Goal: Task Accomplishment & Management: Manage account settings

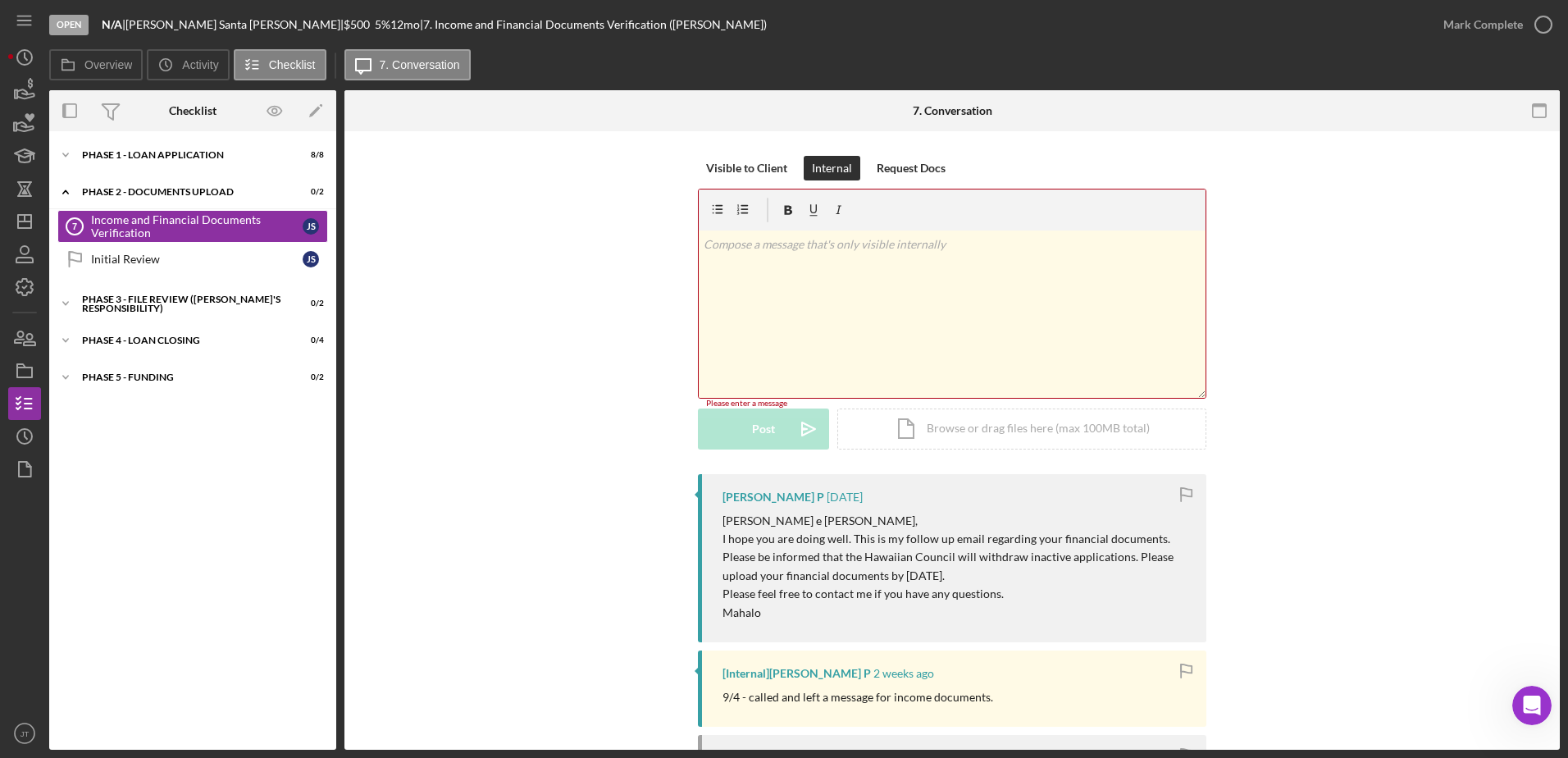
scroll to position [2505, 0]
click at [444, 408] on div "Visible to Client Internal Request Docs v Color teal Color pink Remove color Ad…" at bounding box center [952, 315] width 1166 height 318
click at [31, 224] on polygon "button" at bounding box center [24, 221] width 13 height 13
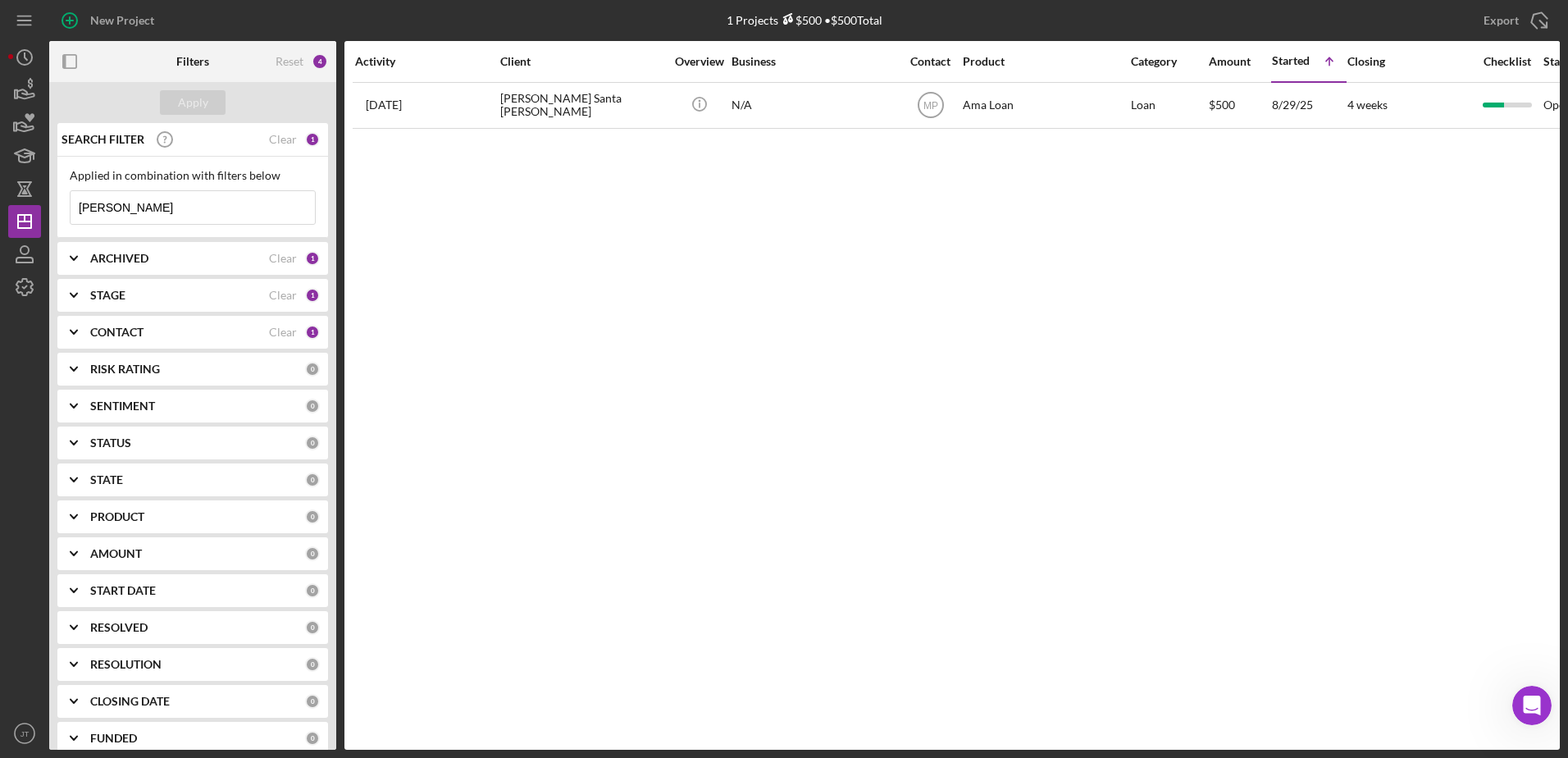
click at [151, 337] on div "CONTACT" at bounding box center [180, 332] width 179 height 13
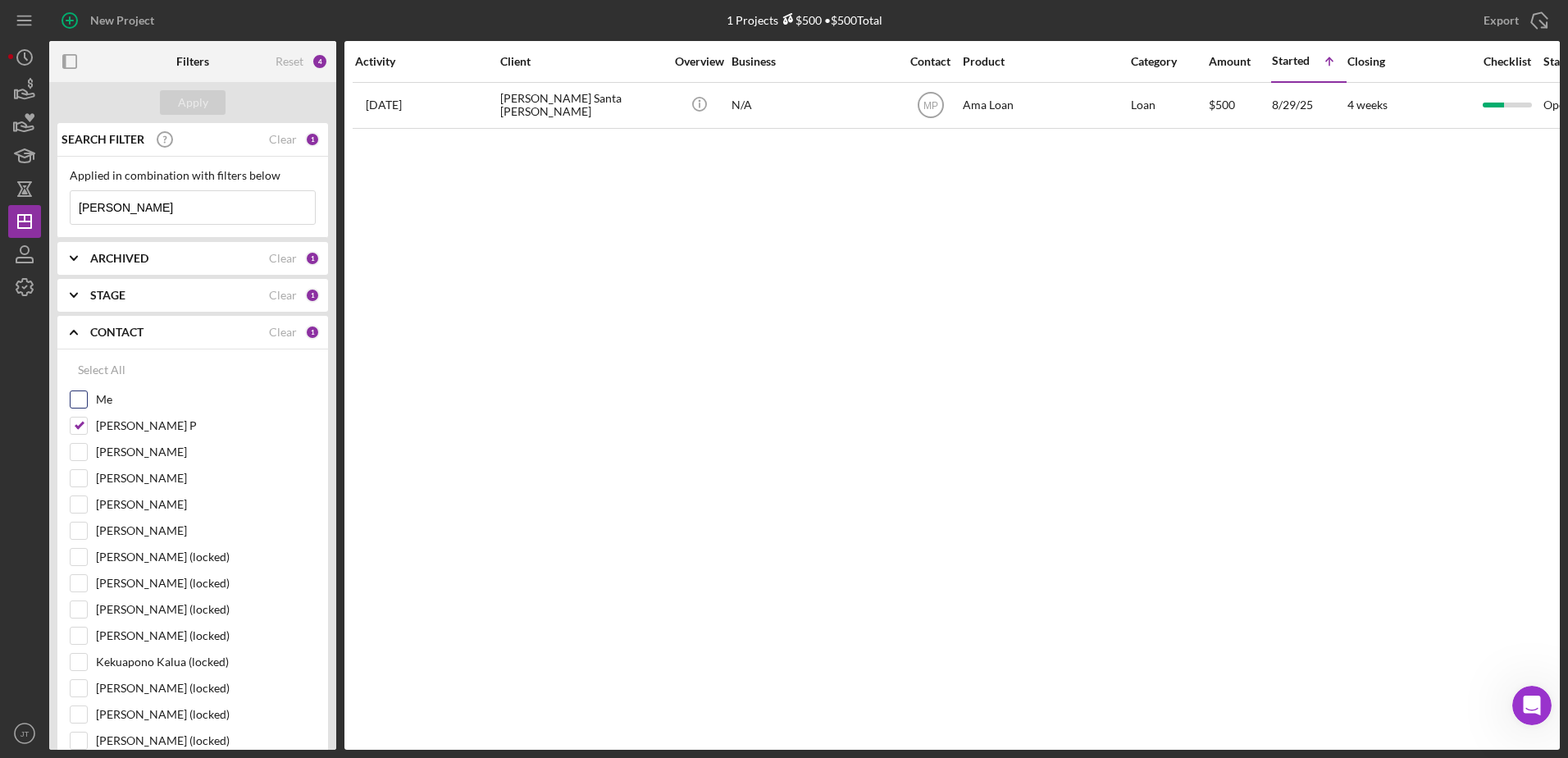
click at [80, 401] on input "Me" at bounding box center [79, 400] width 17 height 17
checkbox input "true"
click at [84, 423] on input "[PERSON_NAME] P" at bounding box center [79, 425] width 17 height 17
checkbox input "false"
drag, startPoint x: 165, startPoint y: 209, endPoint x: 65, endPoint y: 196, distance: 100.8
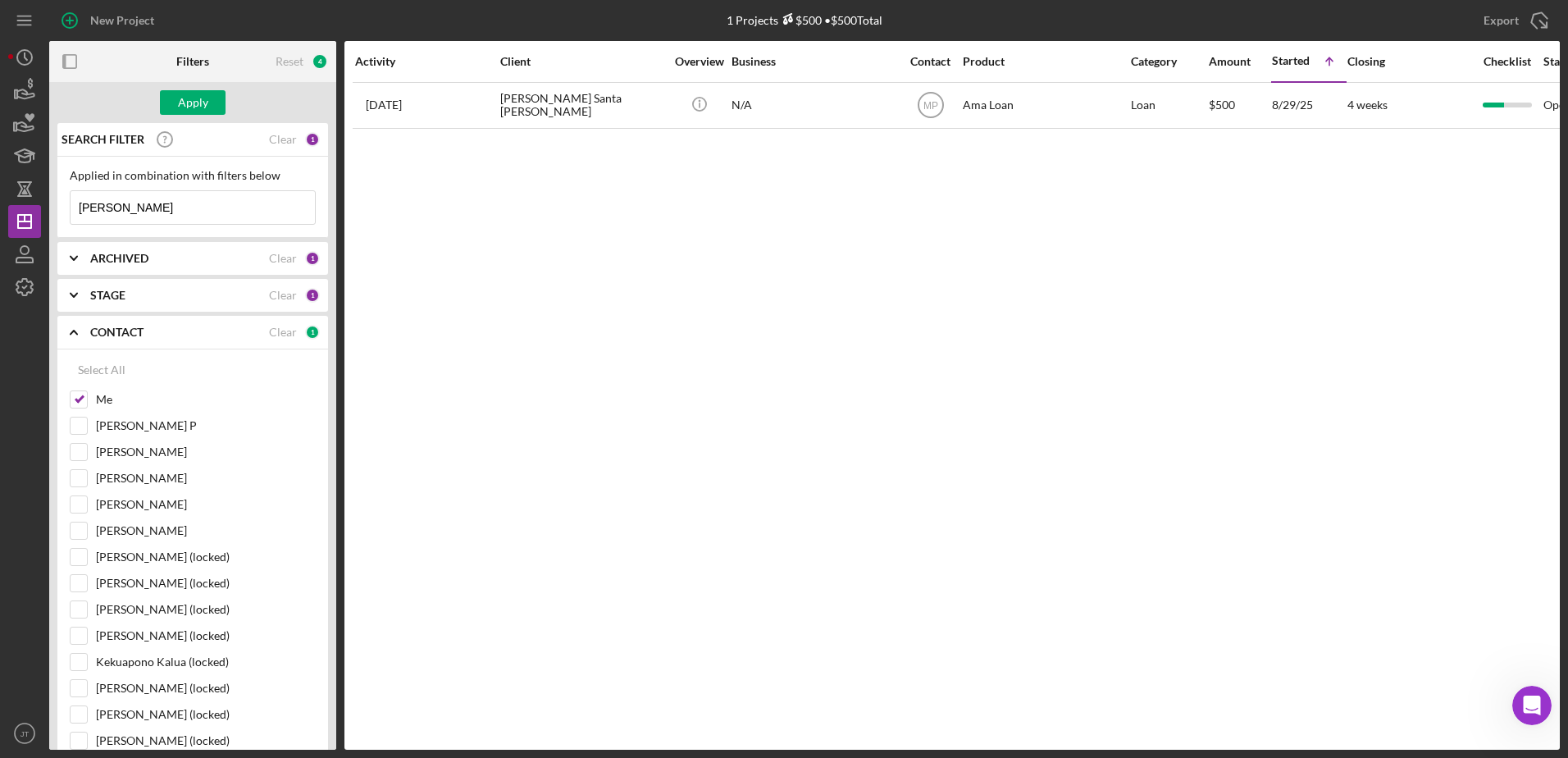
click at [65, 196] on div "Applied in combination with filters below [PERSON_NAME] Icon/Menu Close" at bounding box center [192, 197] width 271 height 81
click at [76, 261] on icon "Icon/Expander" at bounding box center [74, 258] width 41 height 41
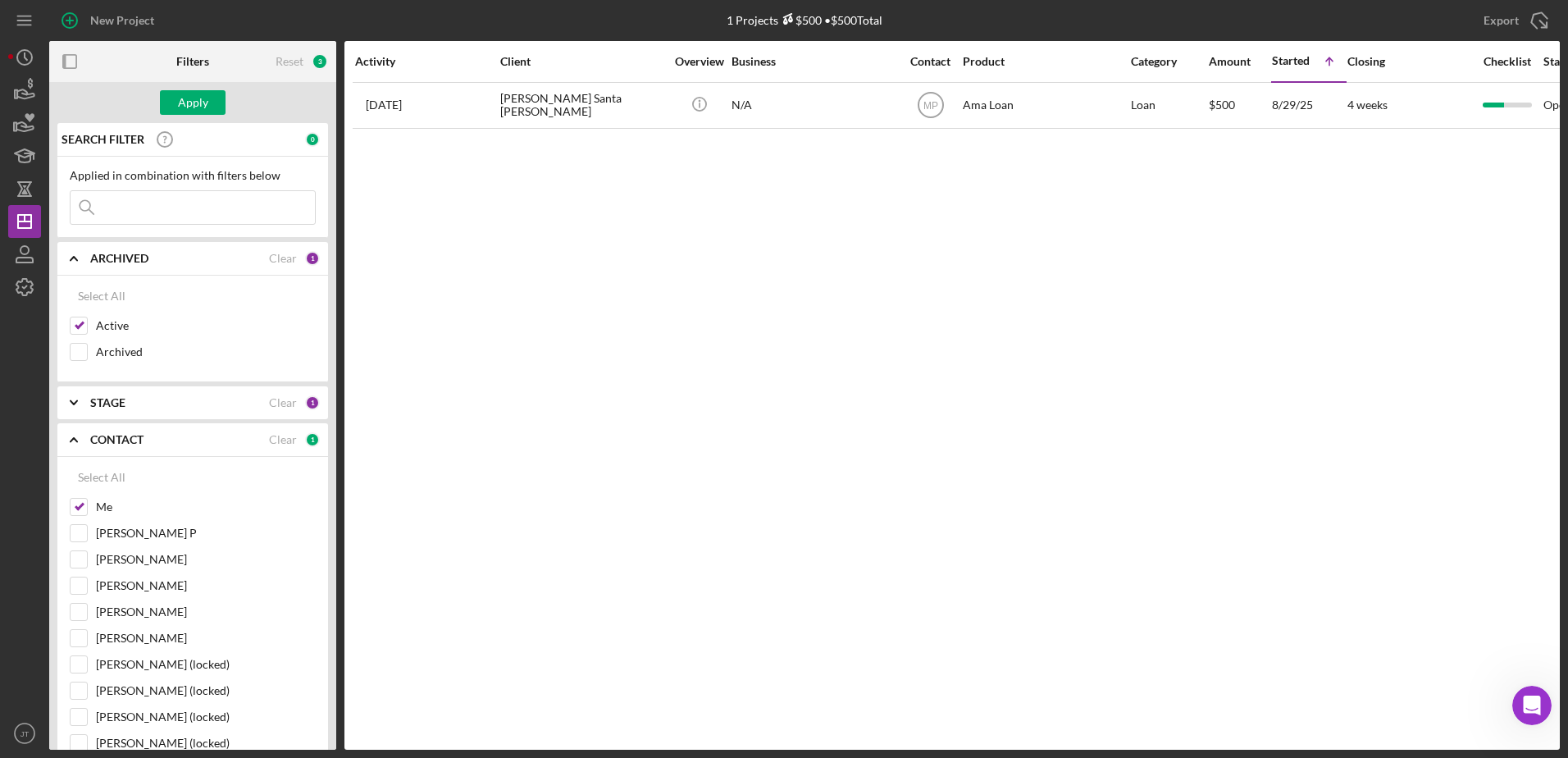
click at [79, 402] on icon "Icon/Expander" at bounding box center [74, 403] width 41 height 41
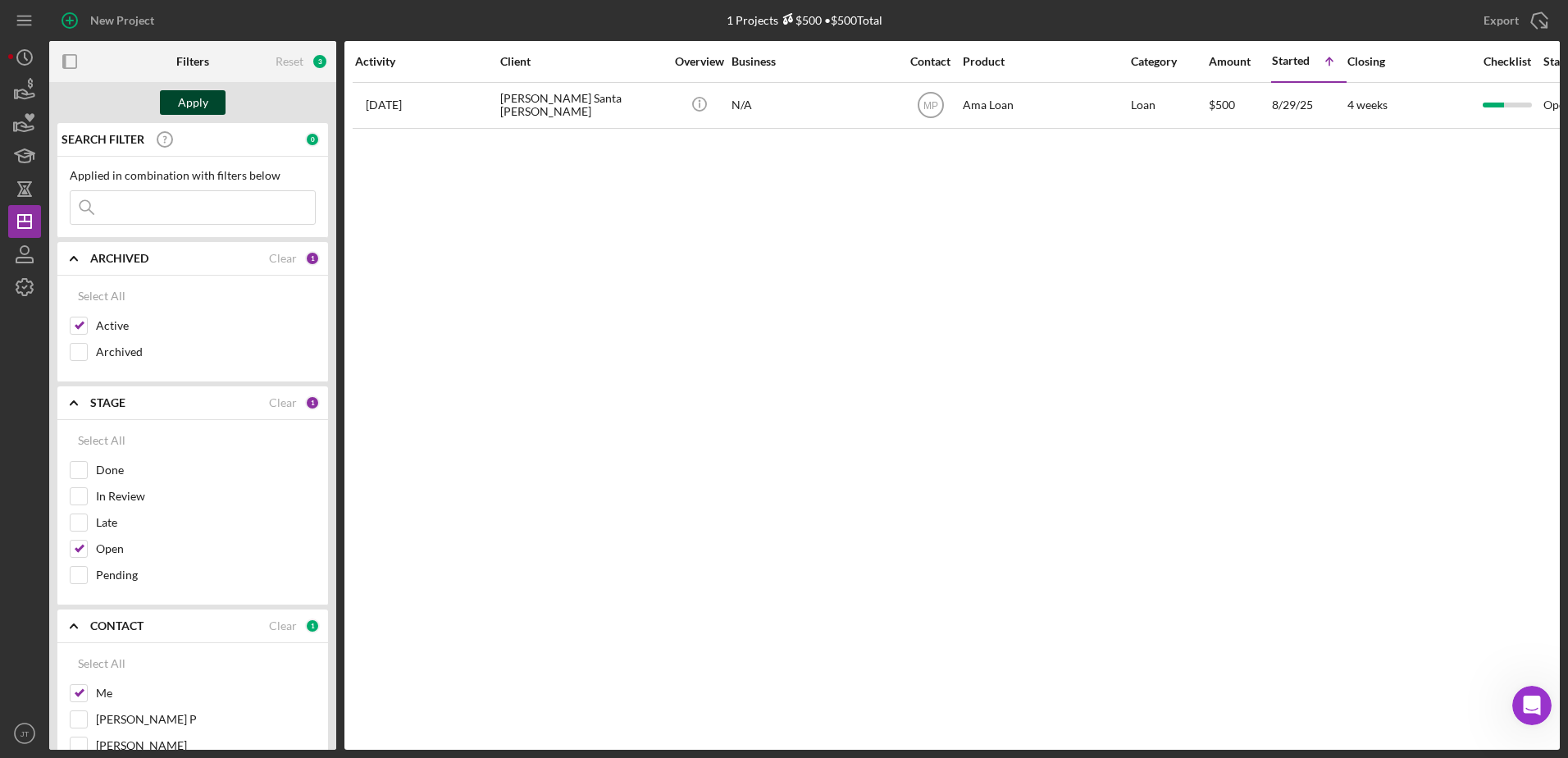
click at [196, 99] on div "Apply" at bounding box center [192, 102] width 30 height 25
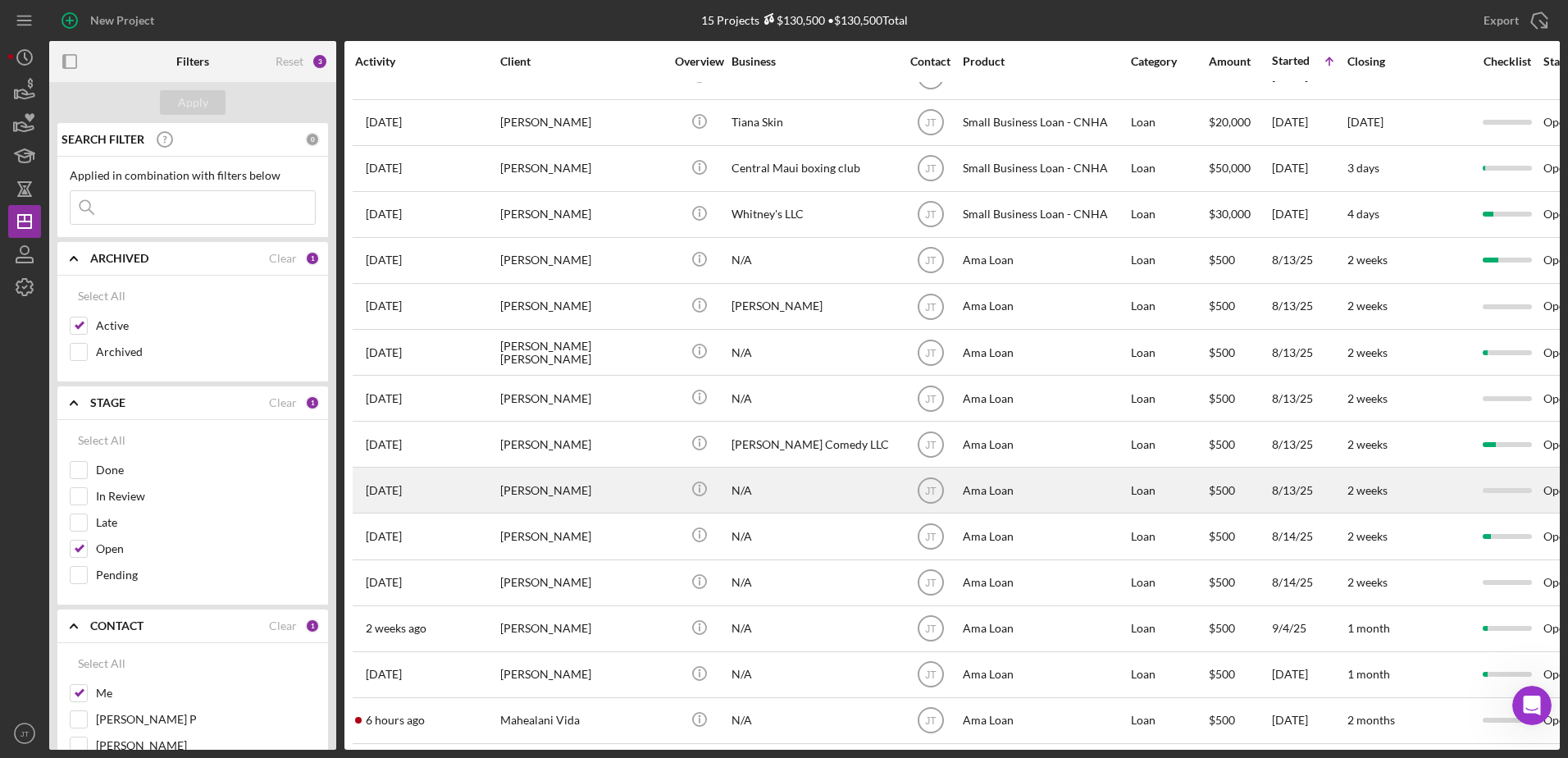
scroll to position [43, 0]
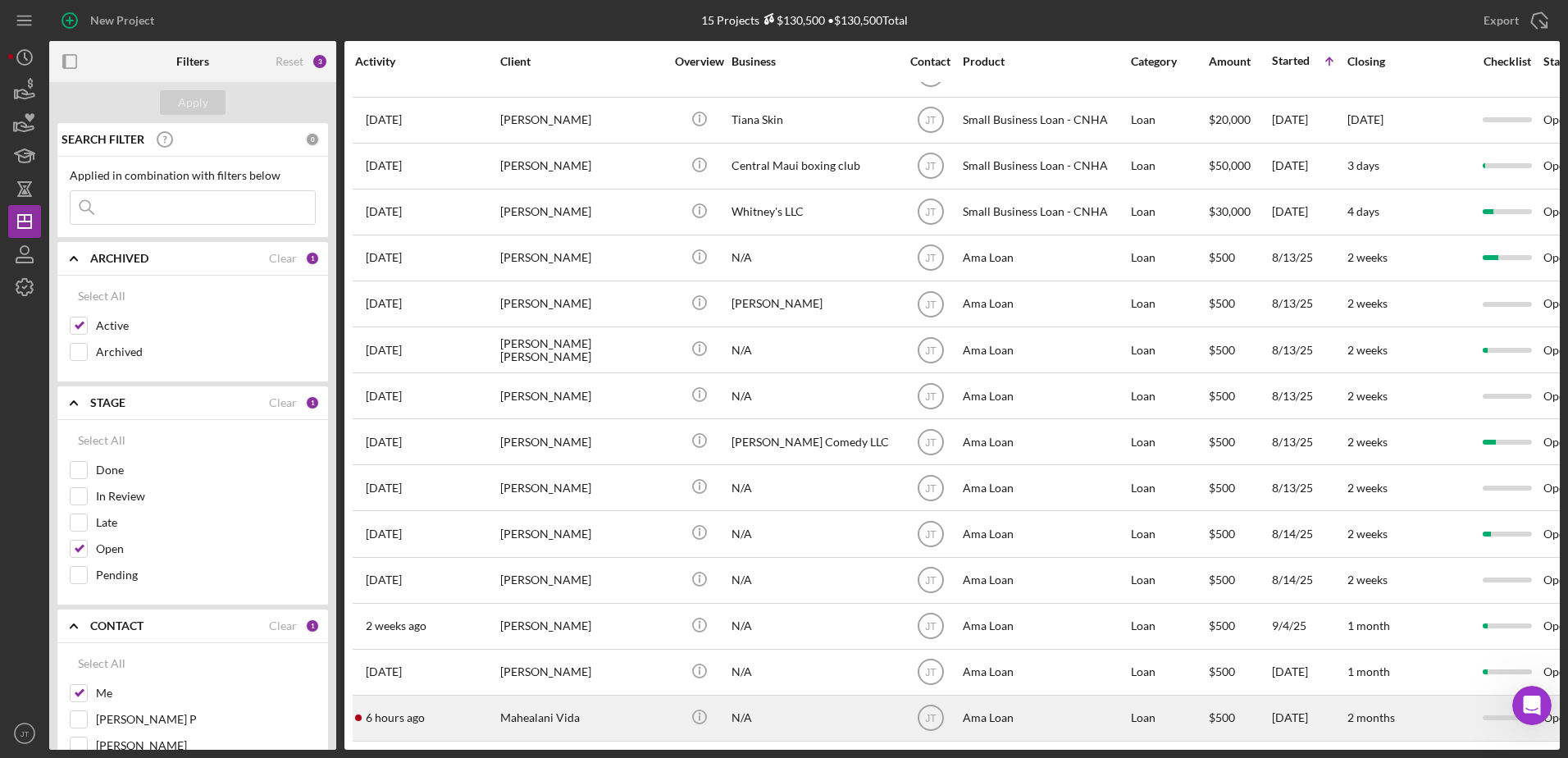
click at [514, 710] on div "Mahealani Vida" at bounding box center [582, 718] width 164 height 43
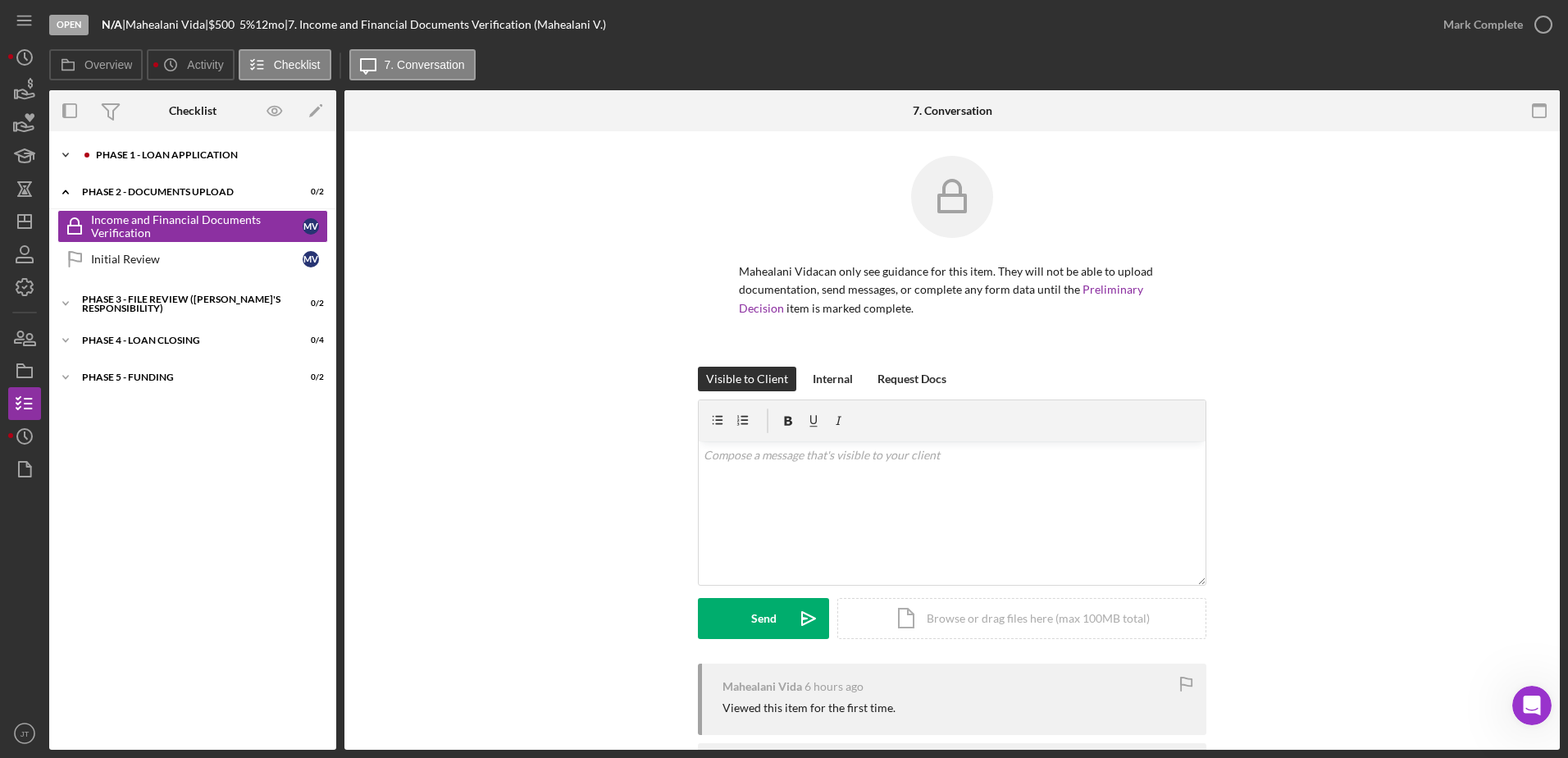
click at [66, 152] on icon "Icon/Expander" at bounding box center [65, 154] width 32 height 32
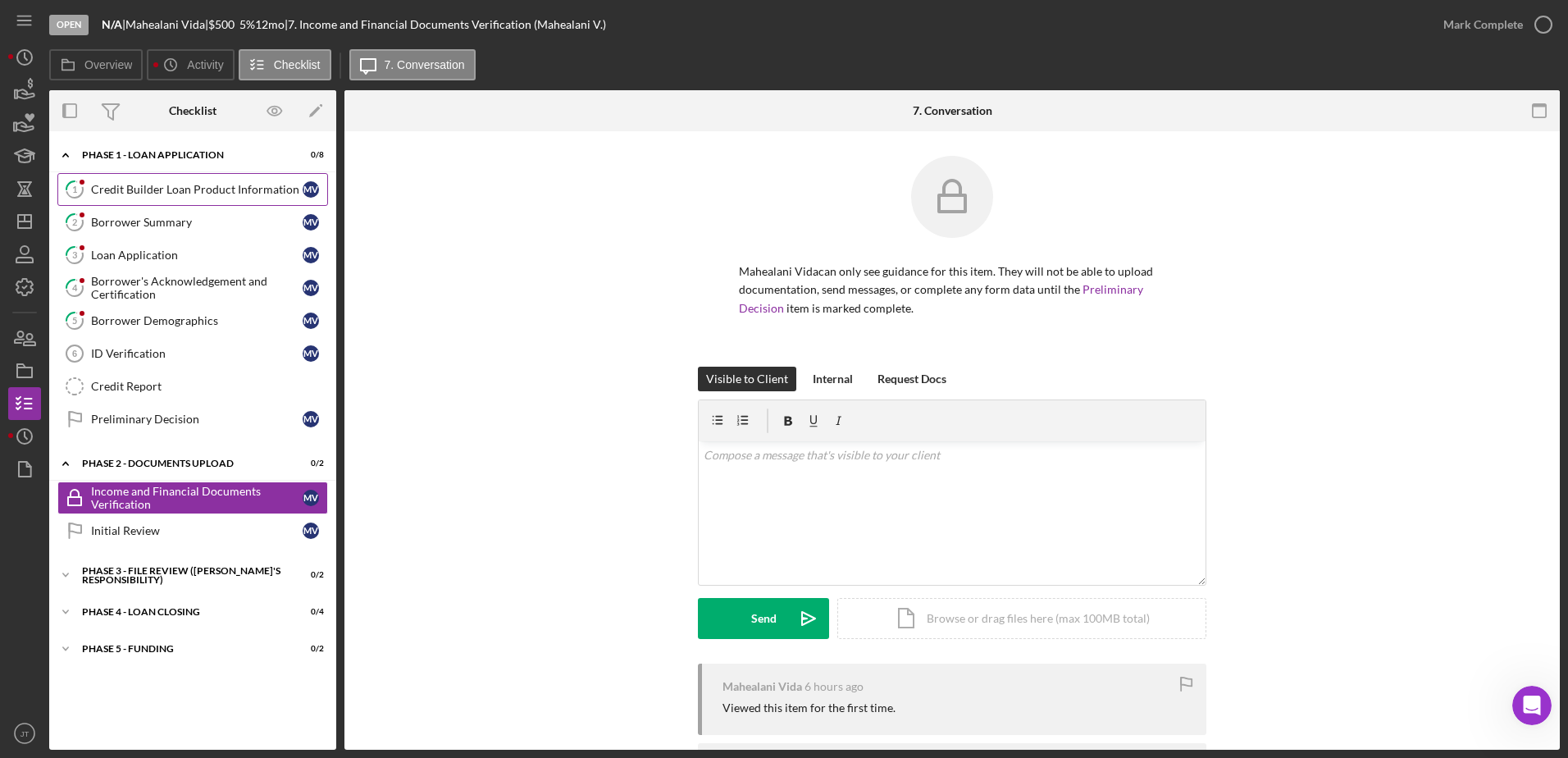
click at [152, 196] on link "1 Credit Builder Loan Product Information M V" at bounding box center [192, 189] width 271 height 32
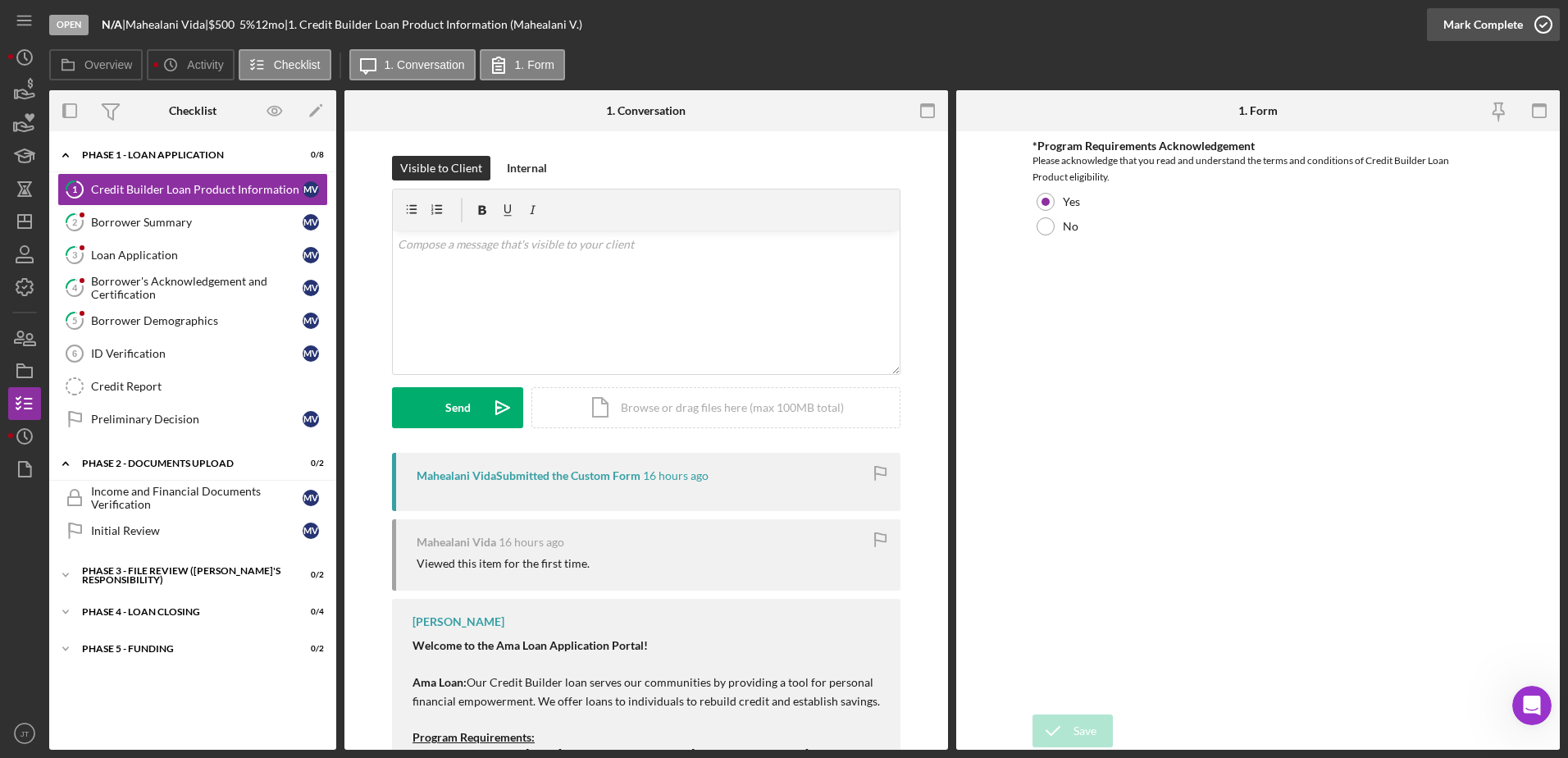
click at [1543, 23] on icon "button" at bounding box center [1543, 25] width 41 height 41
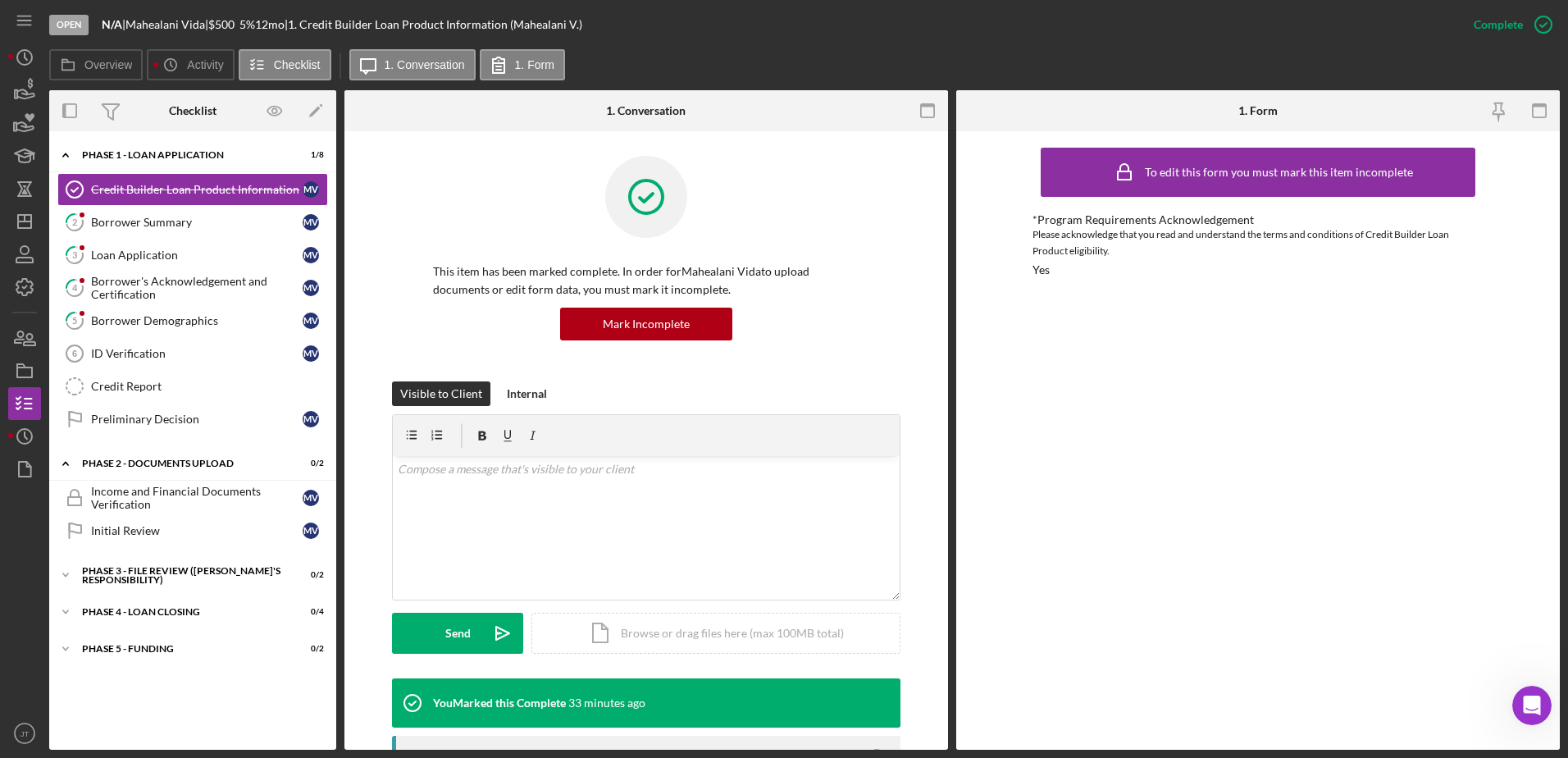
scroll to position [2463, 0]
click at [205, 231] on link "2 Borrower Summary M V" at bounding box center [192, 222] width 271 height 32
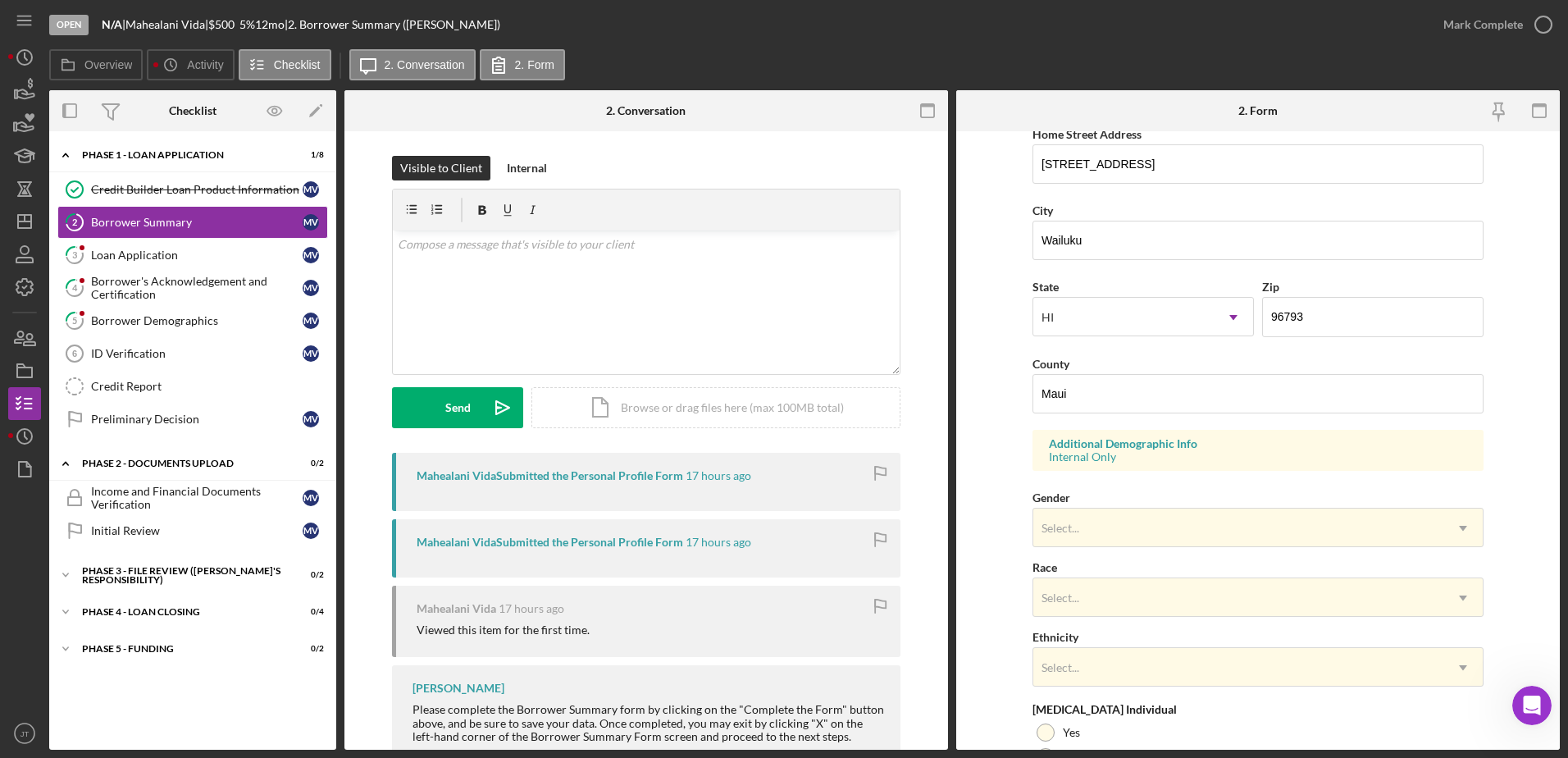
scroll to position [328, 0]
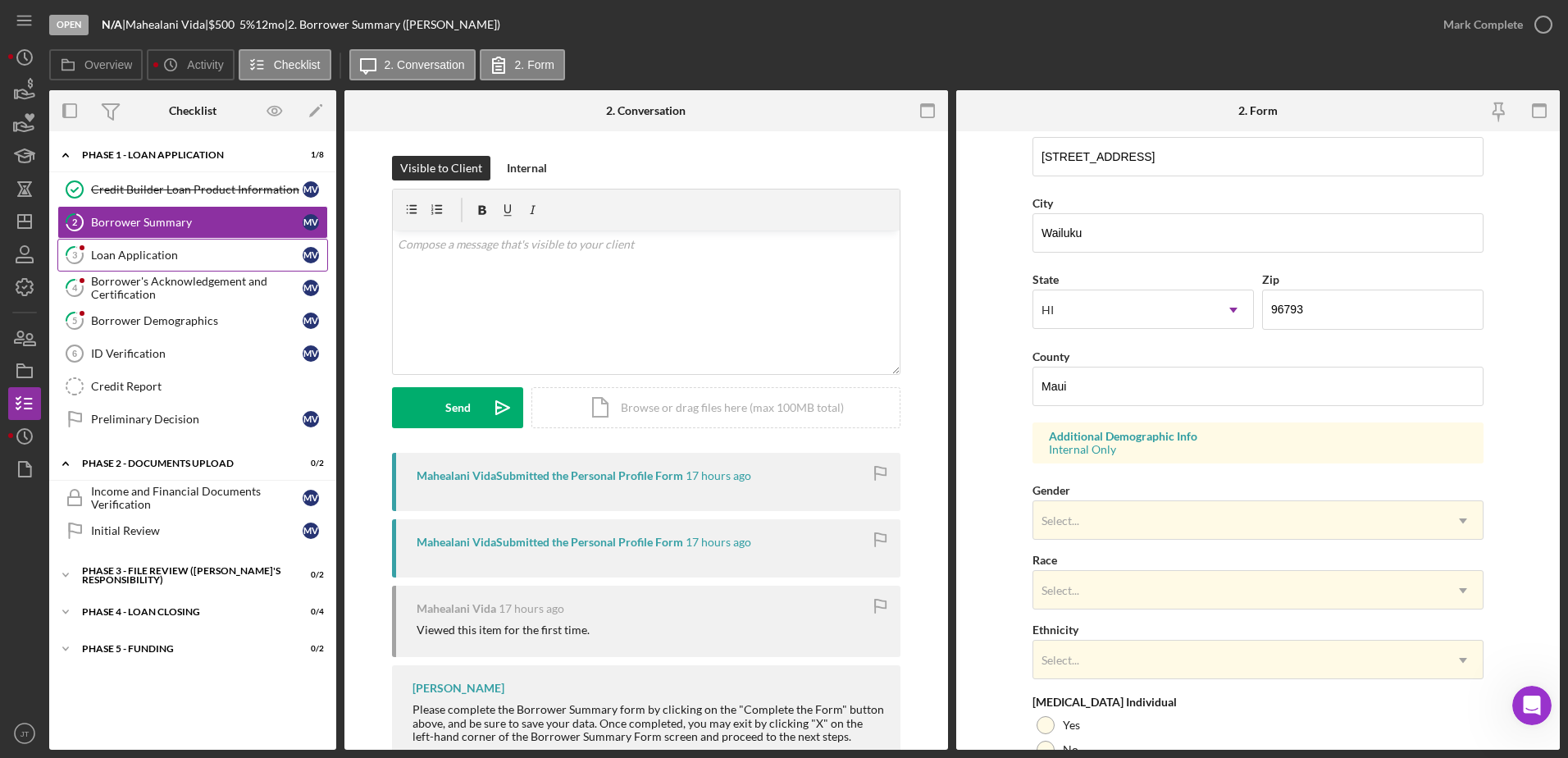
click at [189, 253] on div "Loan Application" at bounding box center [197, 254] width 212 height 13
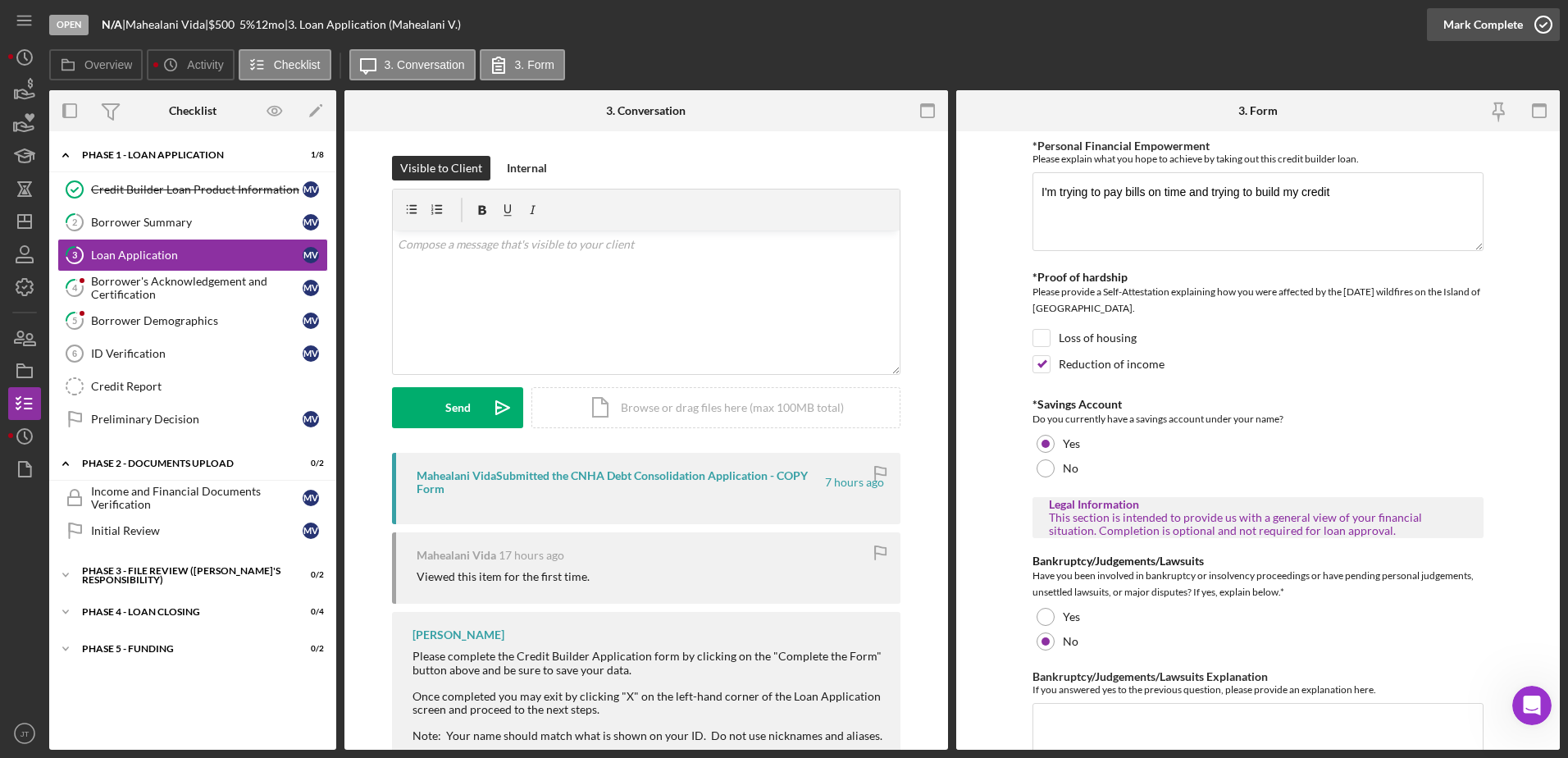
click at [1541, 21] on icon "button" at bounding box center [1543, 25] width 41 height 41
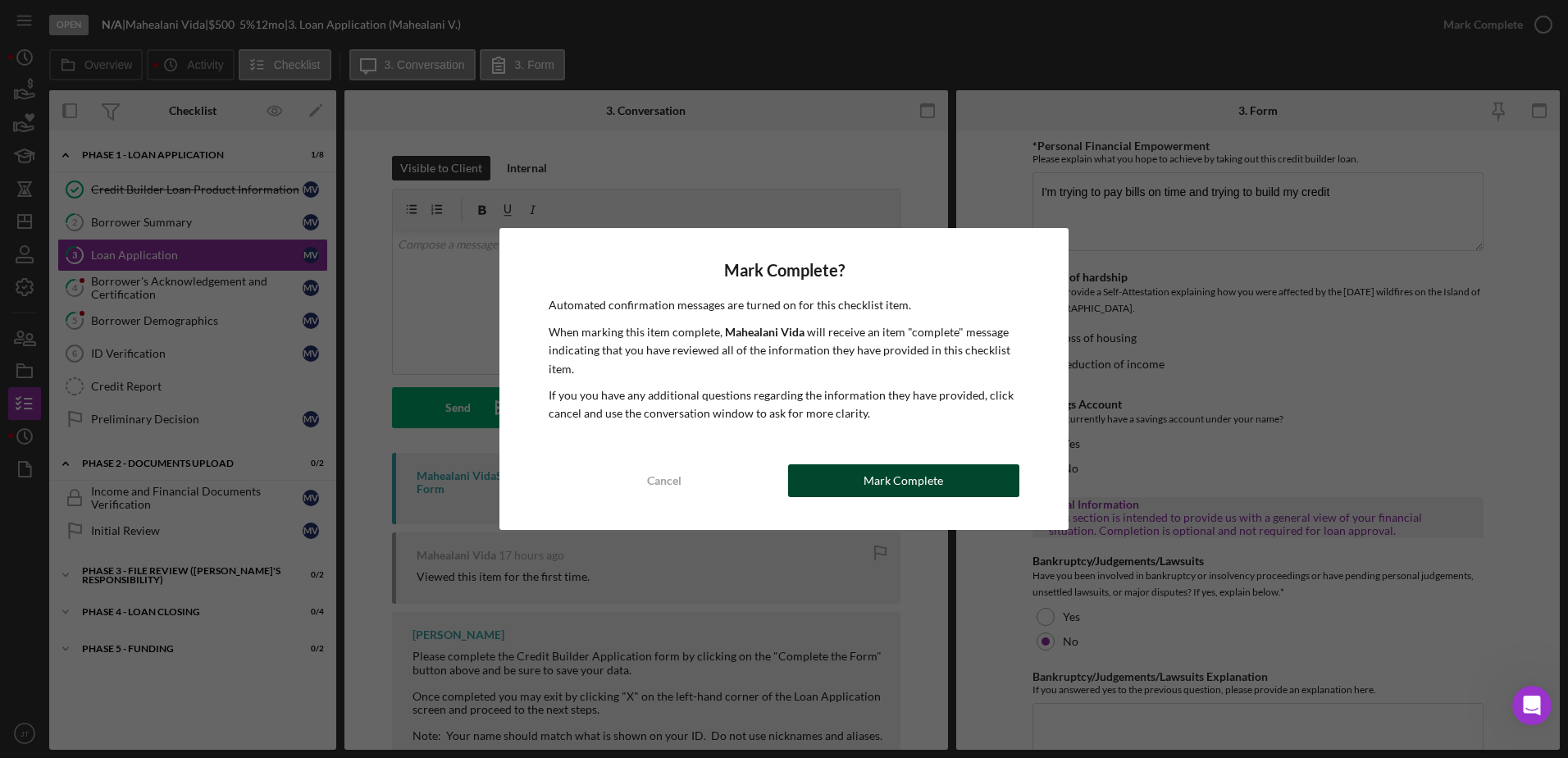
click at [945, 478] on button "Mark Complete" at bounding box center [904, 480] width 232 height 32
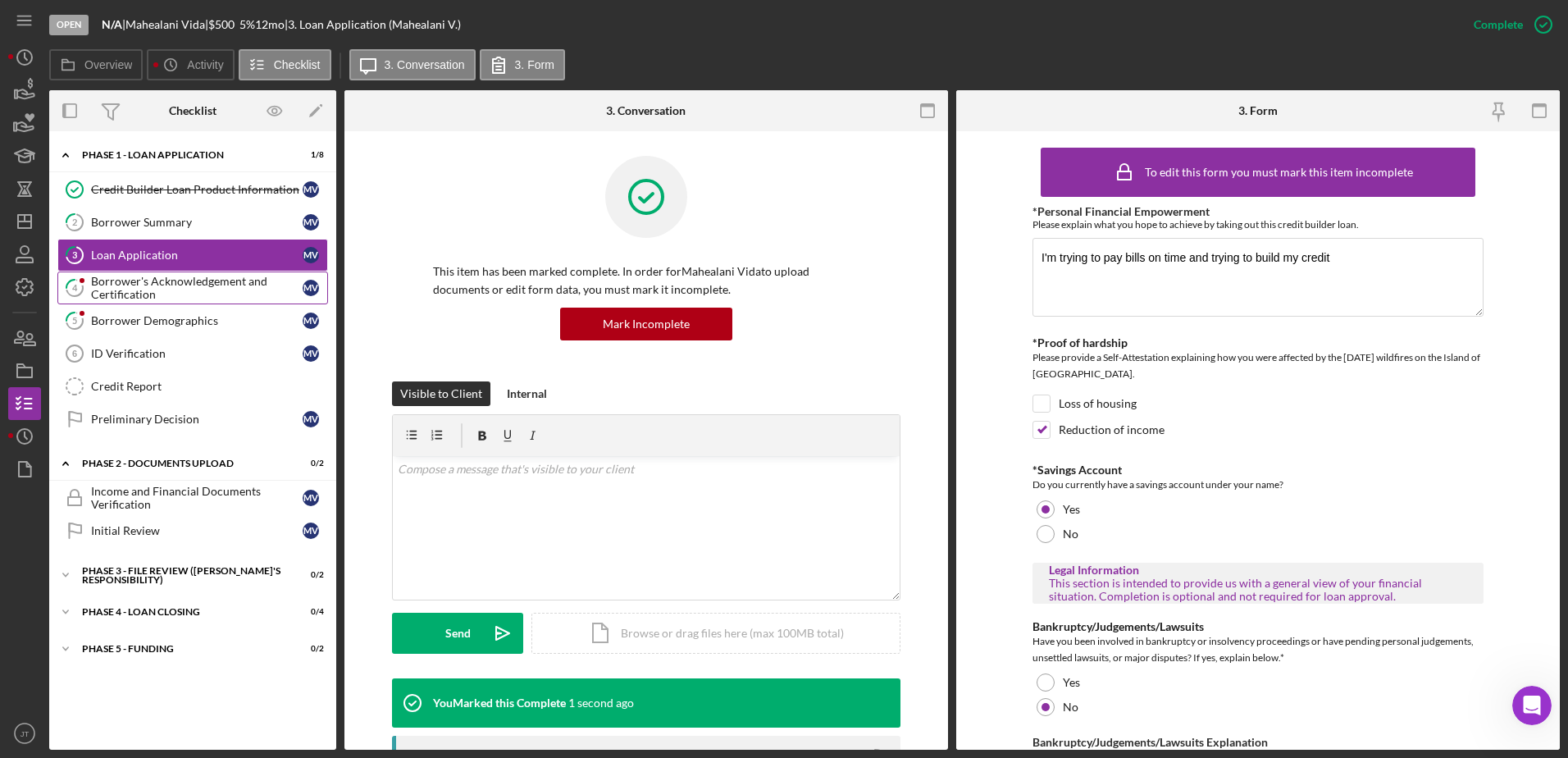
click at [151, 281] on div "Borrower's Acknowledgement and Certification" at bounding box center [197, 288] width 212 height 27
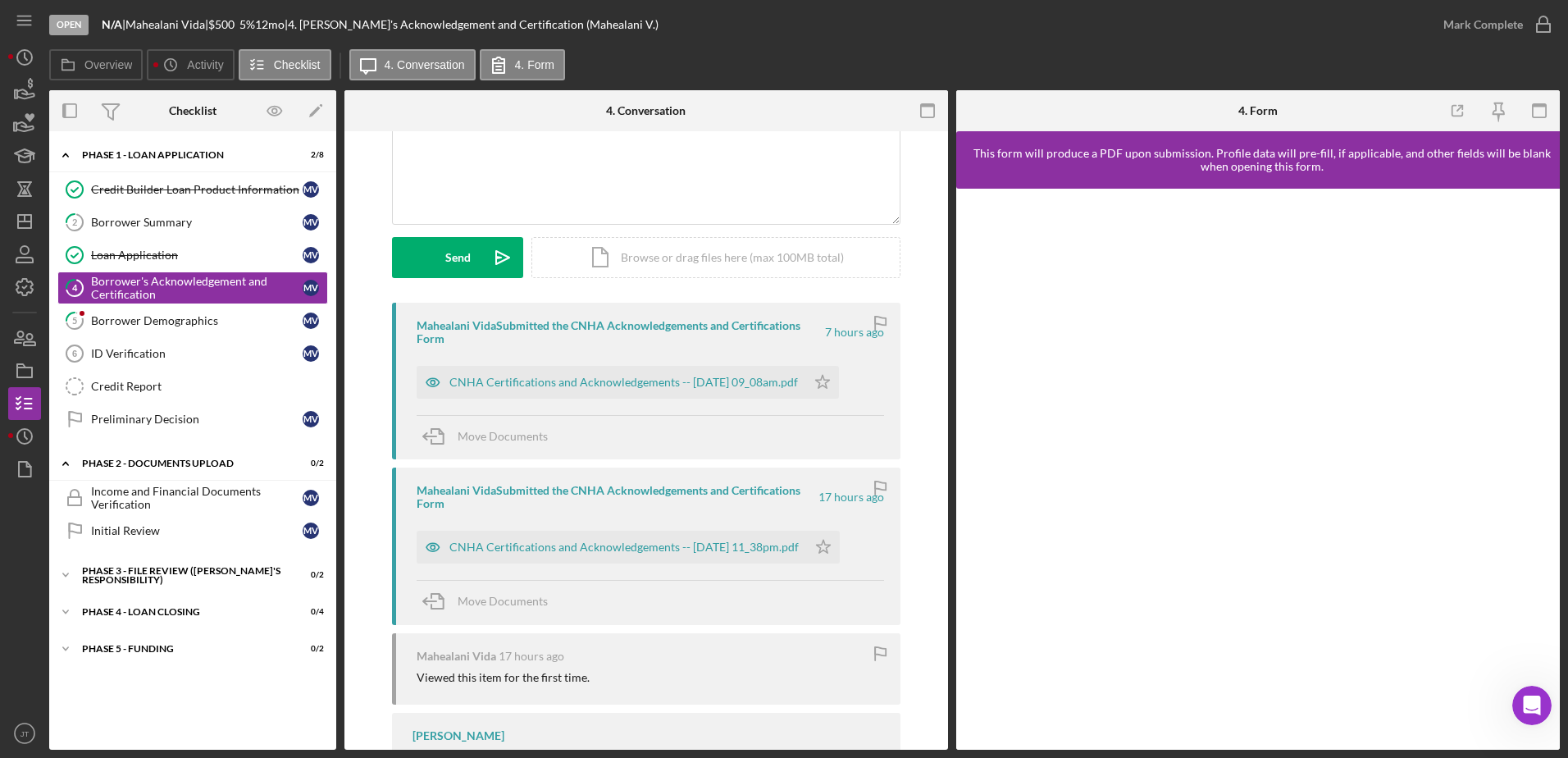
scroll to position [164, 0]
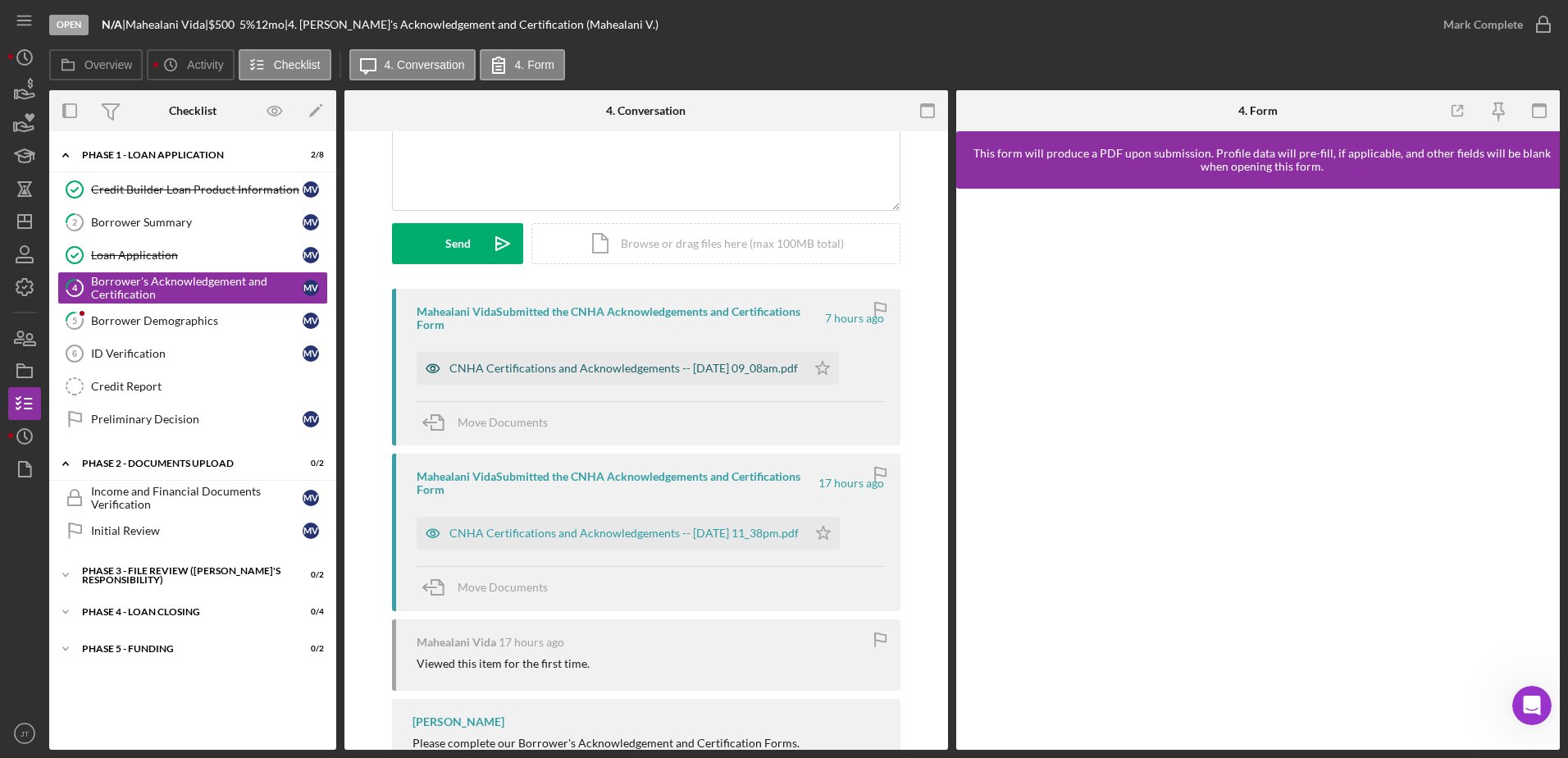
click at [750, 371] on div "CNHA Certifications and Acknowledgements -- [DATE] 09_08am.pdf" at bounding box center [623, 367] width 349 height 13
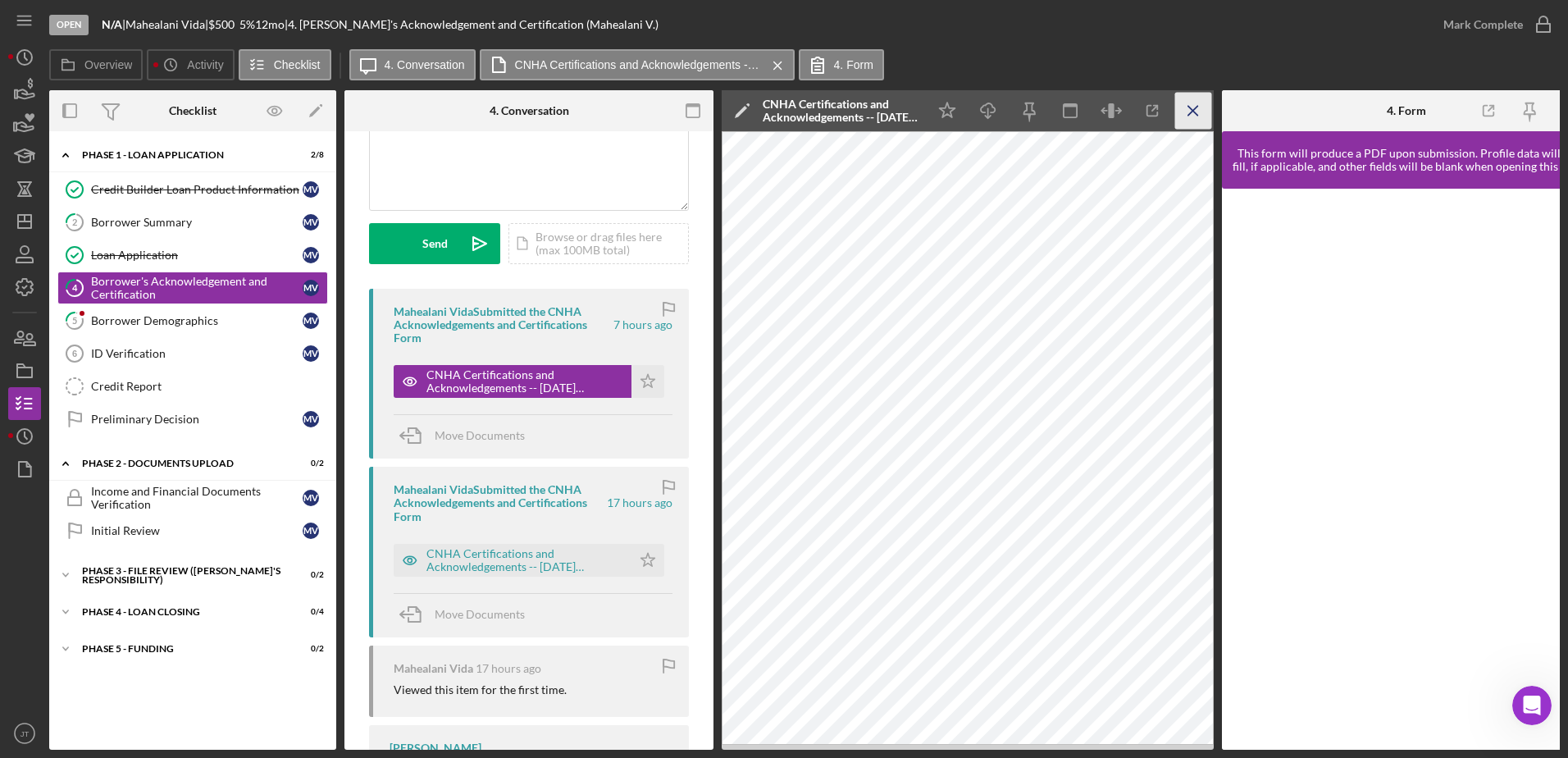
click at [1191, 114] on icon "Icon/Menu Close" at bounding box center [1194, 111] width 37 height 37
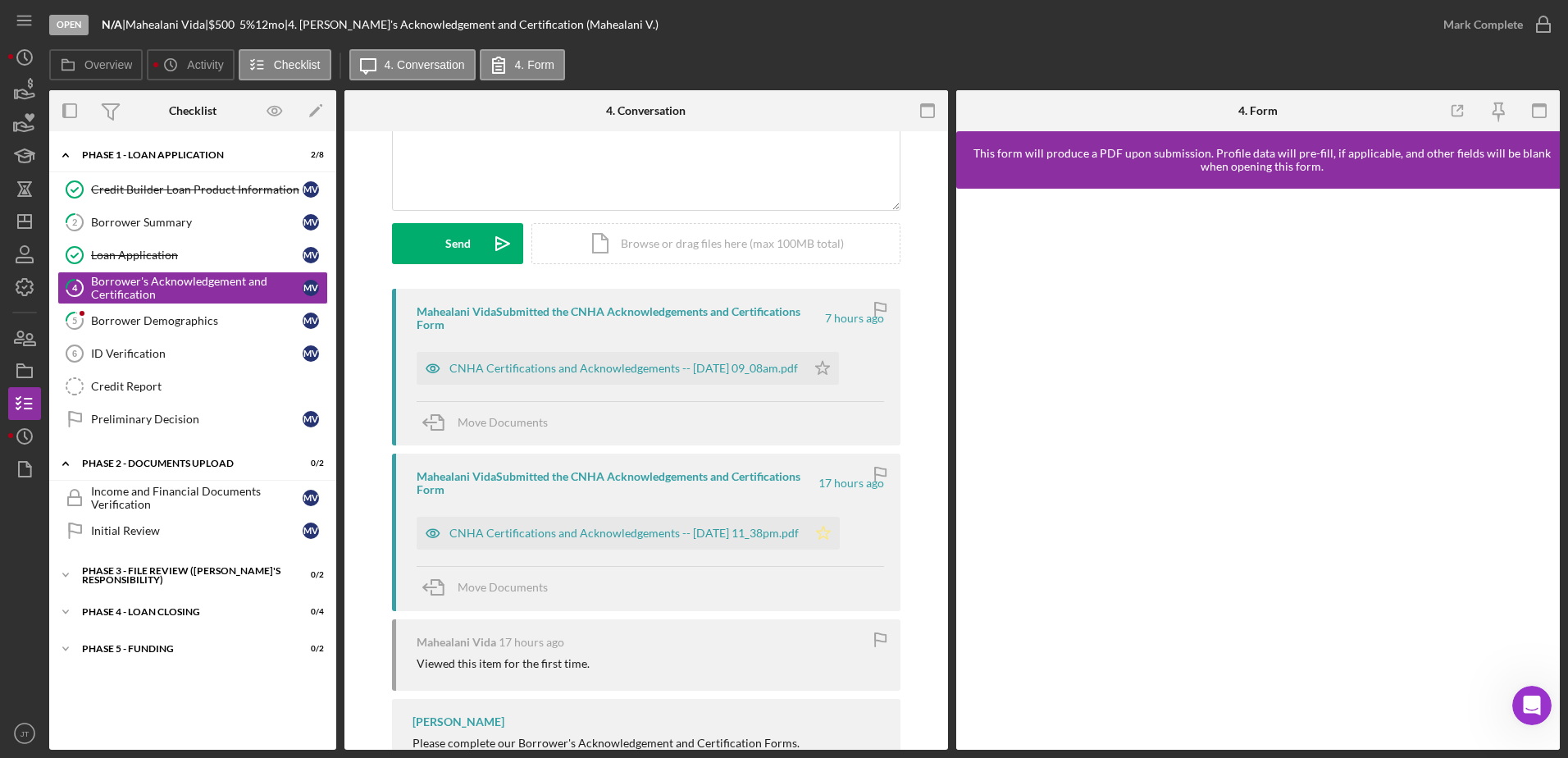
click at [831, 535] on polygon "button" at bounding box center [824, 532] width 14 height 13
click at [1539, 20] on icon "button" at bounding box center [1543, 25] width 41 height 41
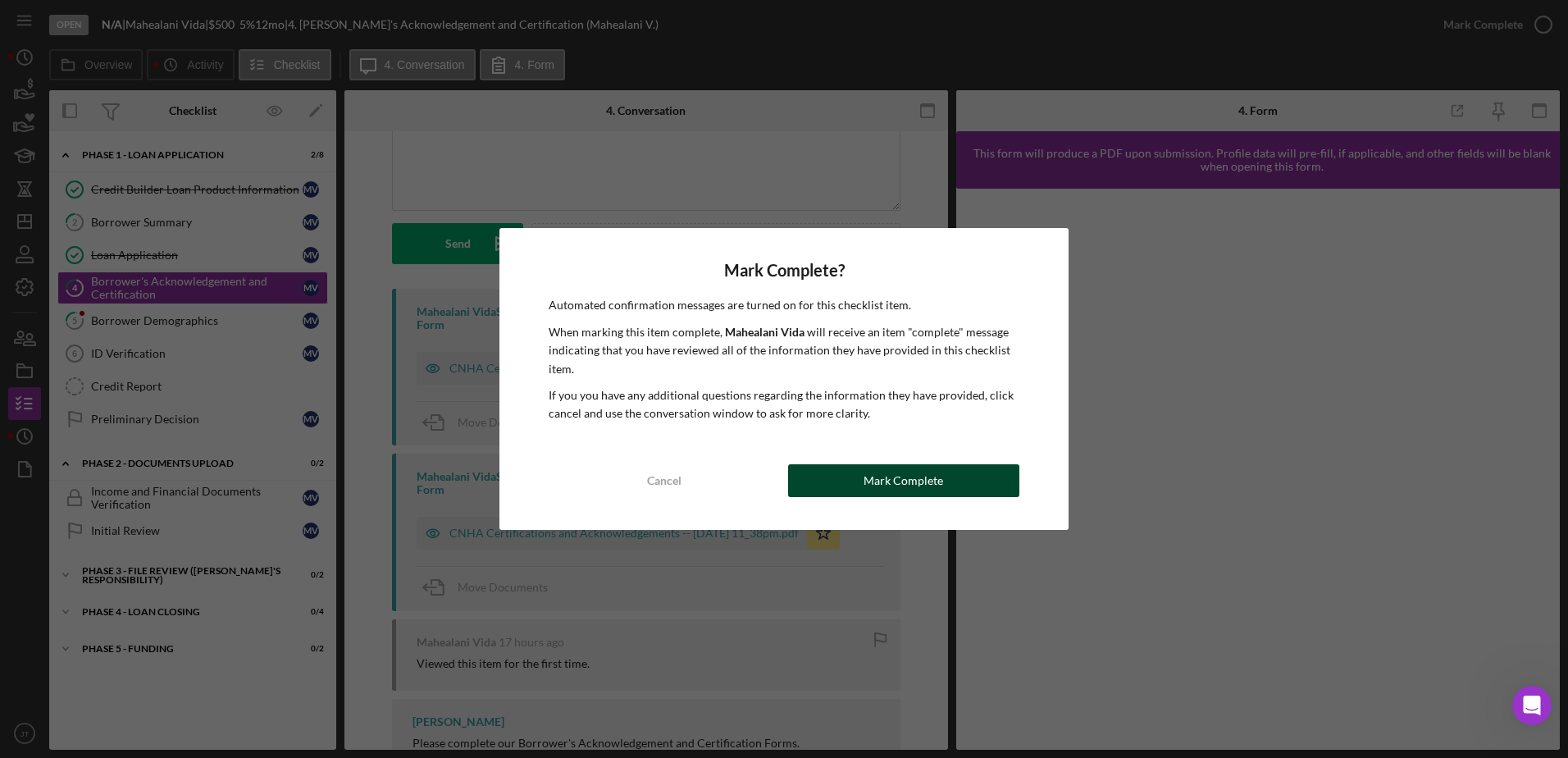
click at [850, 483] on button "Mark Complete" at bounding box center [904, 480] width 232 height 32
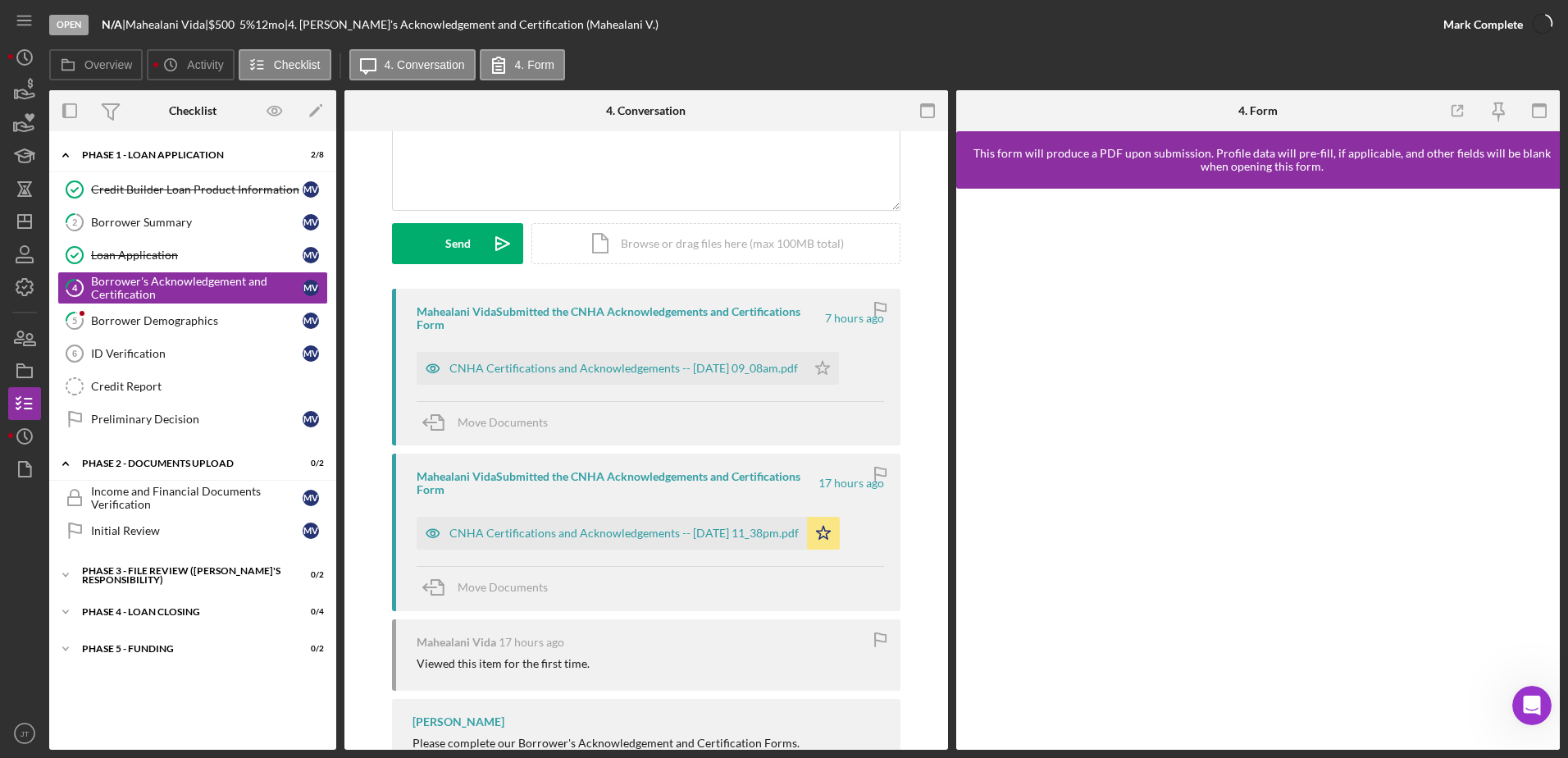
scroll to position [390, 0]
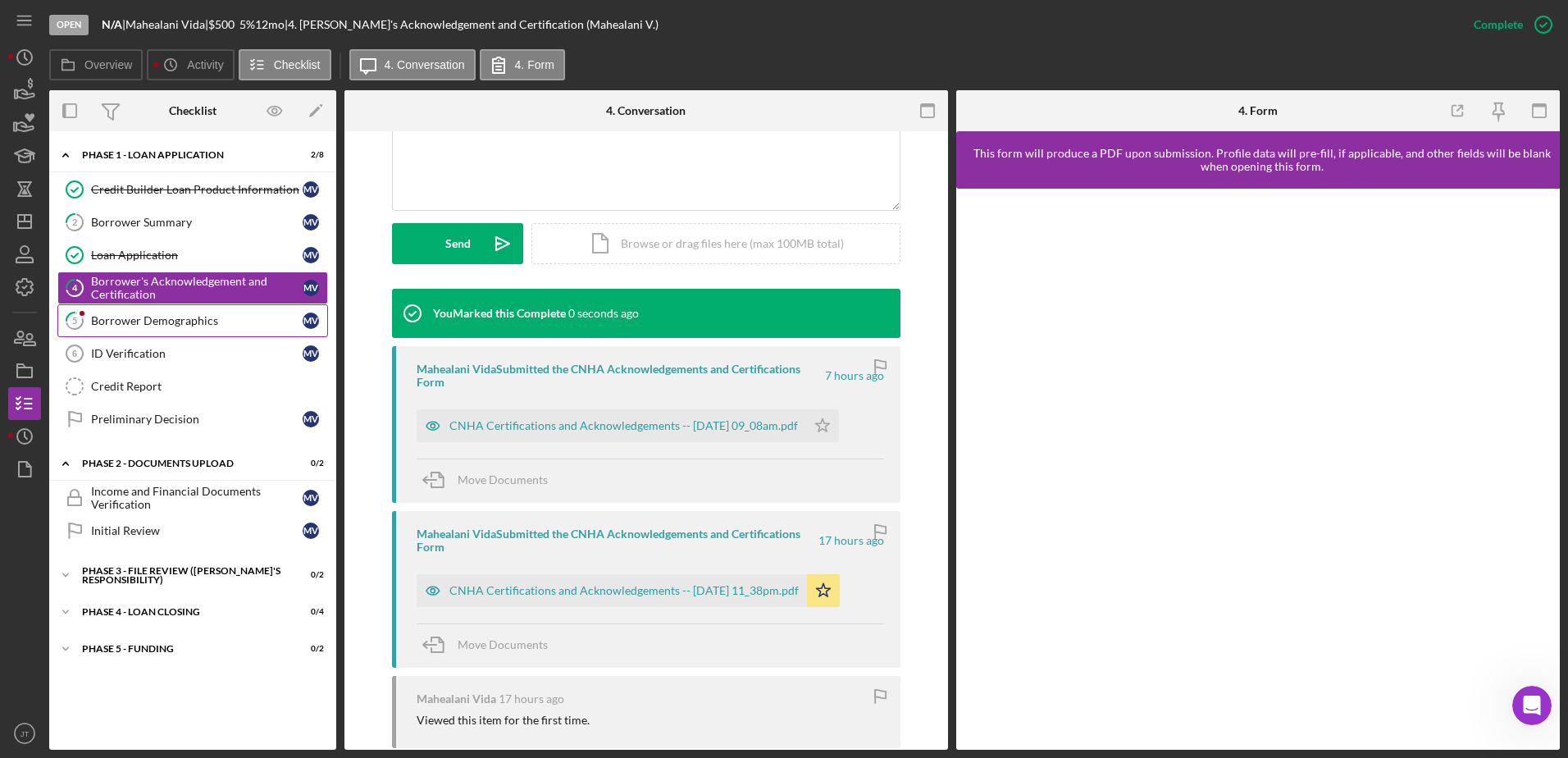
click at [192, 329] on link "5 Borrower Demographics M V" at bounding box center [192, 320] width 271 height 32
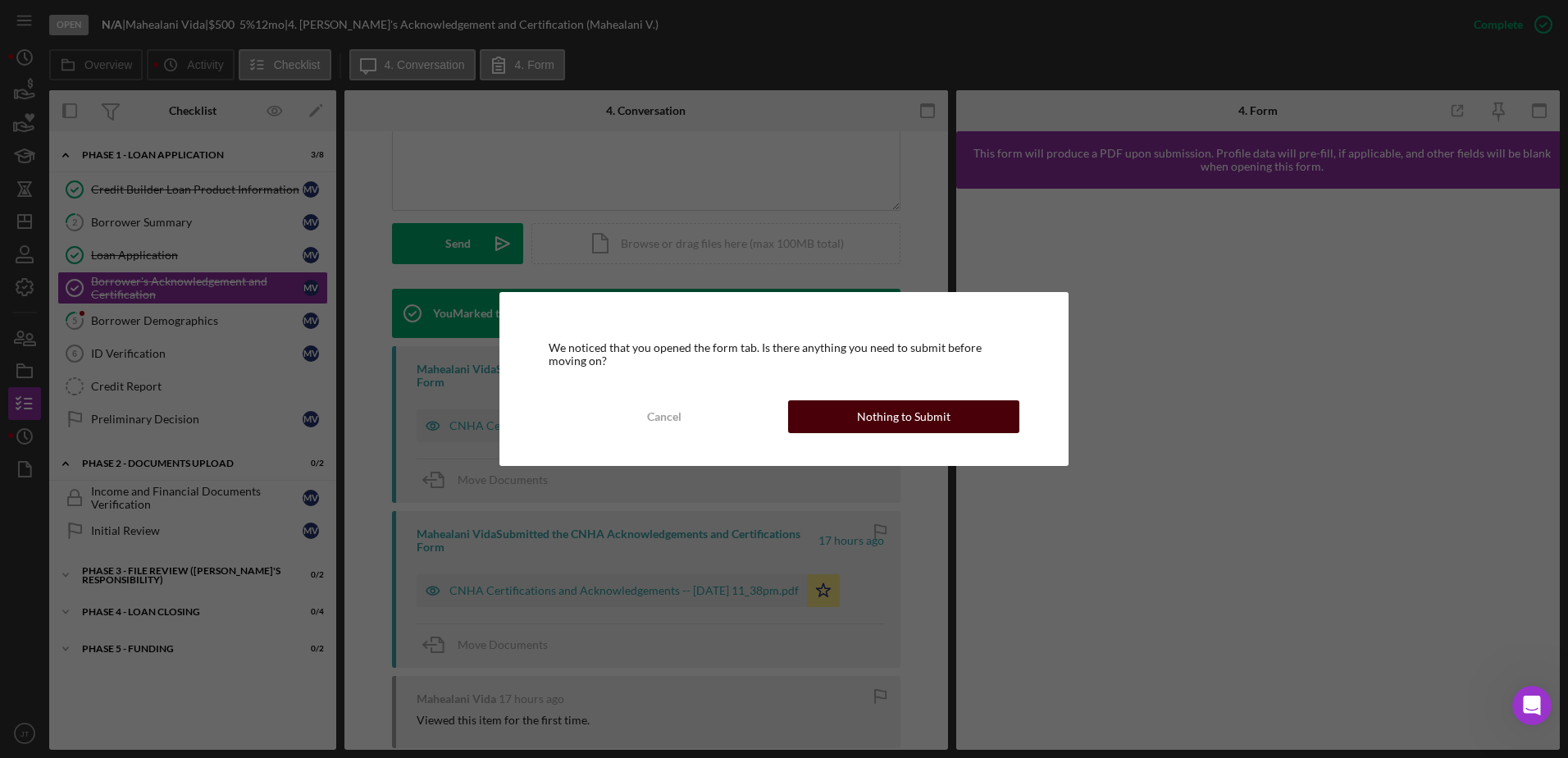
click at [852, 411] on button "Nothing to Submit" at bounding box center [904, 416] width 232 height 32
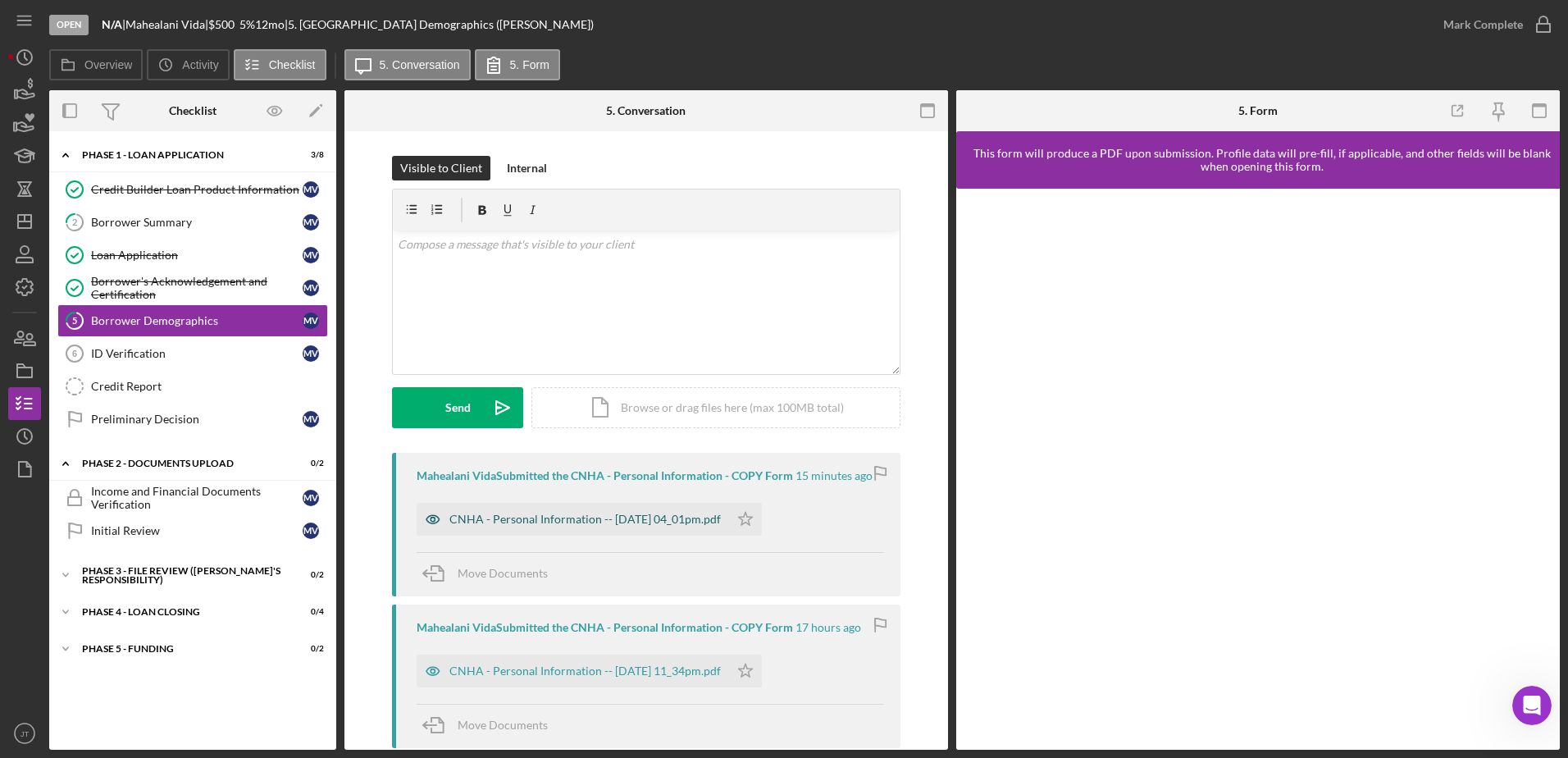
click at [662, 515] on div "CNHA - Personal Information -- [DATE] 04_01pm.pdf" at bounding box center [585, 518] width 272 height 13
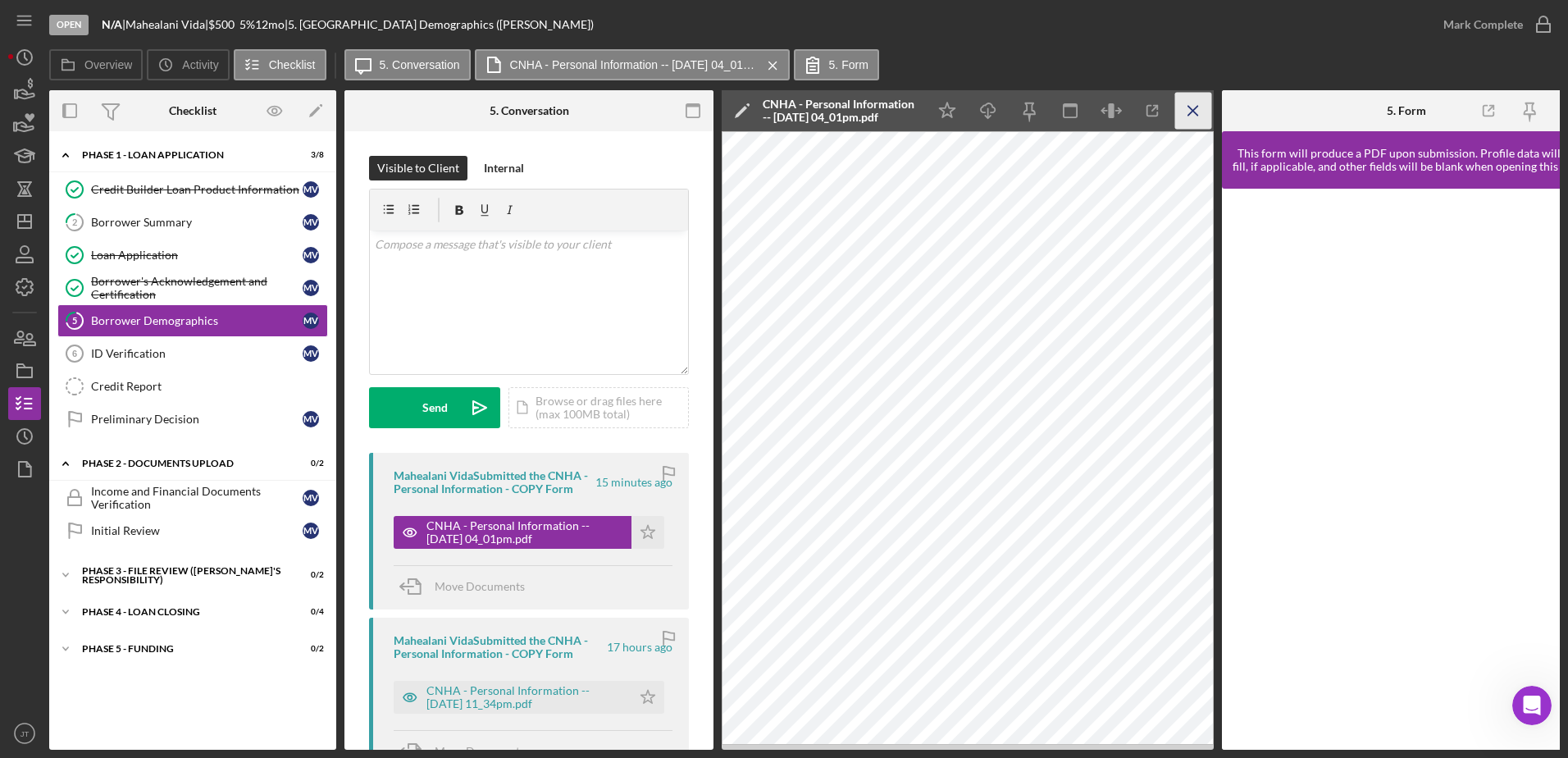
click at [1189, 115] on line "button" at bounding box center [1193, 110] width 9 height 9
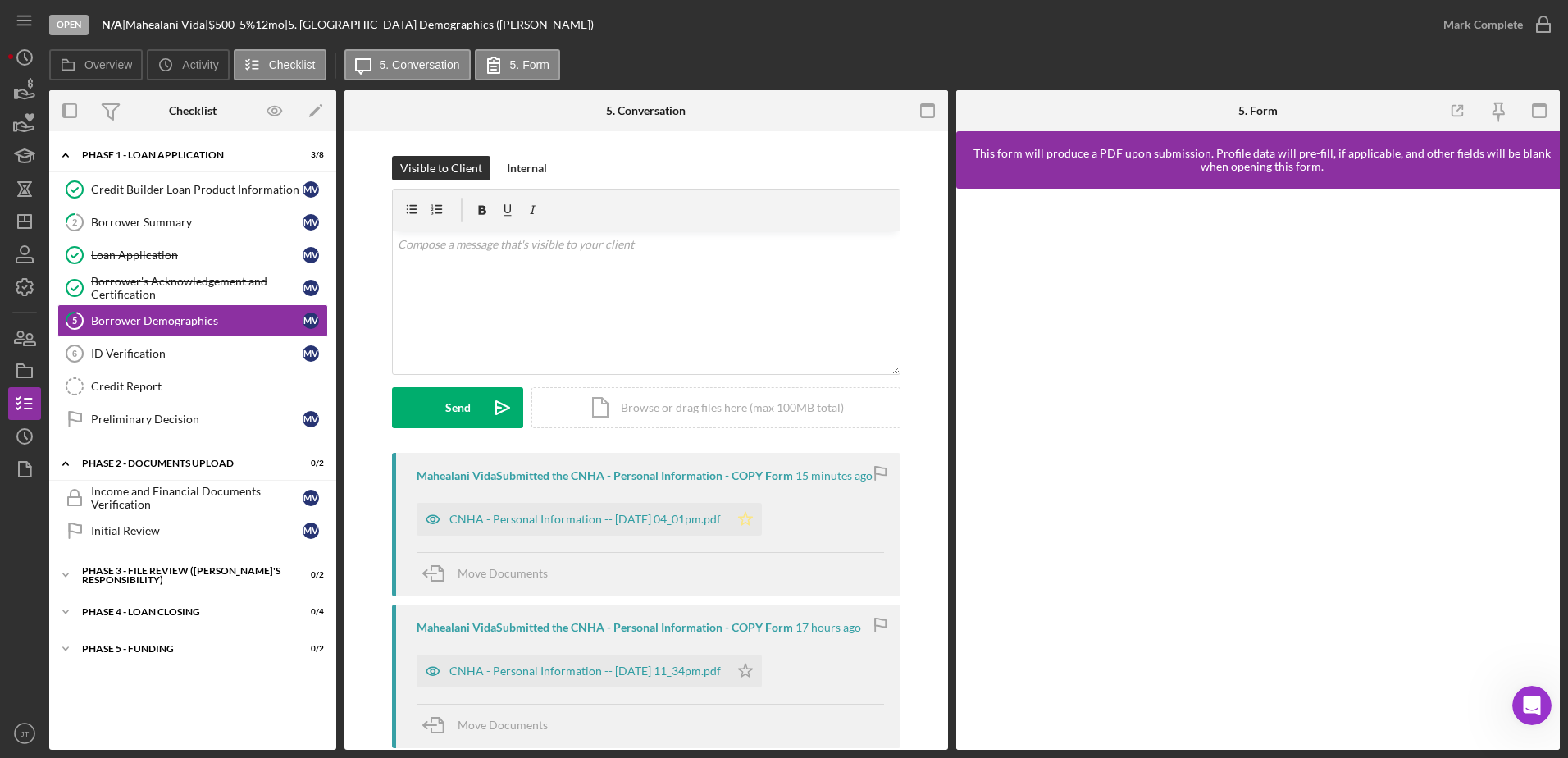
click at [753, 523] on polygon "button" at bounding box center [746, 517] width 14 height 13
click at [1541, 27] on icon "button" at bounding box center [1543, 25] width 41 height 41
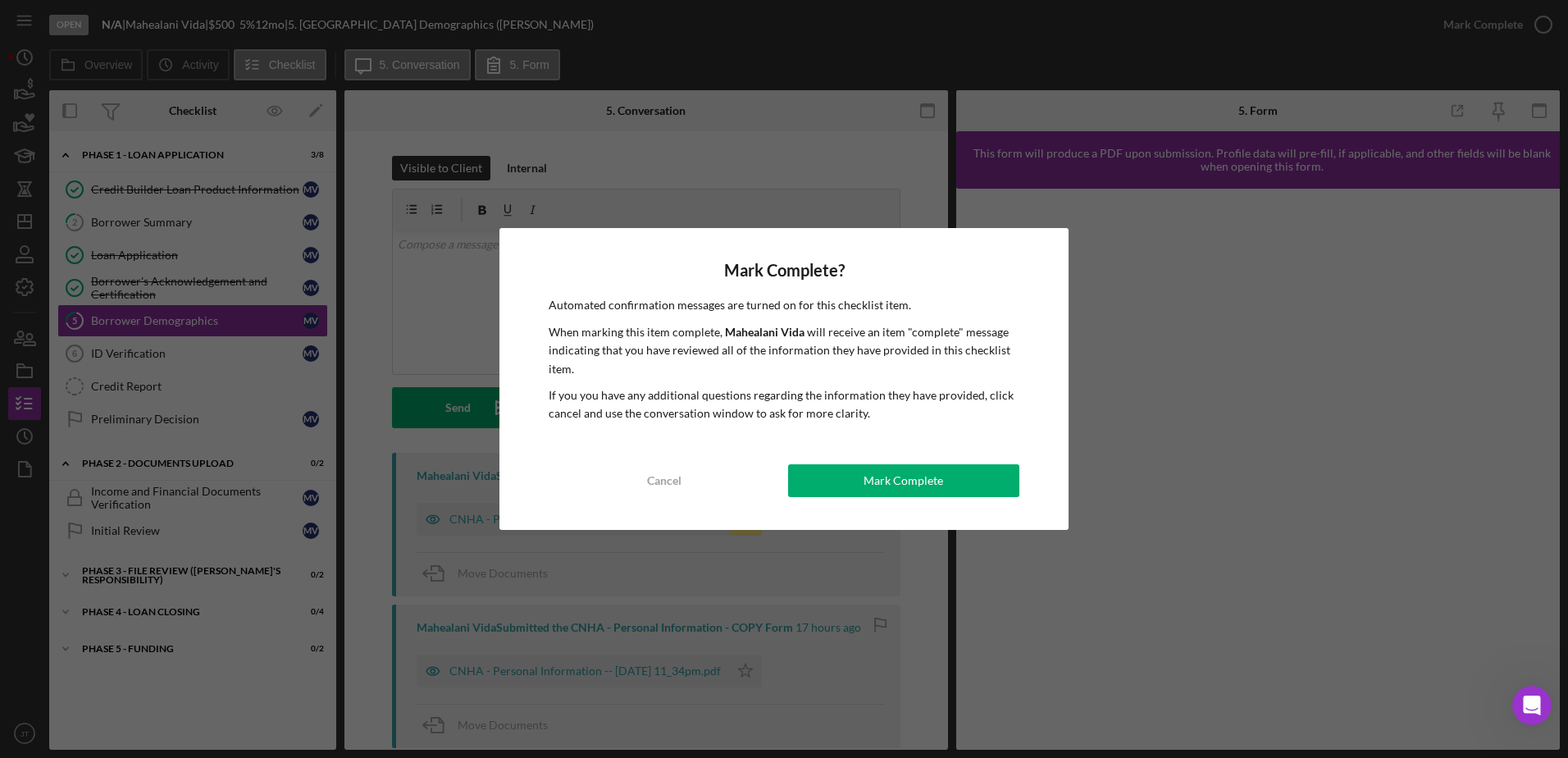
click at [935, 470] on div "Mark Complete" at bounding box center [903, 480] width 80 height 32
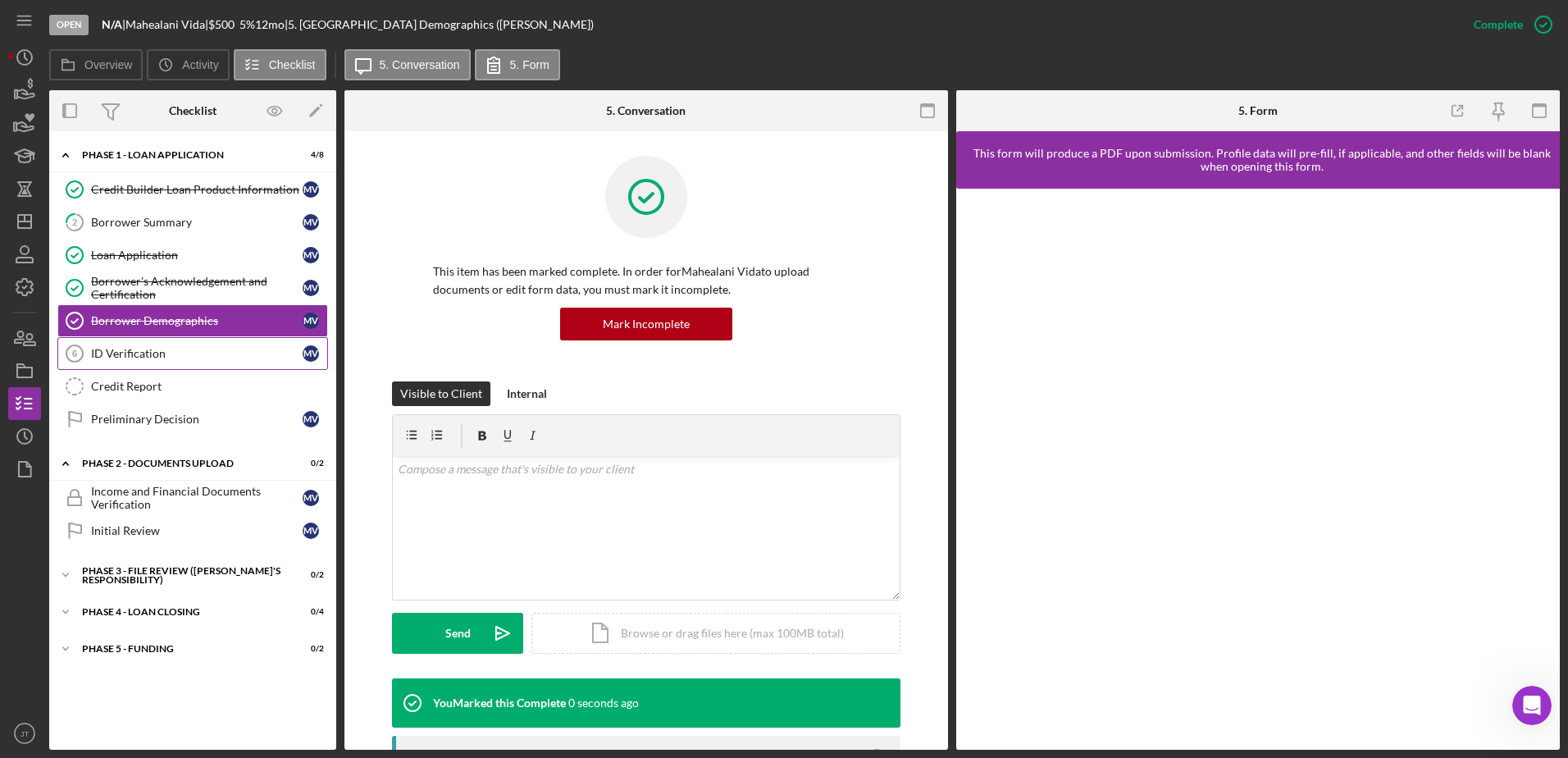
click at [181, 357] on div "ID Verification" at bounding box center [197, 352] width 212 height 13
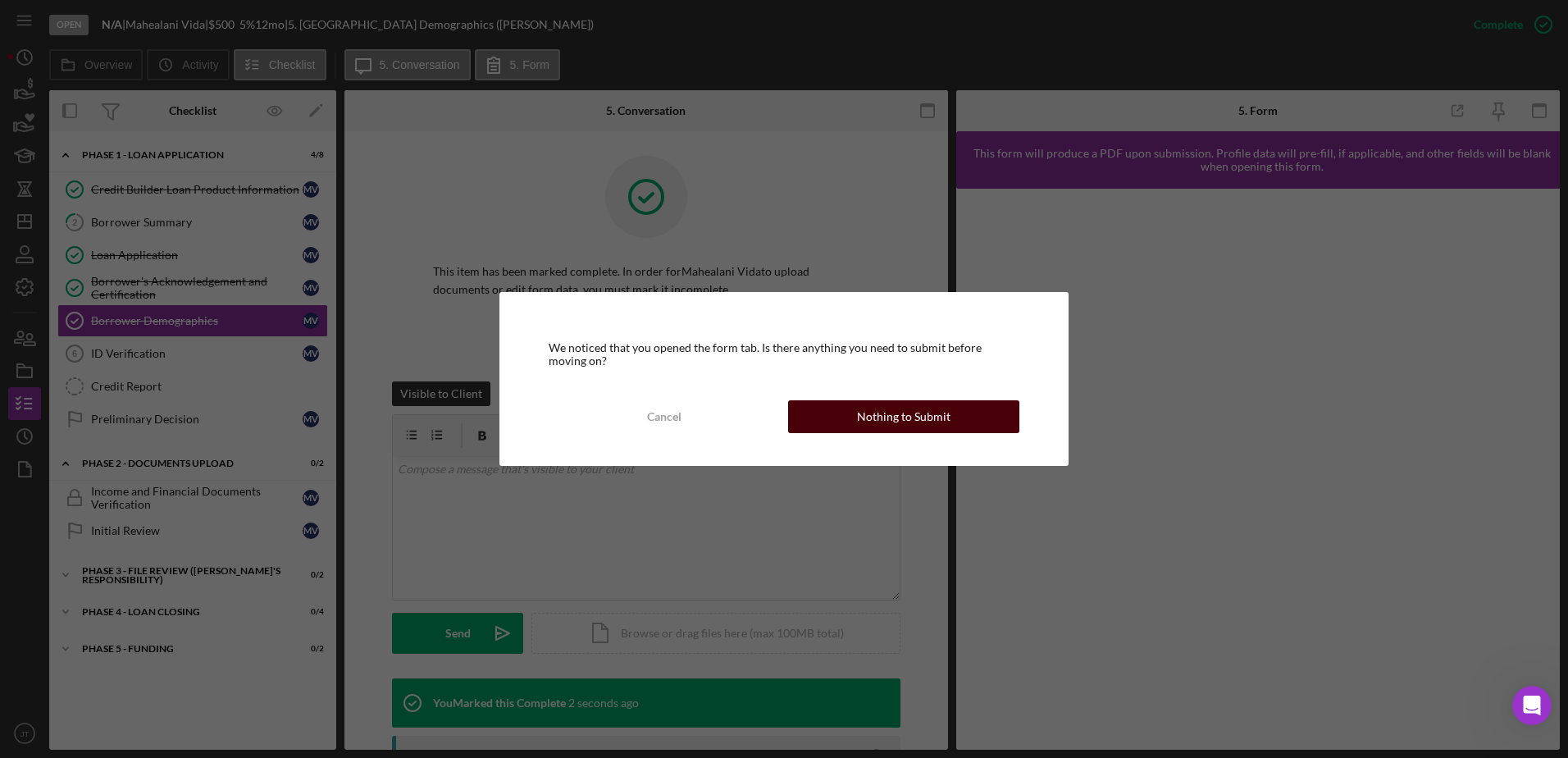
click at [825, 416] on button "Nothing to Submit" at bounding box center [904, 416] width 232 height 32
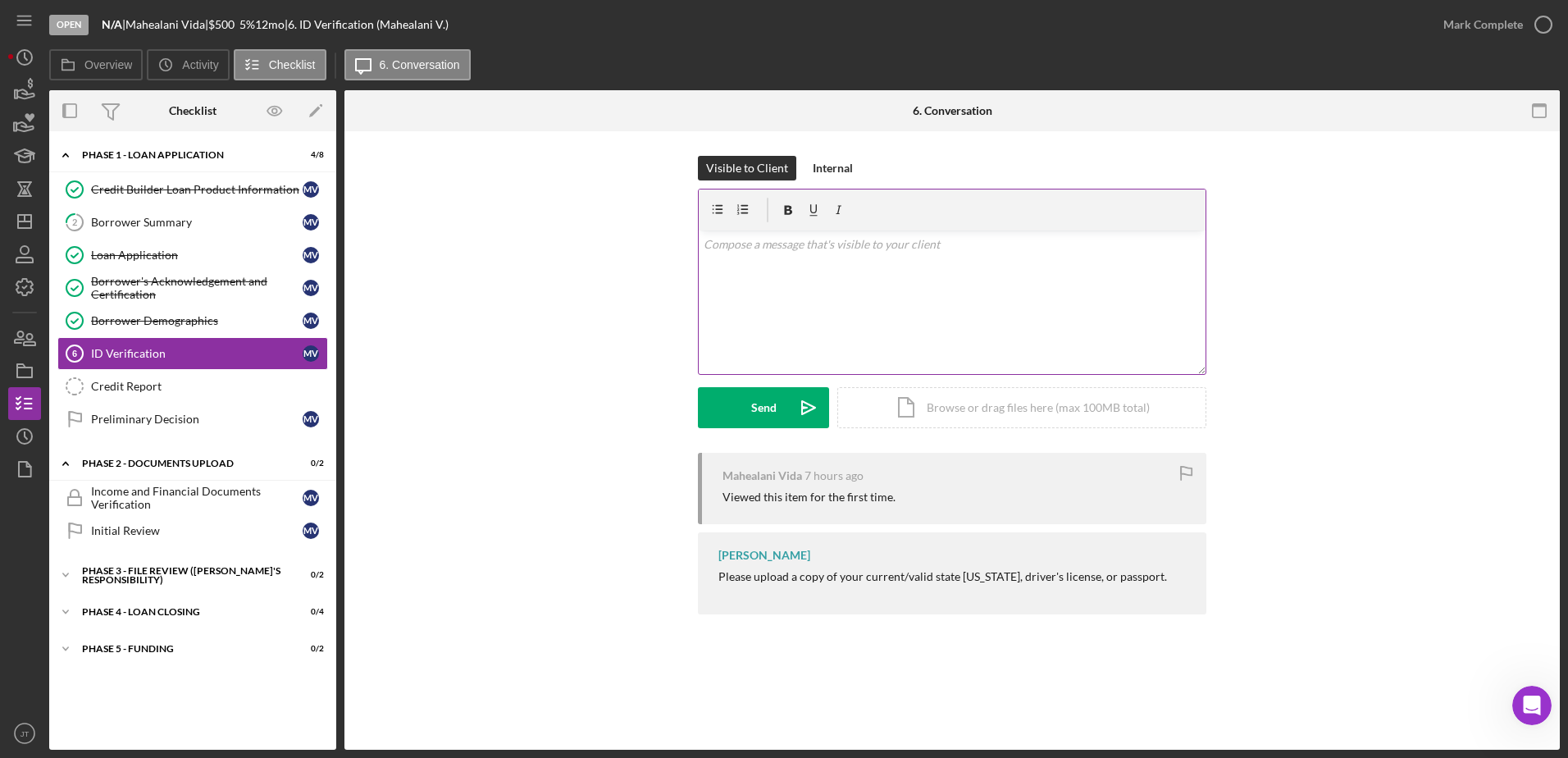
click at [862, 264] on div "v Color teal Color pink Remove color Add row above Add row below Add column bef…" at bounding box center [952, 302] width 507 height 143
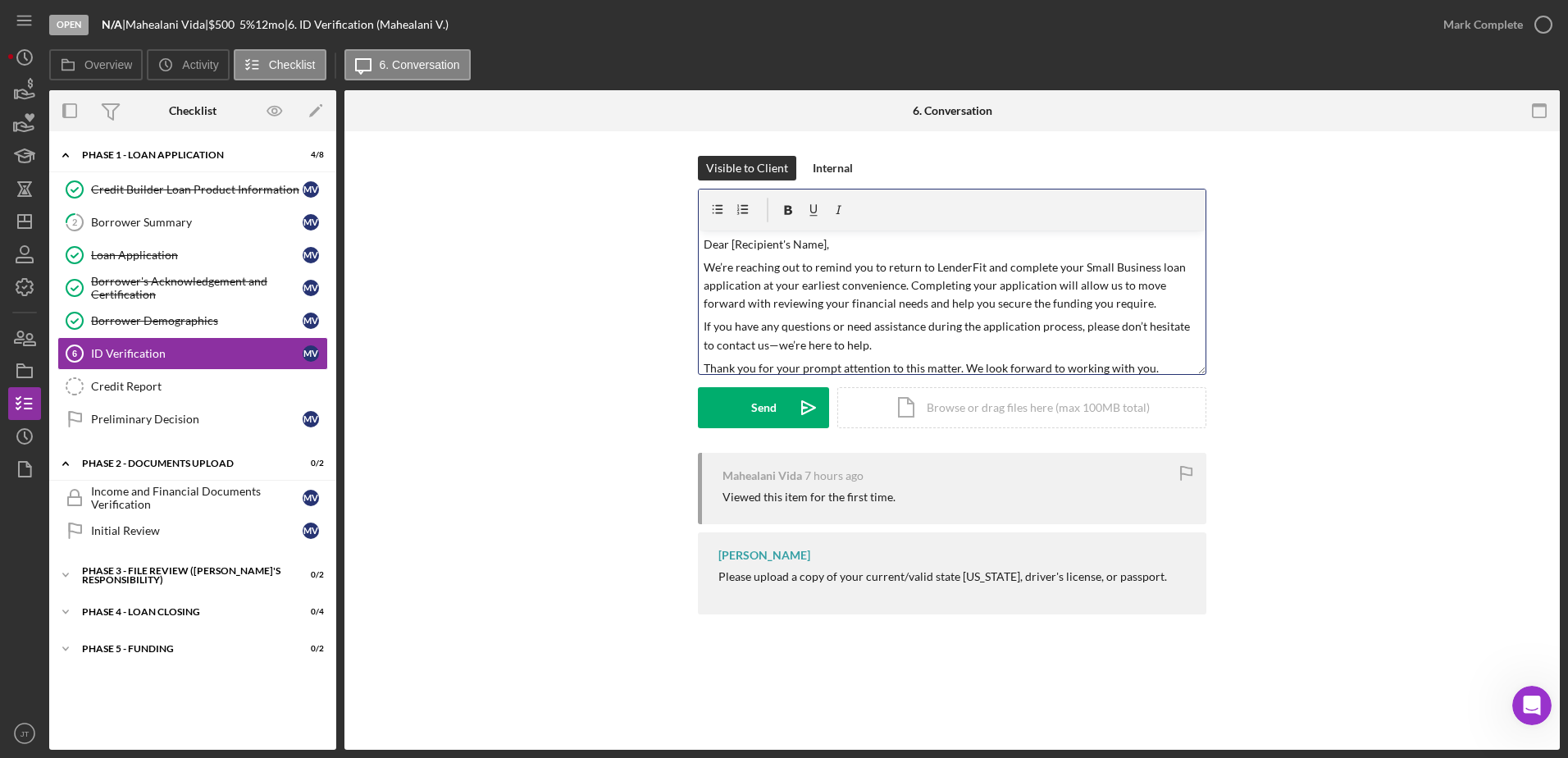
click at [824, 244] on p "Dear [Recipient's Name]," at bounding box center [952, 244] width 498 height 18
click at [1077, 268] on p "We’re reaching out to remind you to return to LenderFit and complete your Small…" at bounding box center [952, 286] width 498 height 55
click at [1054, 267] on p "We’re reaching out to remind you to return to LenderFit and complete your Small…" at bounding box center [952, 286] width 498 height 55
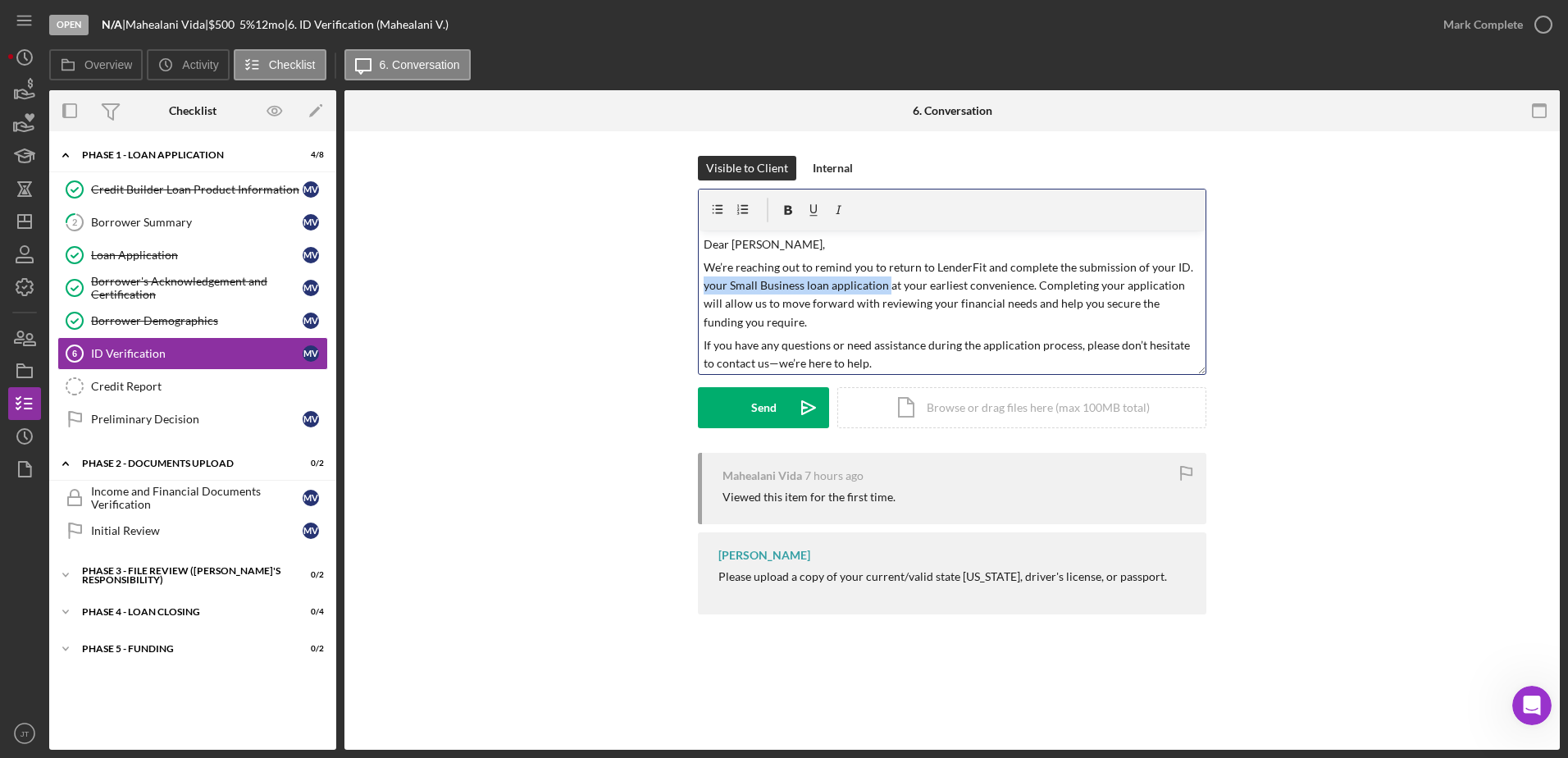
drag, startPoint x: 890, startPoint y: 287, endPoint x: 651, endPoint y: 293, distance: 239.1
click at [651, 293] on div "Visible to Client Internal v Color teal Color pink Remove color Add row above A…" at bounding box center [952, 304] width 1166 height 297
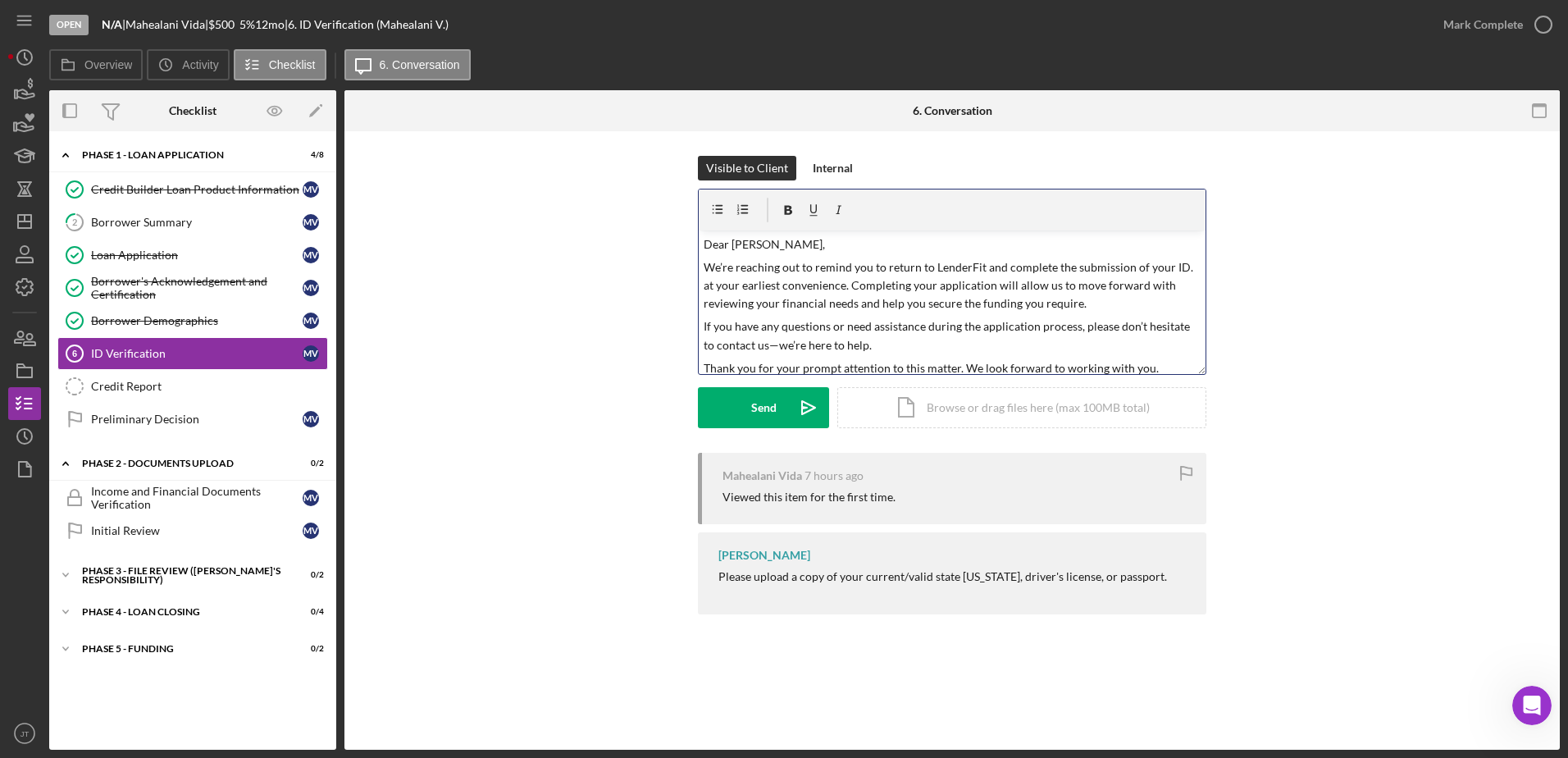
click at [1184, 266] on p "We’re reaching out to remind you to return to LenderFit and complete the submis…" at bounding box center [952, 286] width 498 height 55
drag, startPoint x: 894, startPoint y: 286, endPoint x: 836, endPoint y: 293, distance: 58.4
click at [836, 293] on p "We’re reaching out to remind you to return to LenderFit and complete the submis…" at bounding box center [952, 286] width 498 height 55
click at [1012, 283] on p "We’re reaching out to remind you to return to LenderFit and complete the submis…" at bounding box center [952, 286] width 498 height 55
drag, startPoint x: 1026, startPoint y: 285, endPoint x: 955, endPoint y: 288, distance: 71.1
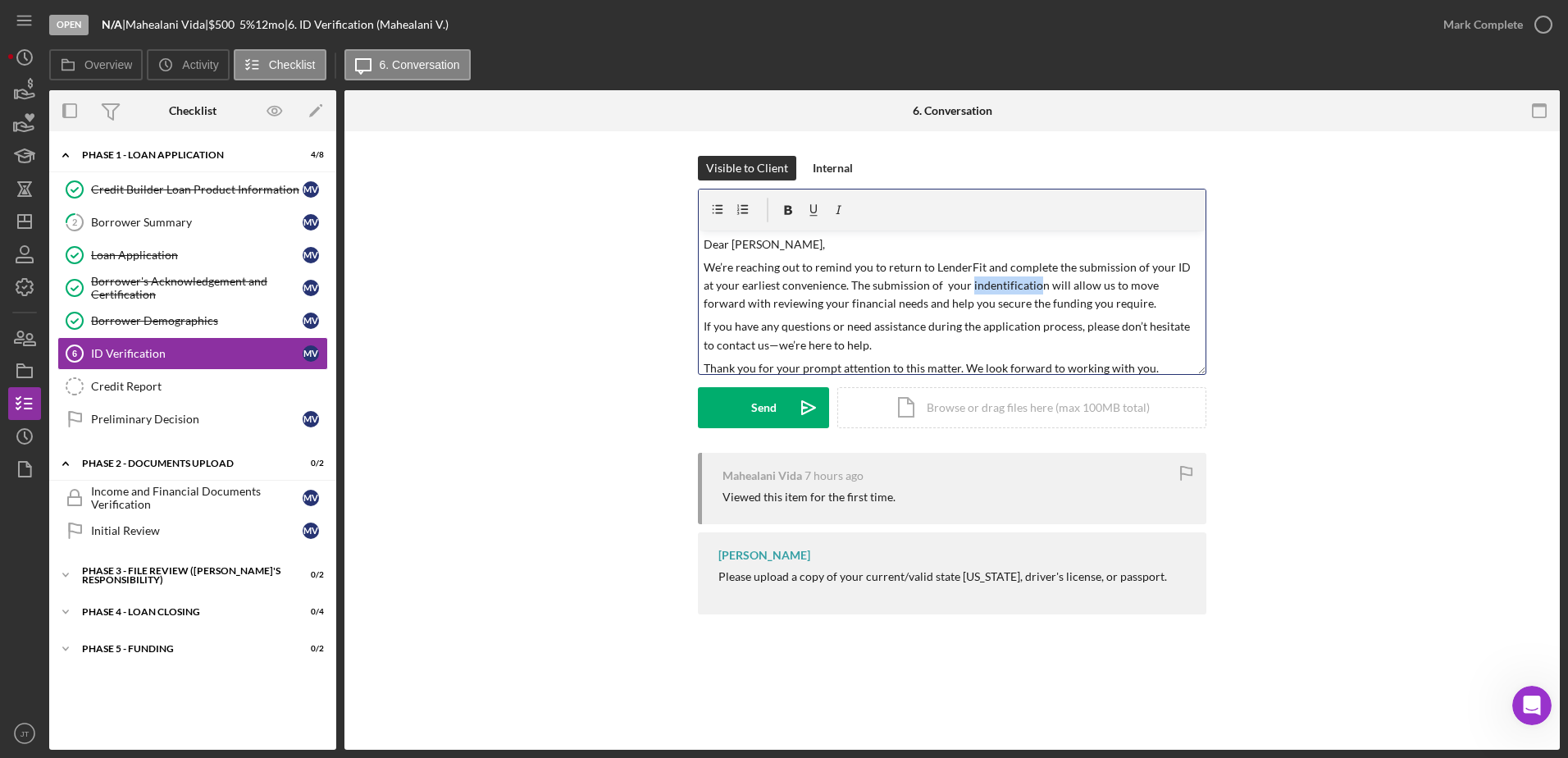
click at [955, 288] on p "We’re reaching out to remind you to return to LenderFit and complete the submis…" at bounding box center [952, 286] width 498 height 55
click at [1030, 287] on p "We’re reaching out to remind you to return to LenderFit and complete the submis…" at bounding box center [952, 286] width 498 height 55
drag, startPoint x: 1024, startPoint y: 283, endPoint x: 954, endPoint y: 282, distance: 70.0
click at [954, 282] on p "We’re reaching out to remind you to return to LenderFit and complete the submis…" at bounding box center [952, 286] width 498 height 55
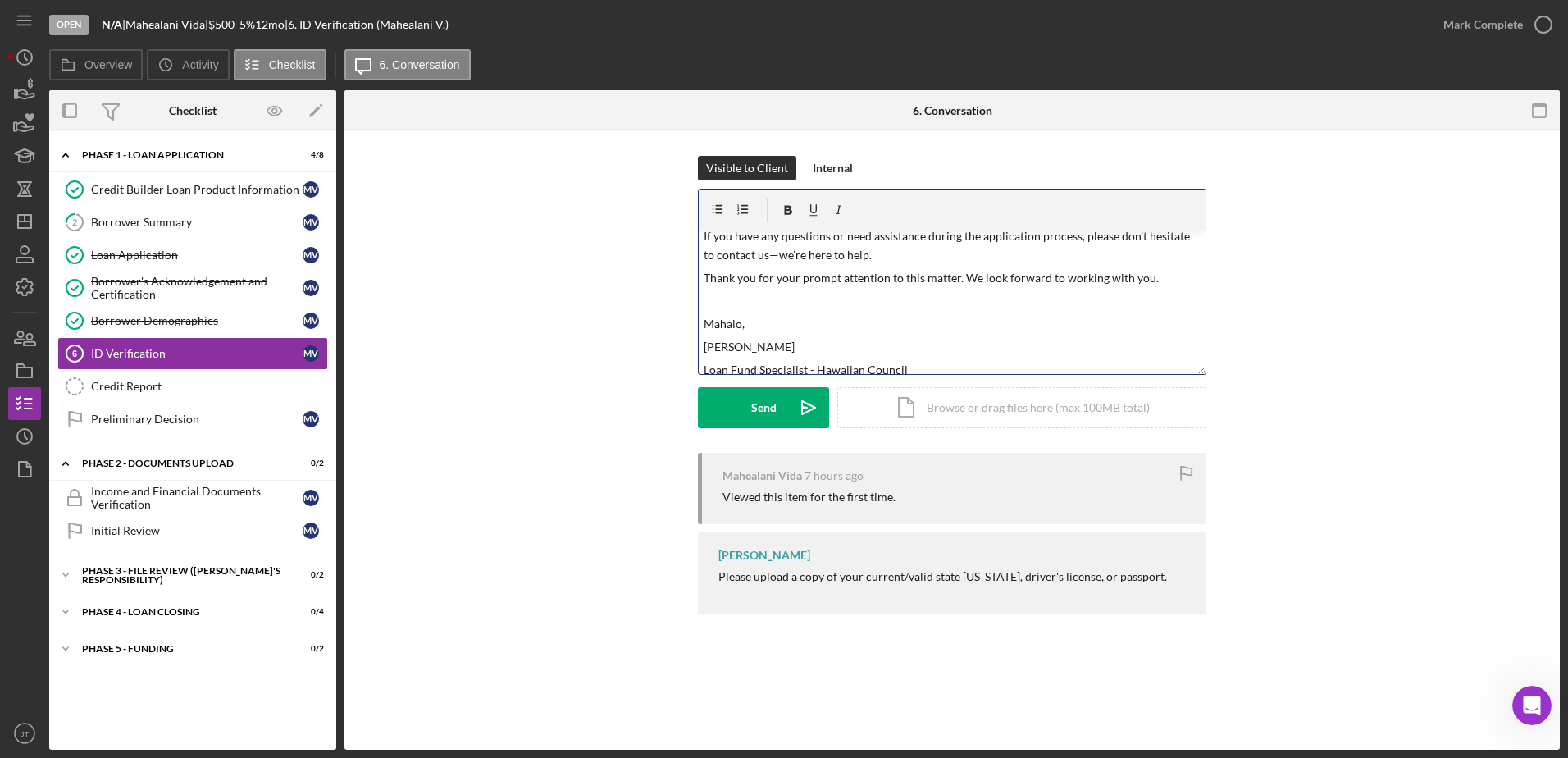
scroll to position [100, 0]
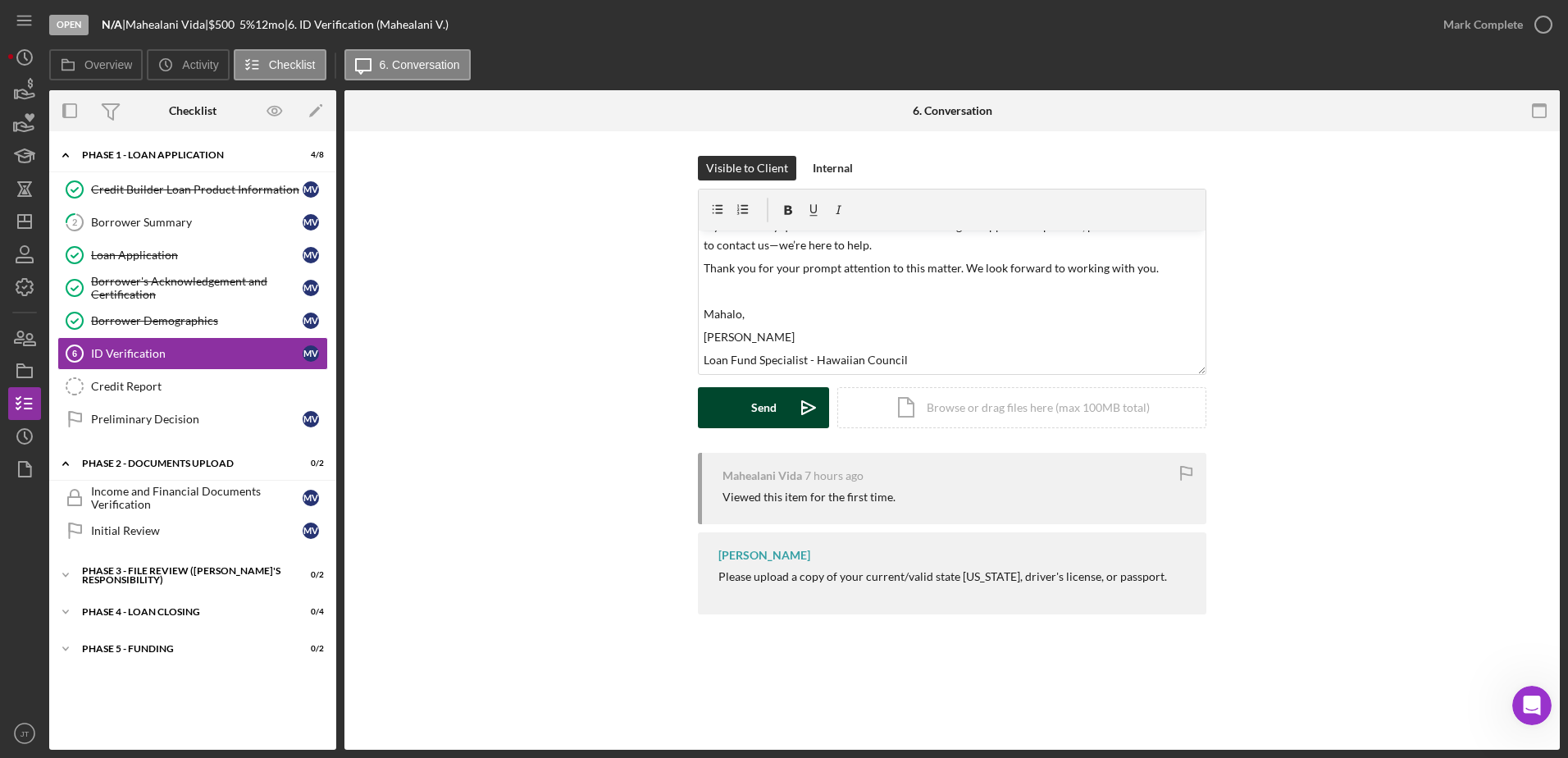
click at [753, 406] on div "Send" at bounding box center [764, 407] width 26 height 41
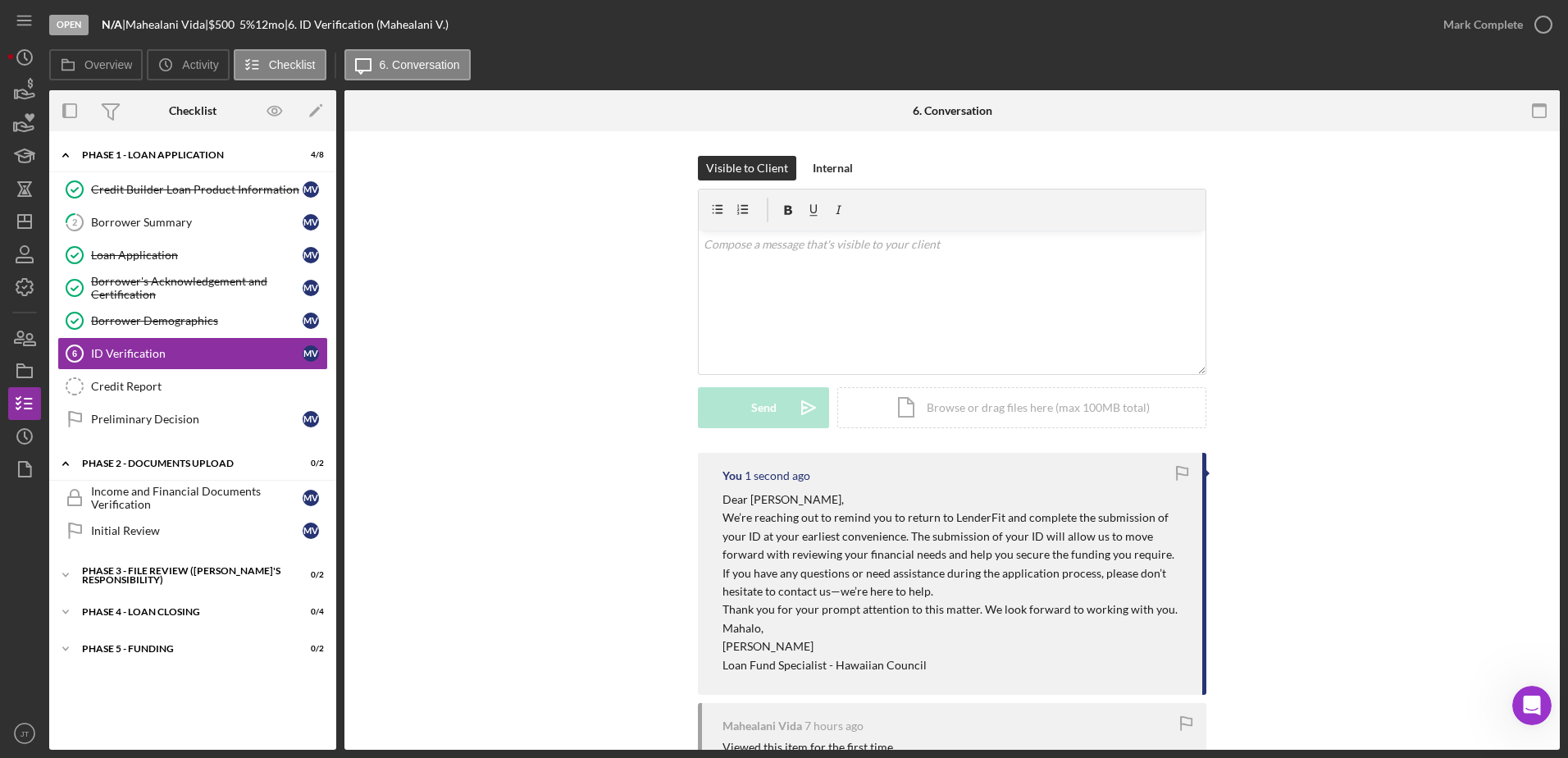
scroll to position [0, 0]
click at [496, 396] on div "Visible to Client Internal v Color teal Color pink Remove color Add row above A…" at bounding box center [952, 304] width 1166 height 297
click at [23, 217] on icon "Icon/Dashboard" at bounding box center [25, 222] width 41 height 41
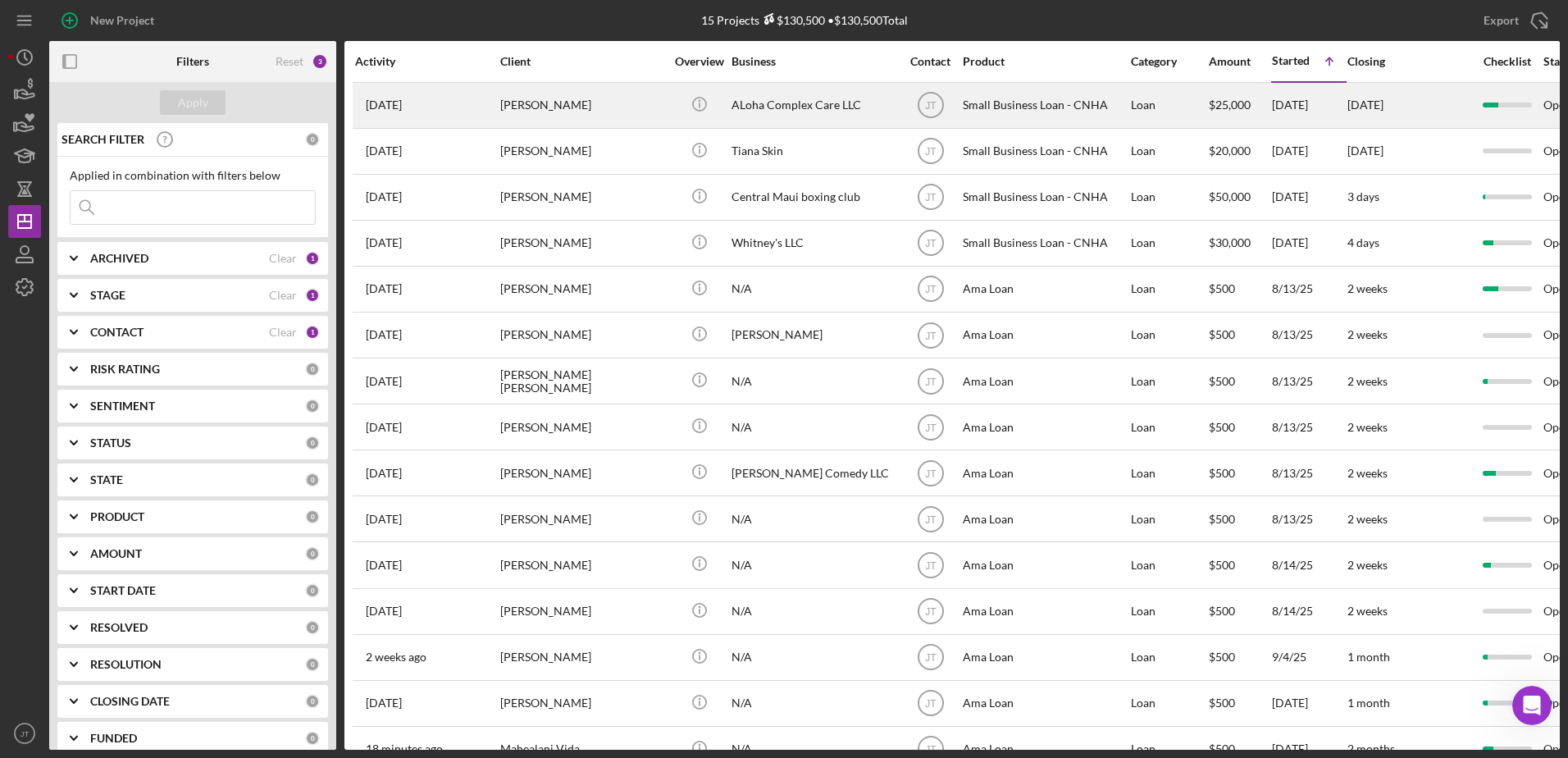
click at [556, 105] on div "[PERSON_NAME]" at bounding box center [582, 105] width 164 height 43
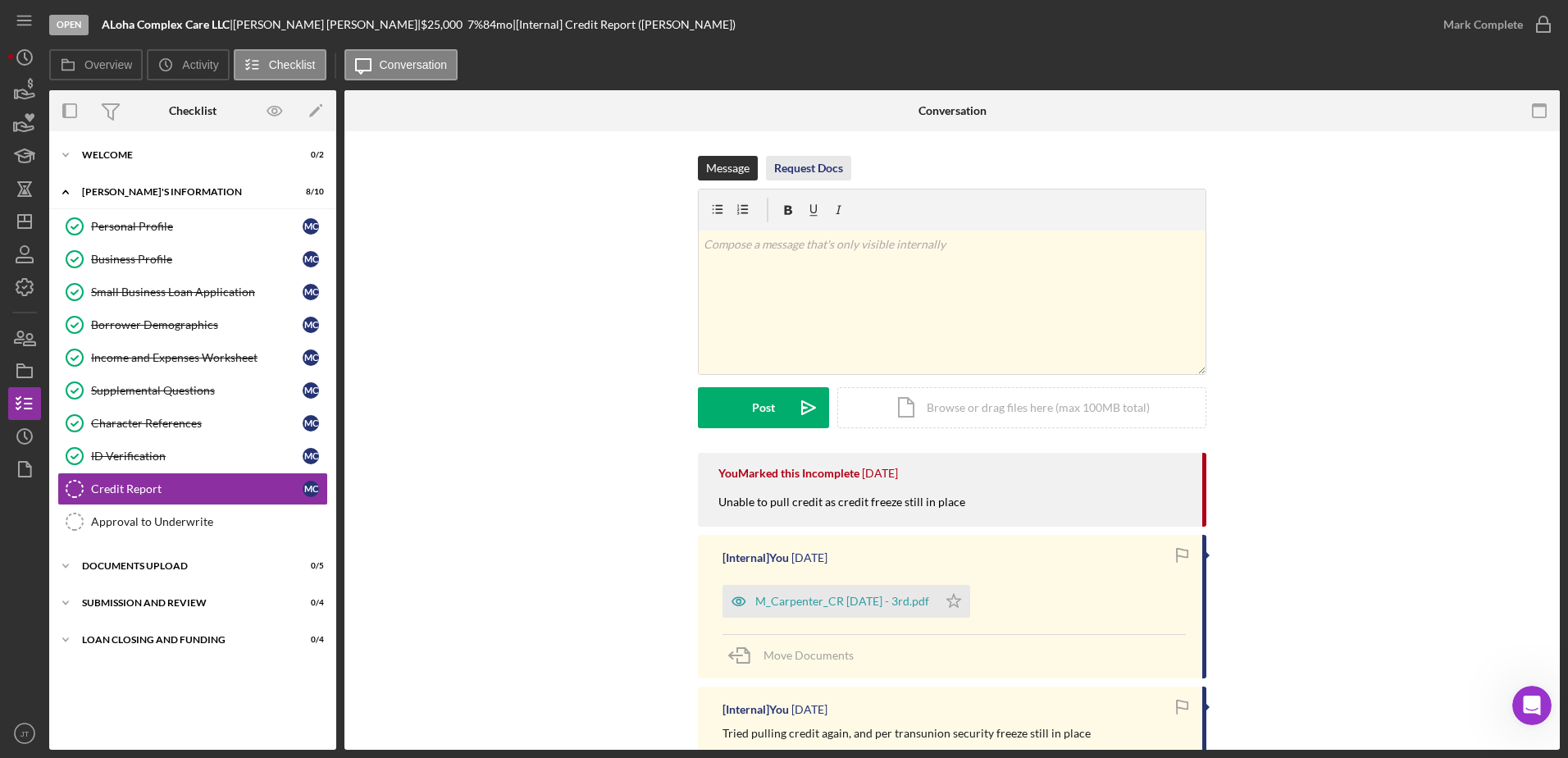
click at [811, 173] on div "Request Docs" at bounding box center [809, 168] width 69 height 25
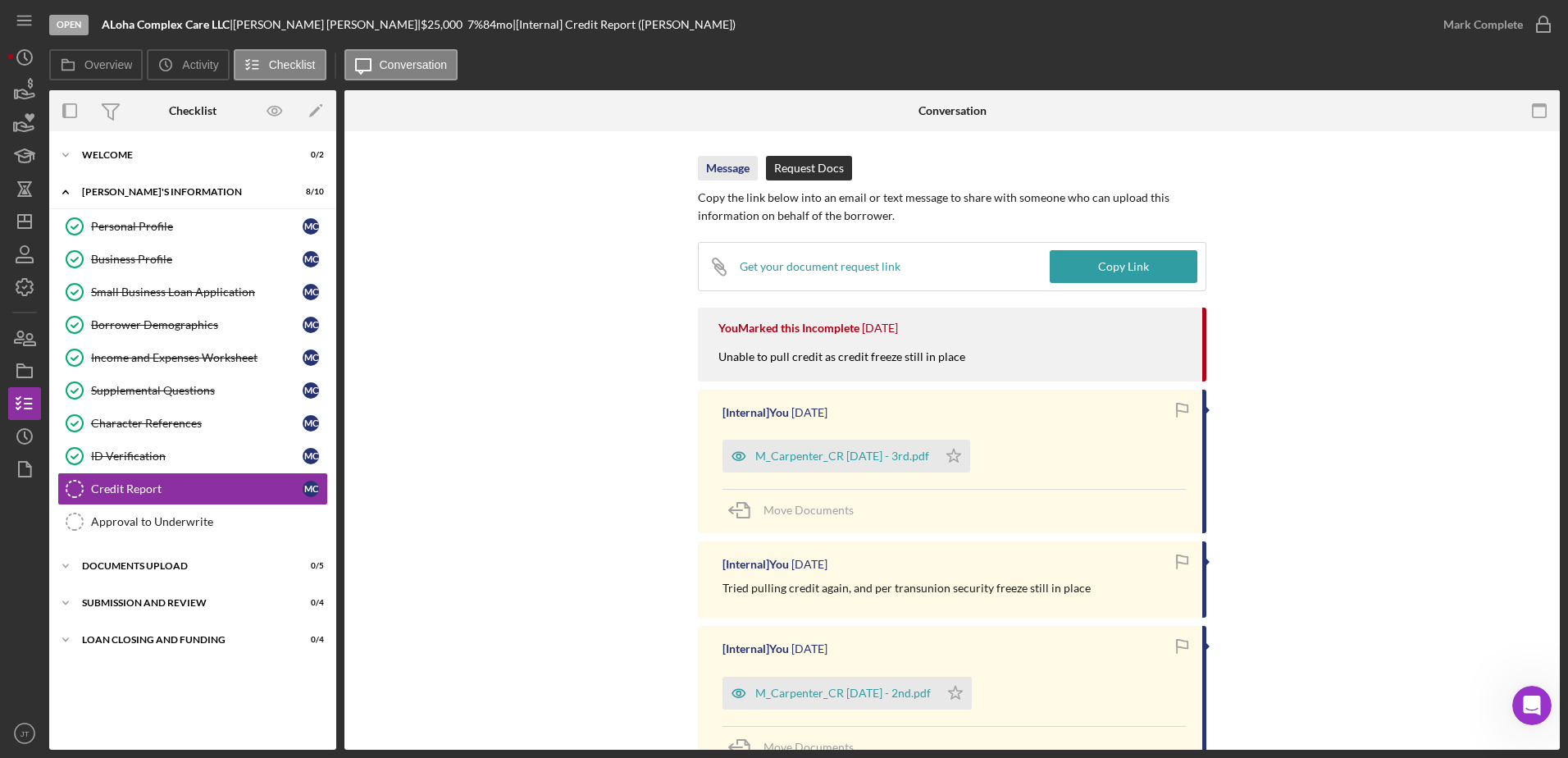
click at [722, 177] on div "Message" at bounding box center [728, 168] width 43 height 25
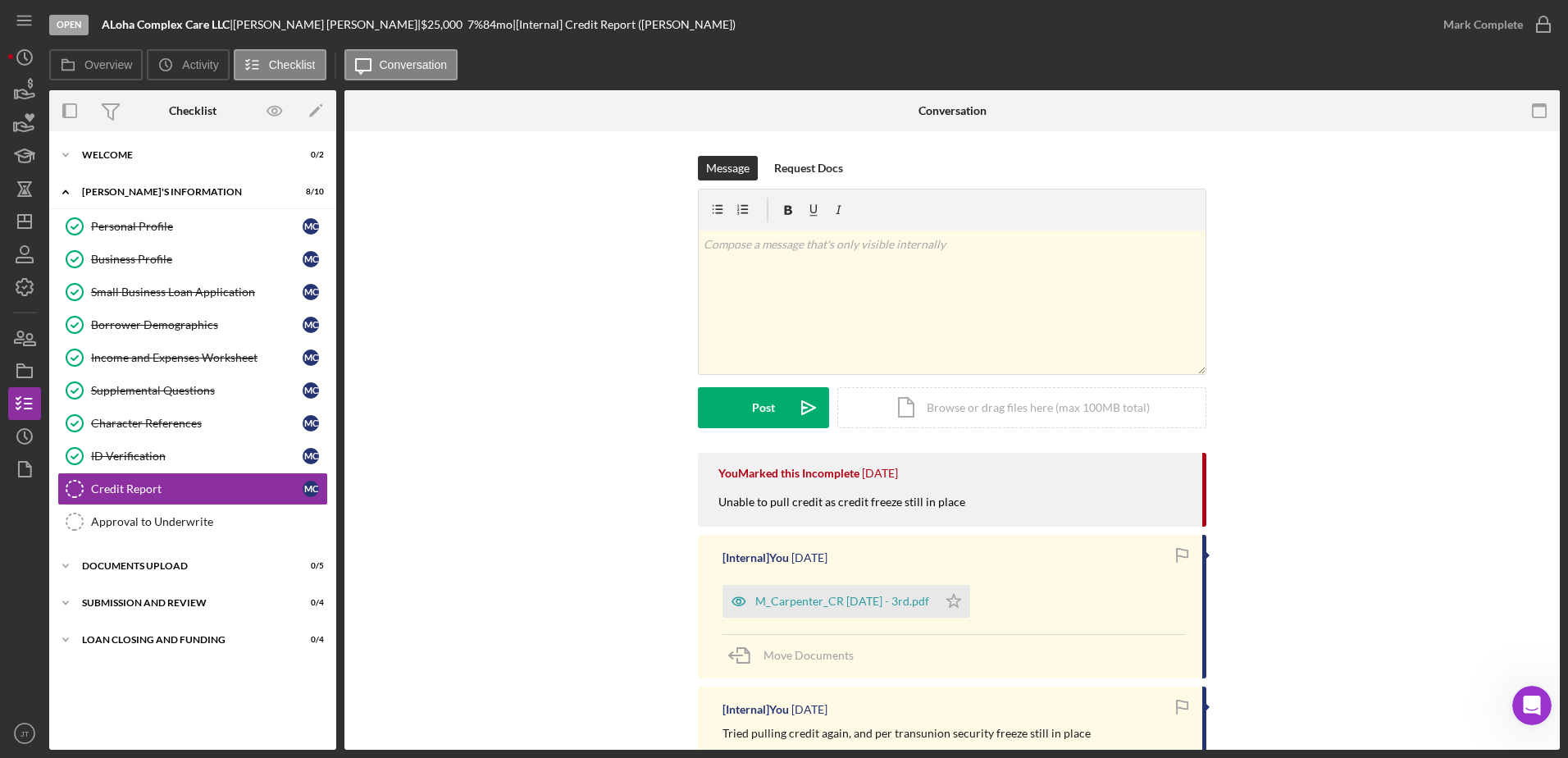
click at [490, 343] on div "Message Request Docs v Color teal Color pink Remove color Add row above Add row…" at bounding box center [952, 304] width 1166 height 297
click at [202, 461] on div "ID Verification" at bounding box center [197, 456] width 212 height 13
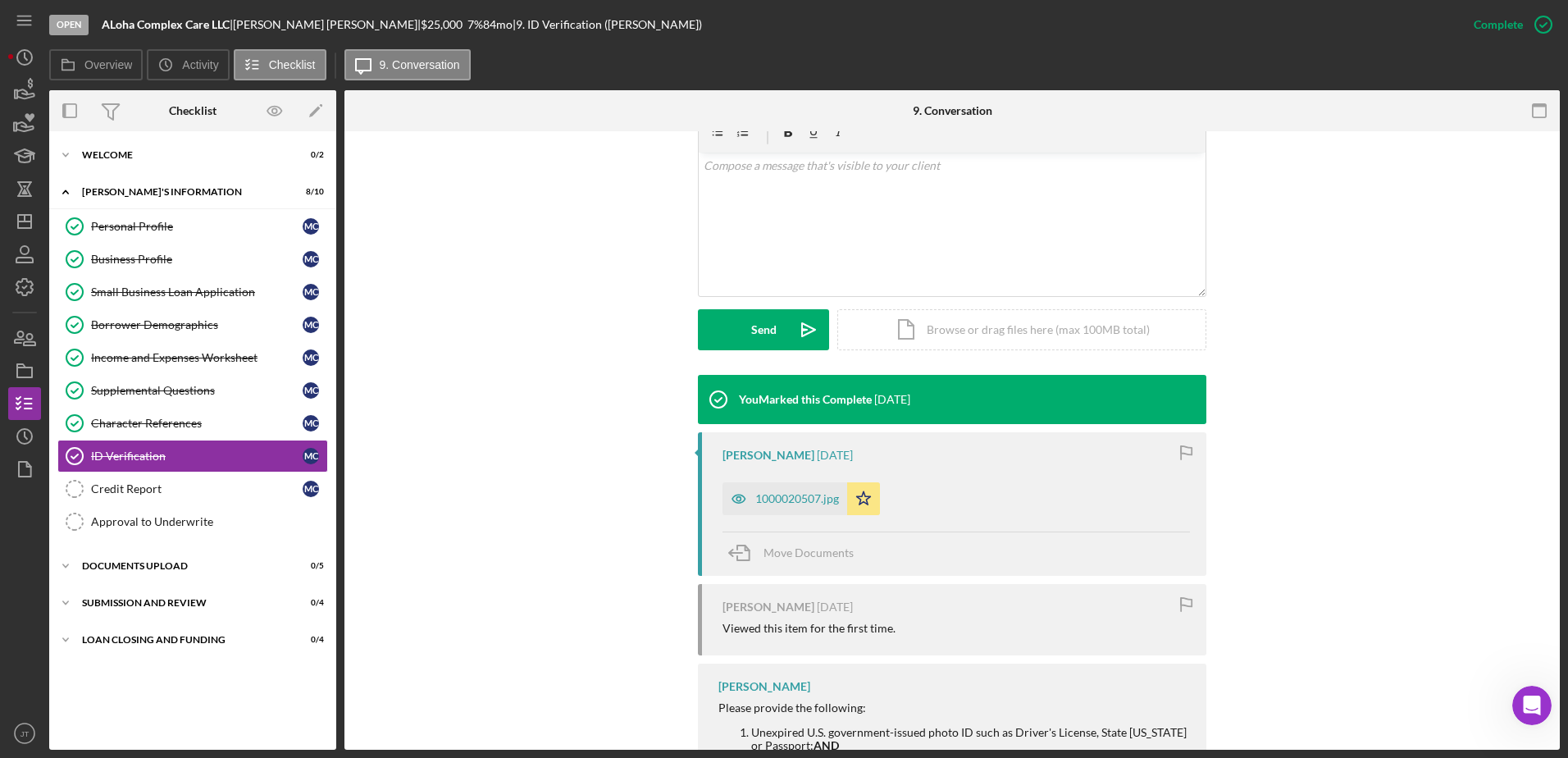
scroll to position [328, 0]
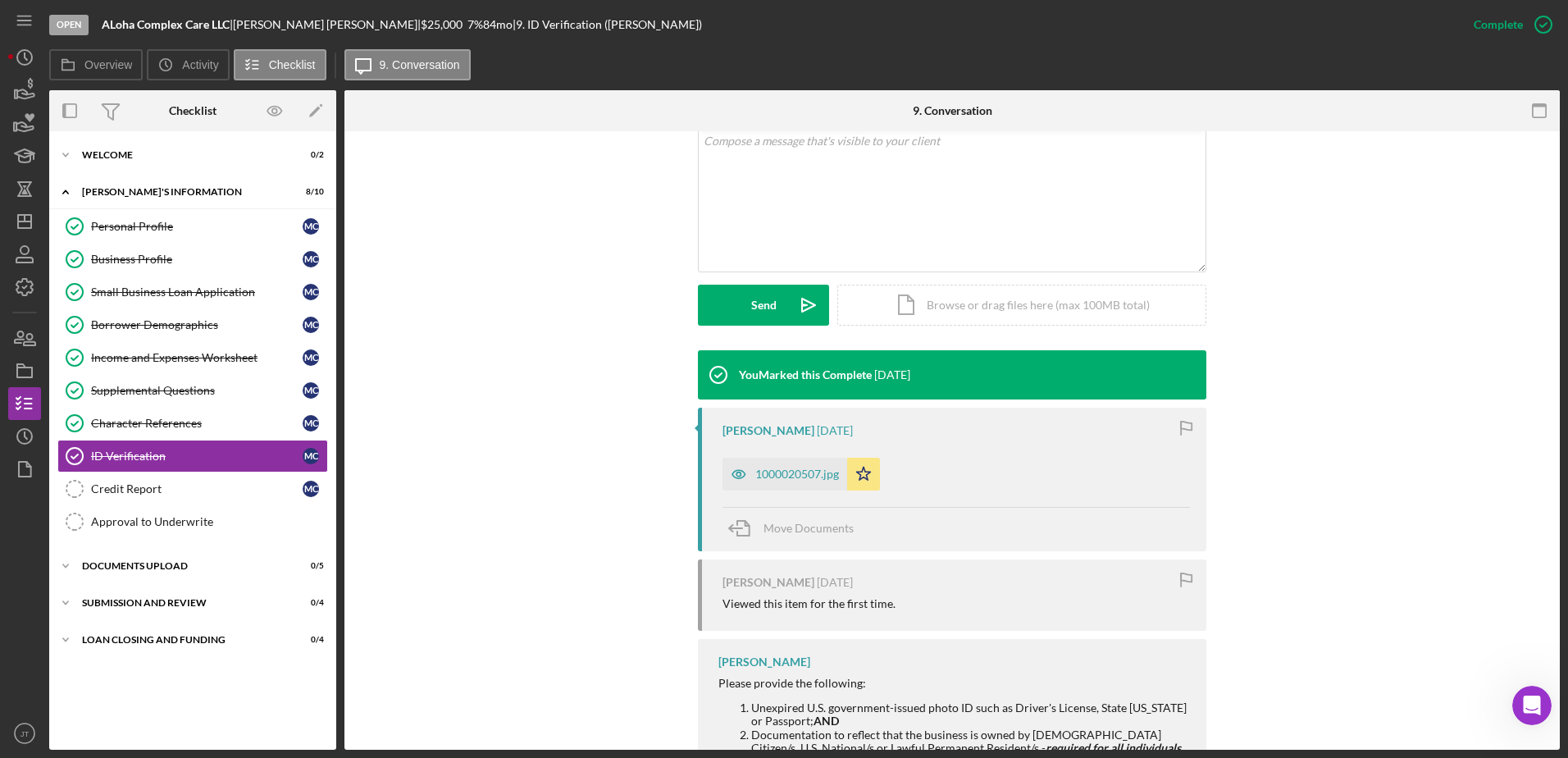
click at [533, 371] on div "You Marked this Complete [DATE] [PERSON_NAME] [DATE] 1000020507.jpg Icon/Star M…" at bounding box center [952, 599] width 1166 height 497
click at [26, 225] on icon "Icon/Dashboard" at bounding box center [25, 222] width 41 height 41
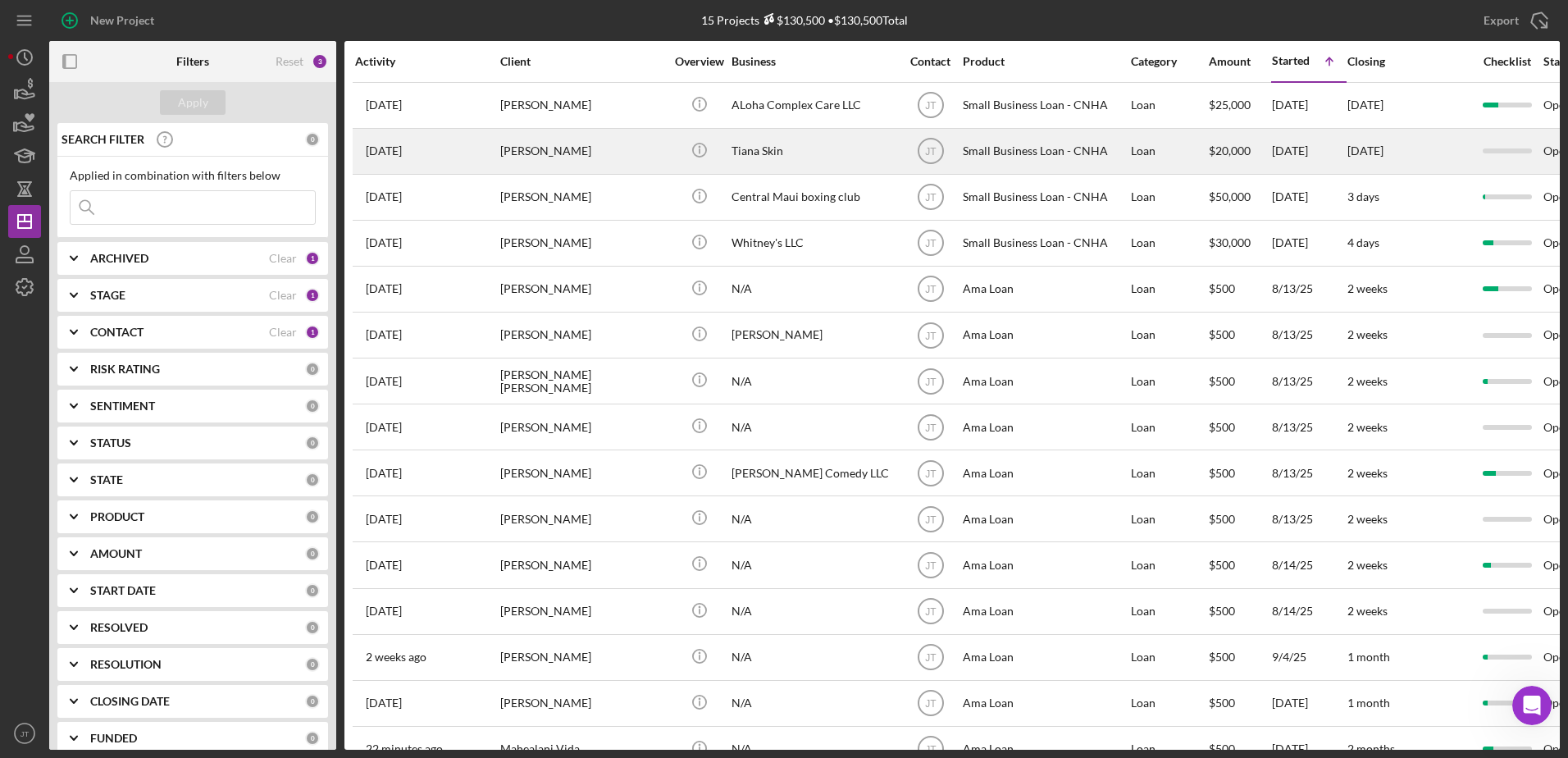
click at [544, 156] on div "[PERSON_NAME]" at bounding box center [582, 151] width 164 height 43
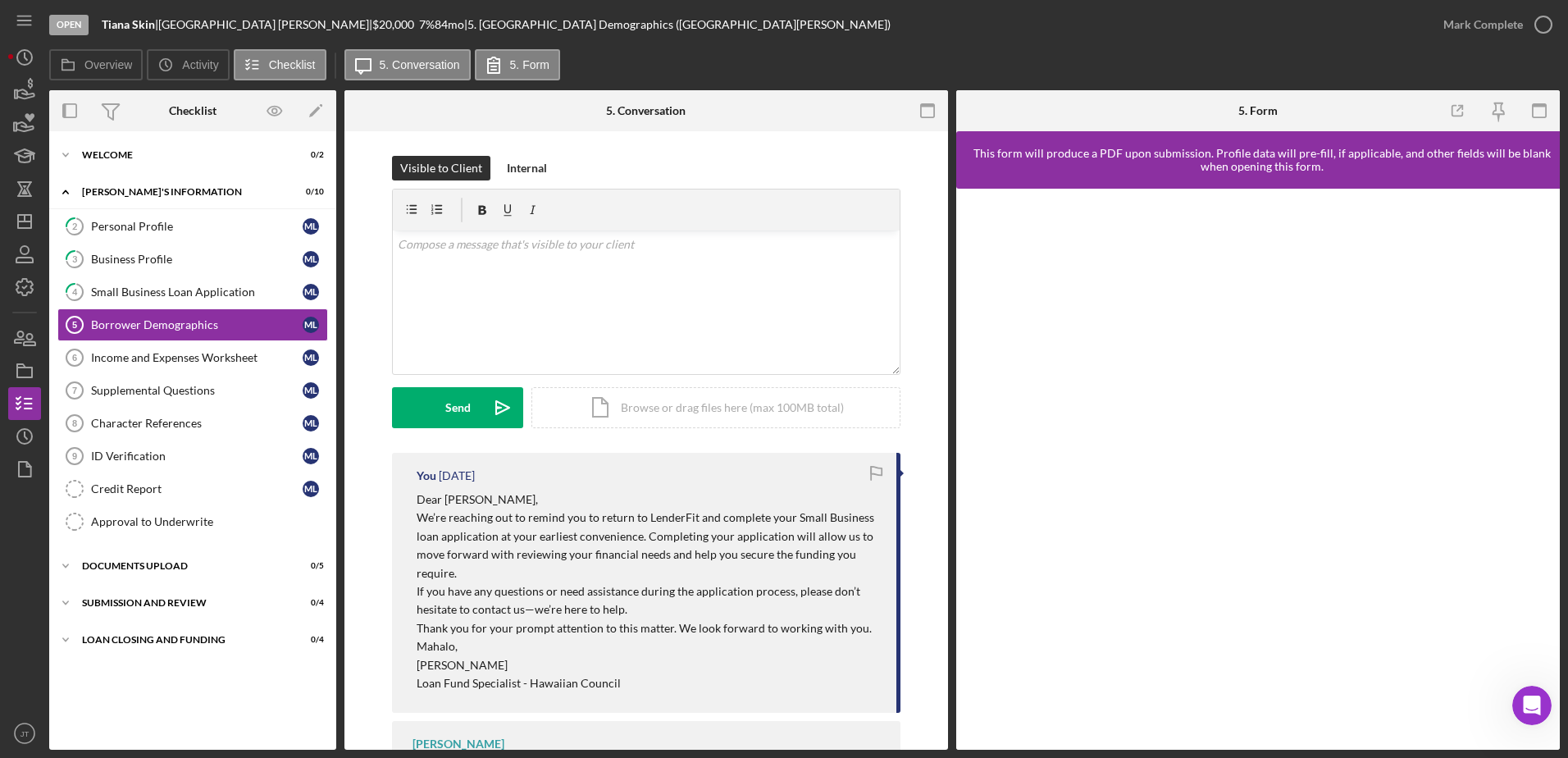
click at [683, 569] on p "We’re reaching out to remind you to return to LenderFit and complete your Small…" at bounding box center [648, 545] width 463 height 74
click at [421, 248] on p at bounding box center [646, 244] width 498 height 18
drag, startPoint x: 421, startPoint y: 248, endPoint x: 915, endPoint y: 391, distance: 514.3
click at [915, 391] on div "Visible to Client Internal v Color teal Color pink Remove color Add row above A…" at bounding box center [646, 304] width 555 height 297
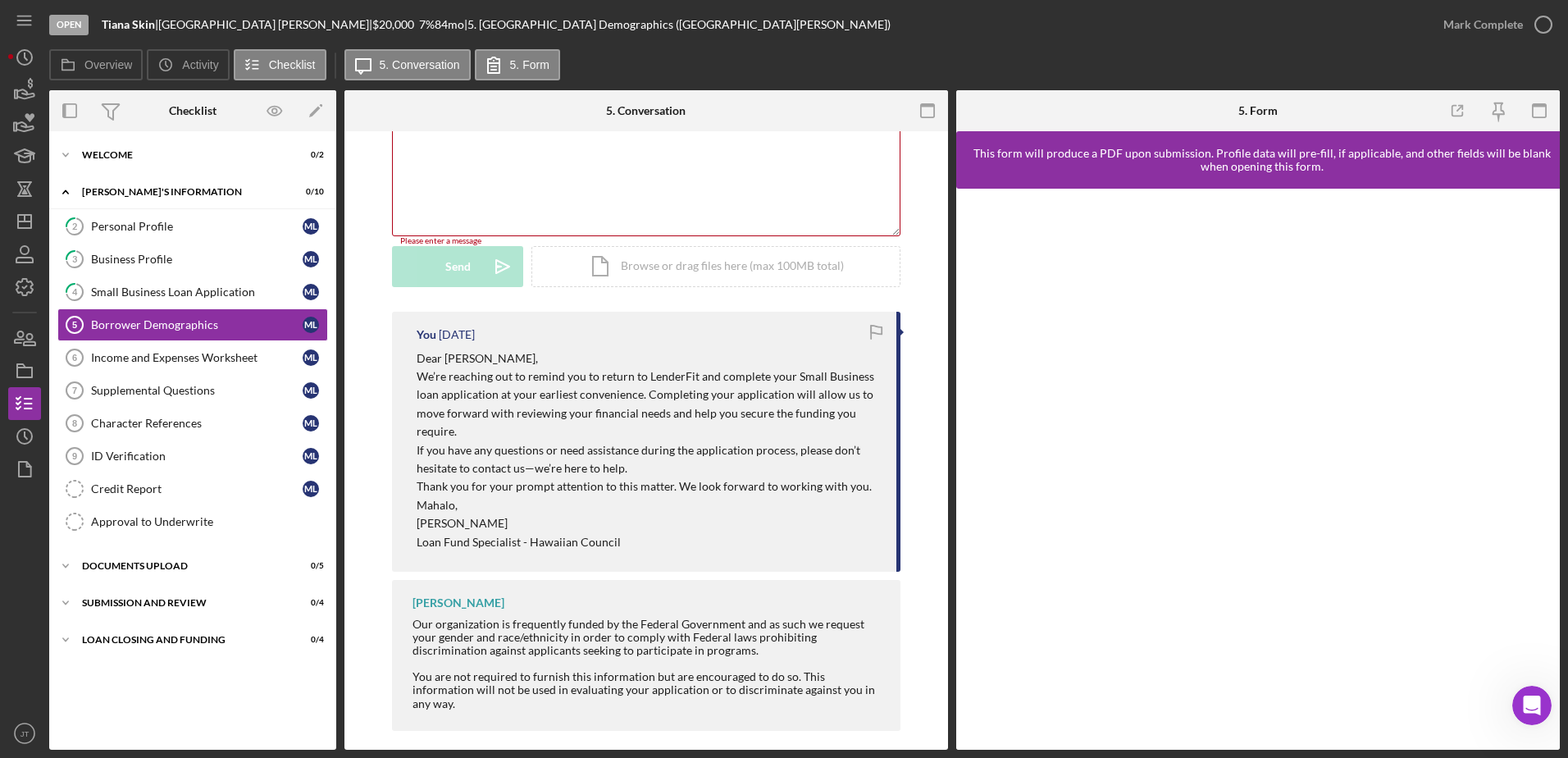
scroll to position [139, 0]
click at [1543, 24] on icon "button" at bounding box center [1543, 25] width 41 height 41
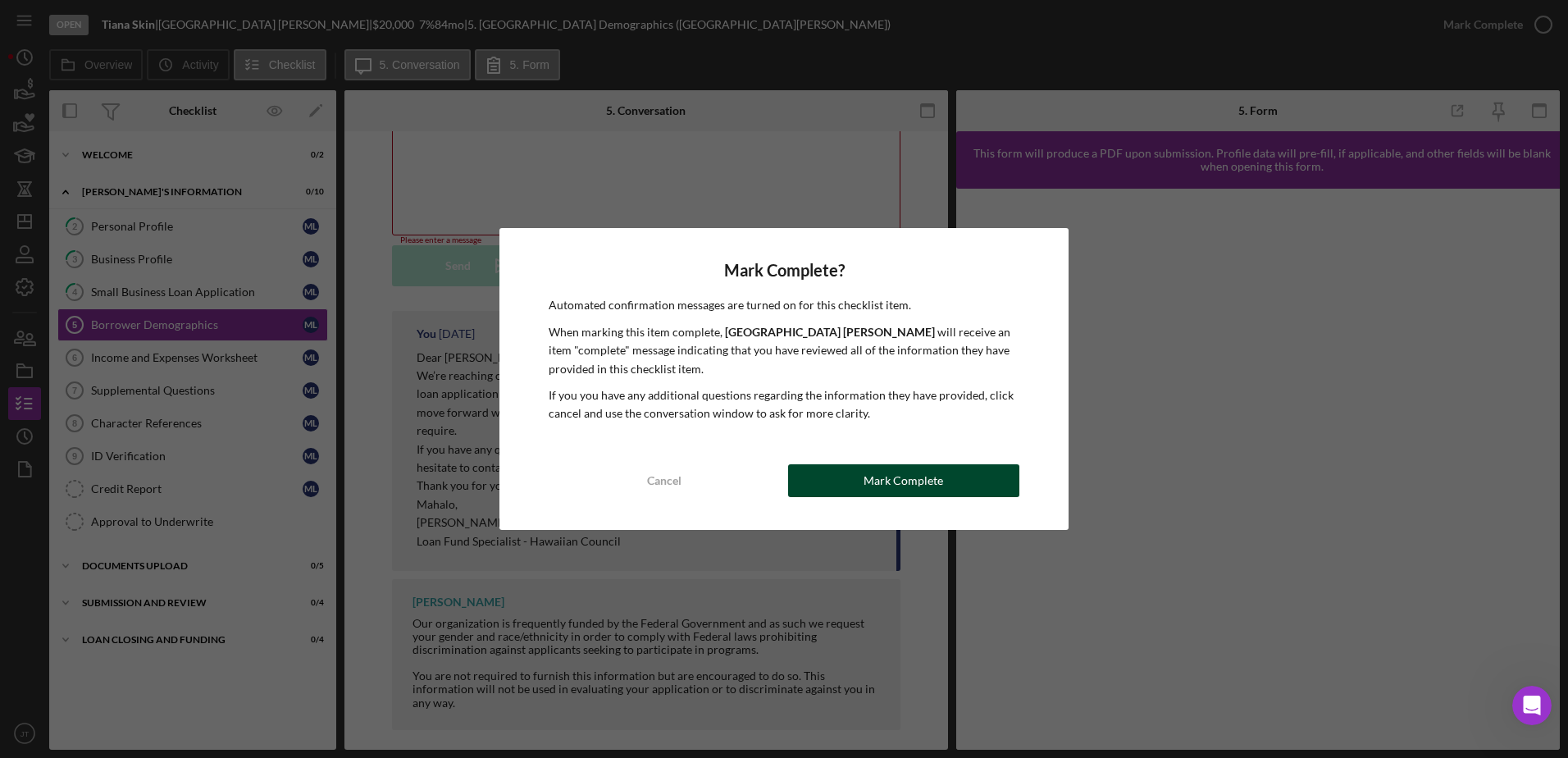
click at [899, 476] on div "Mark Complete" at bounding box center [903, 480] width 80 height 32
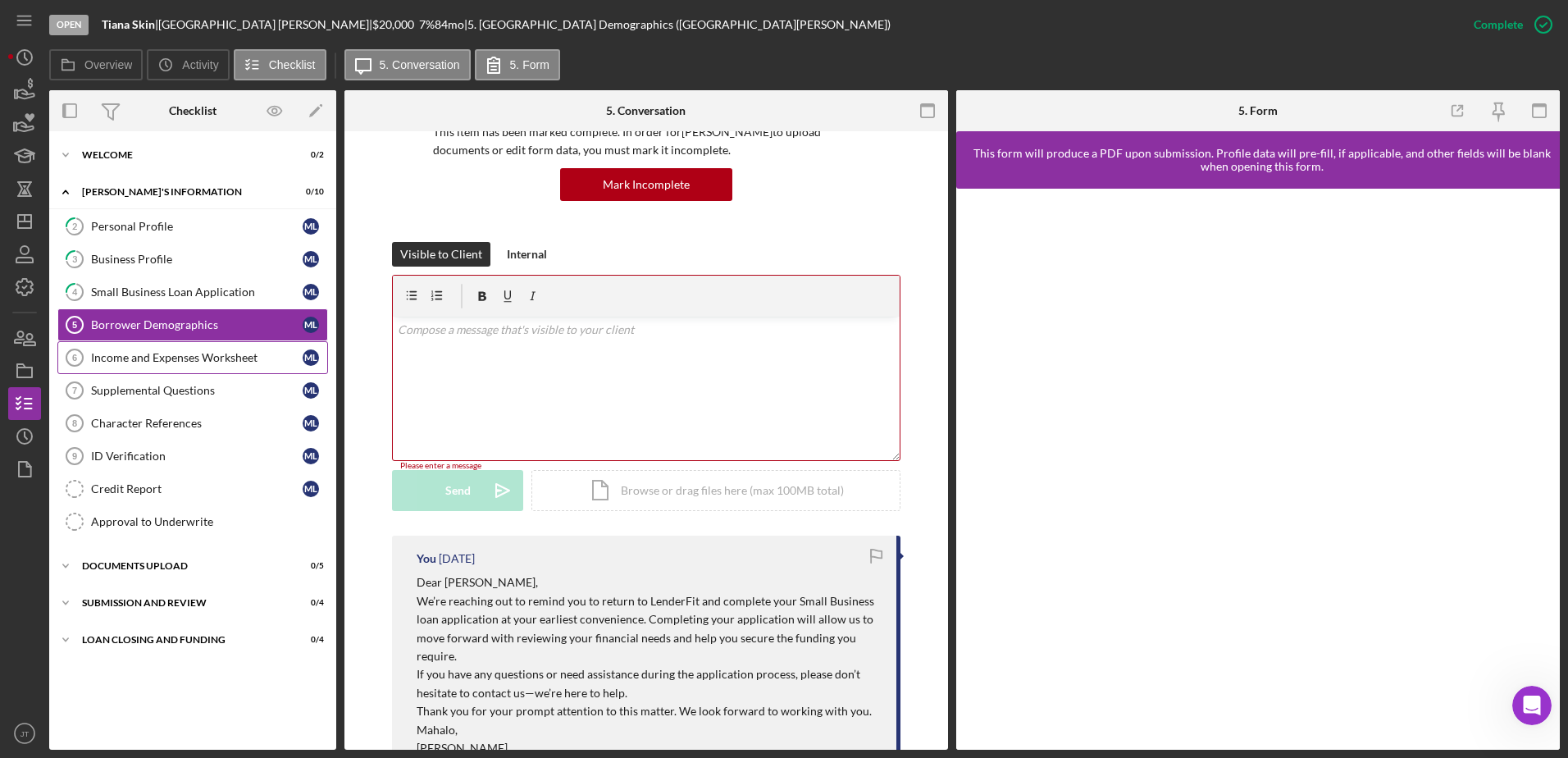
scroll to position [365, 0]
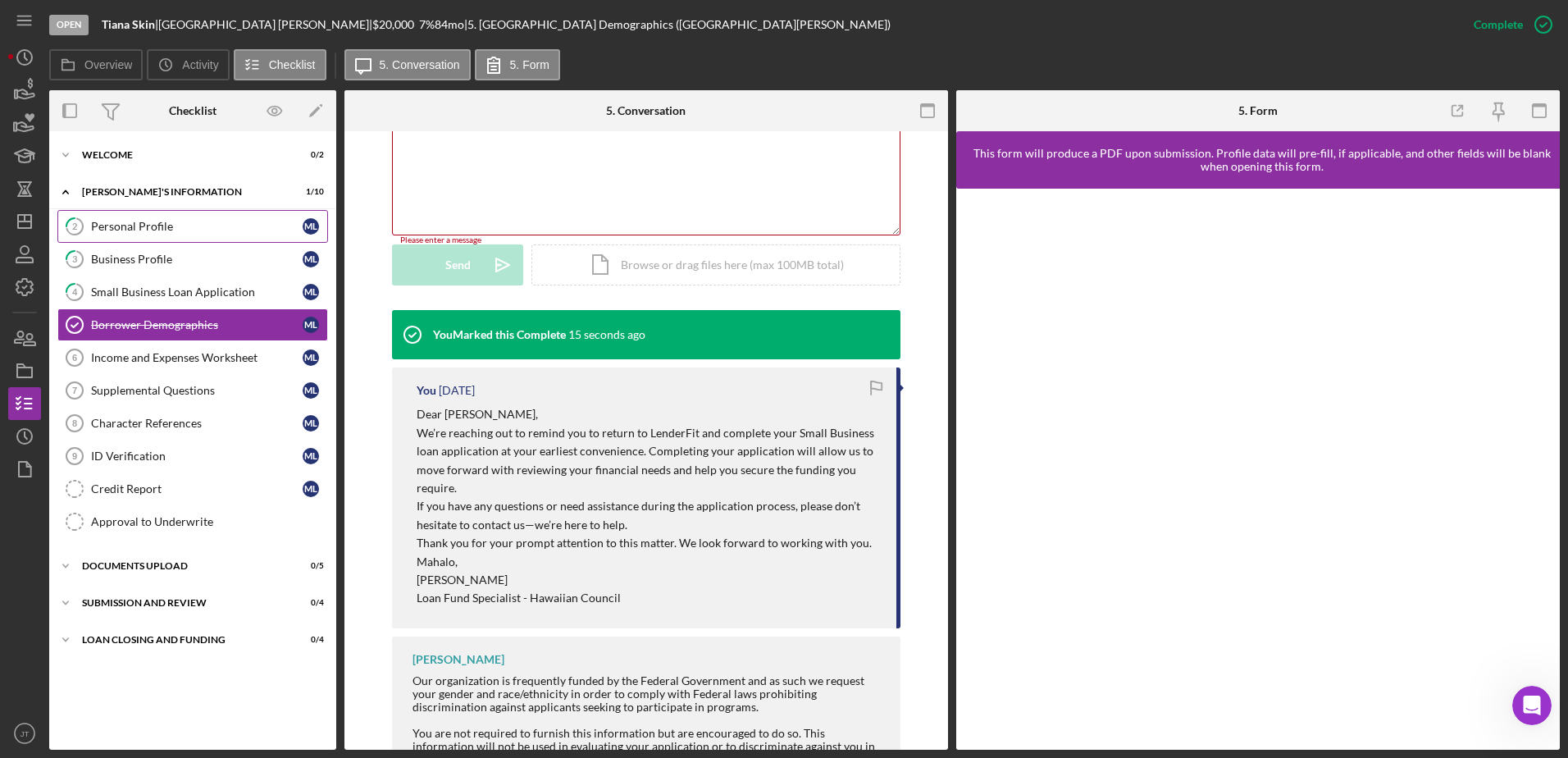
click at [213, 227] on div "Personal Profile" at bounding box center [197, 226] width 212 height 13
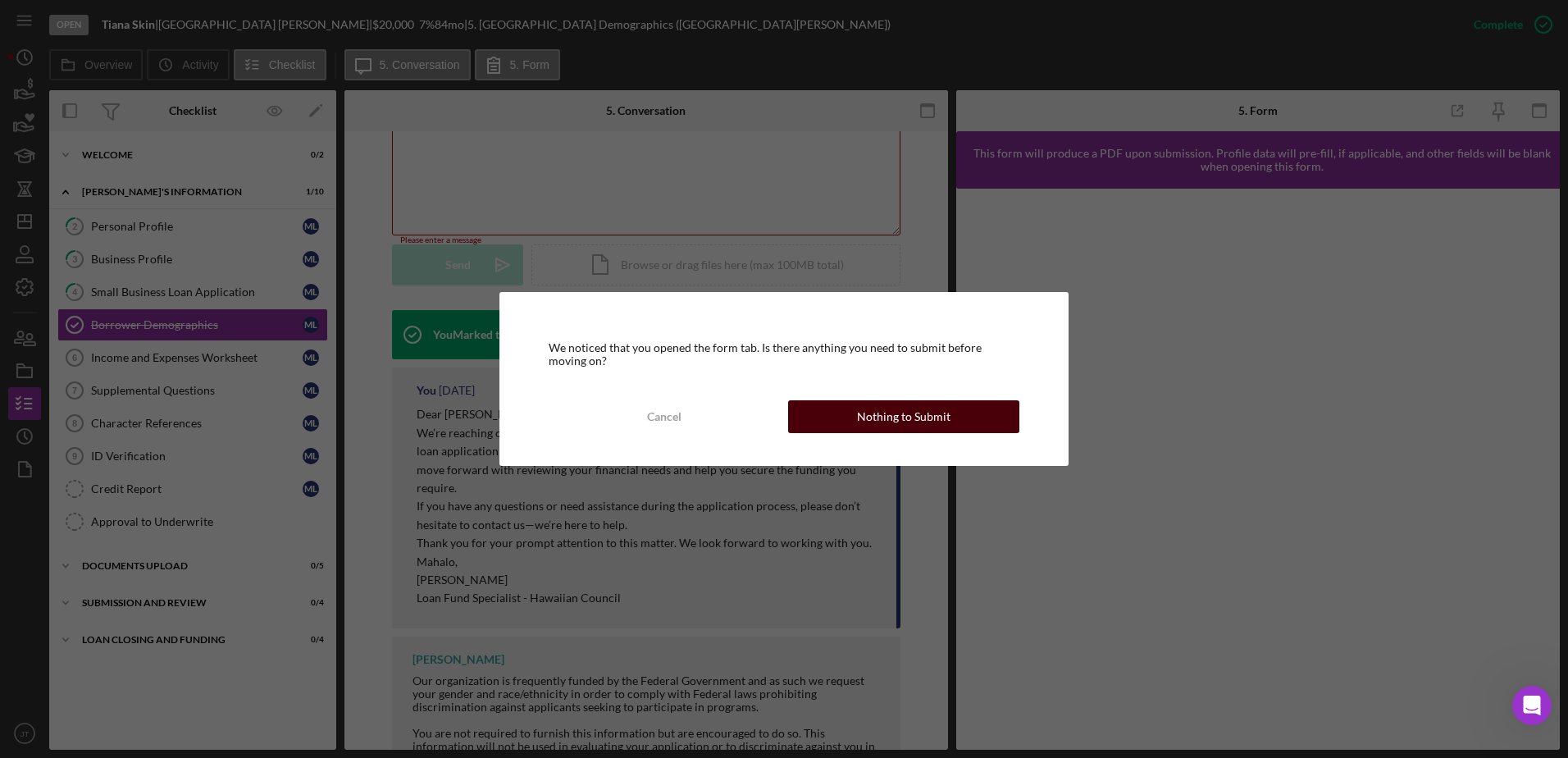
click at [990, 417] on button "Nothing to Submit" at bounding box center [904, 416] width 232 height 32
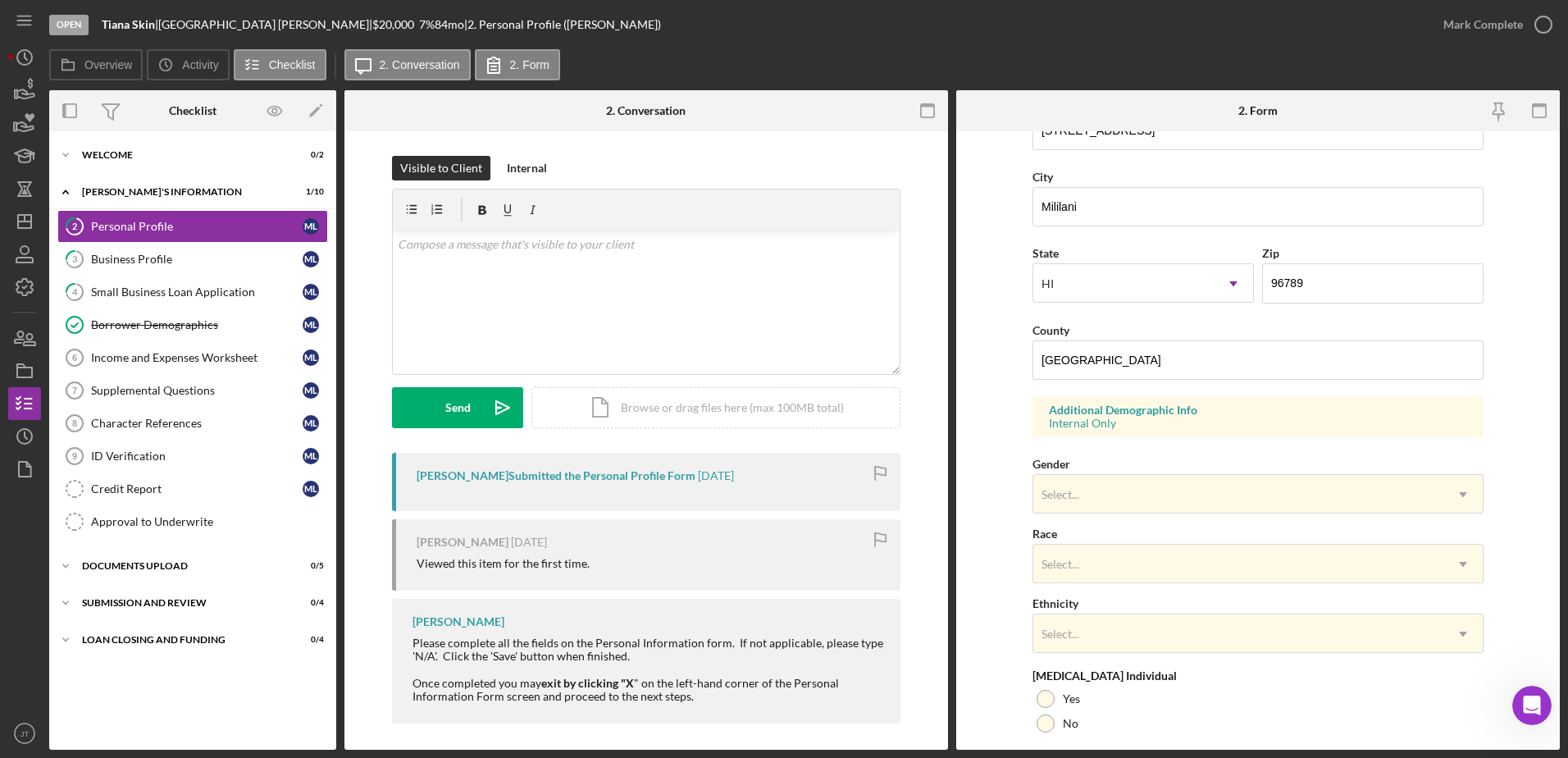
scroll to position [476, 0]
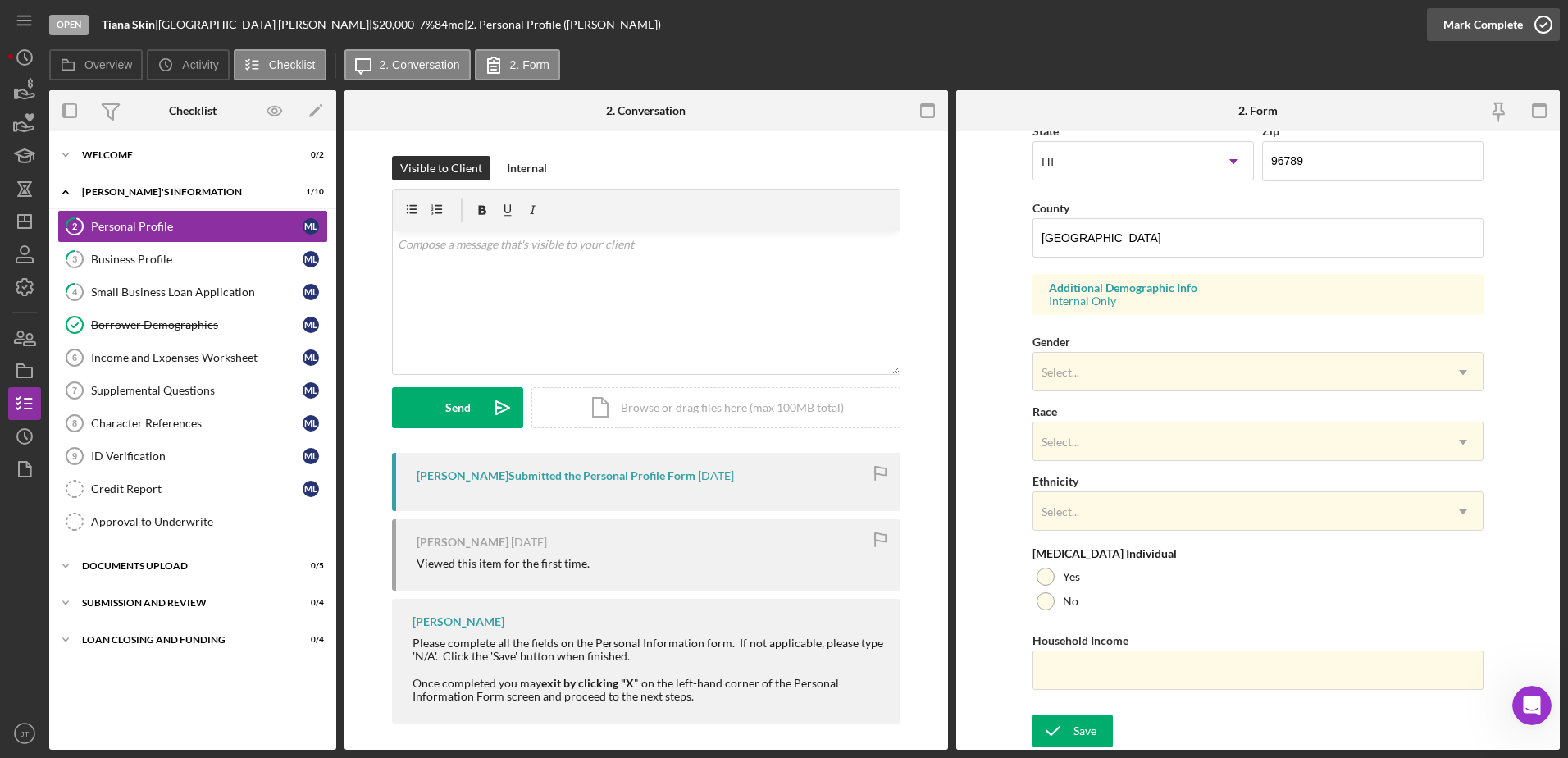
click at [1548, 17] on icon "button" at bounding box center [1543, 25] width 41 height 41
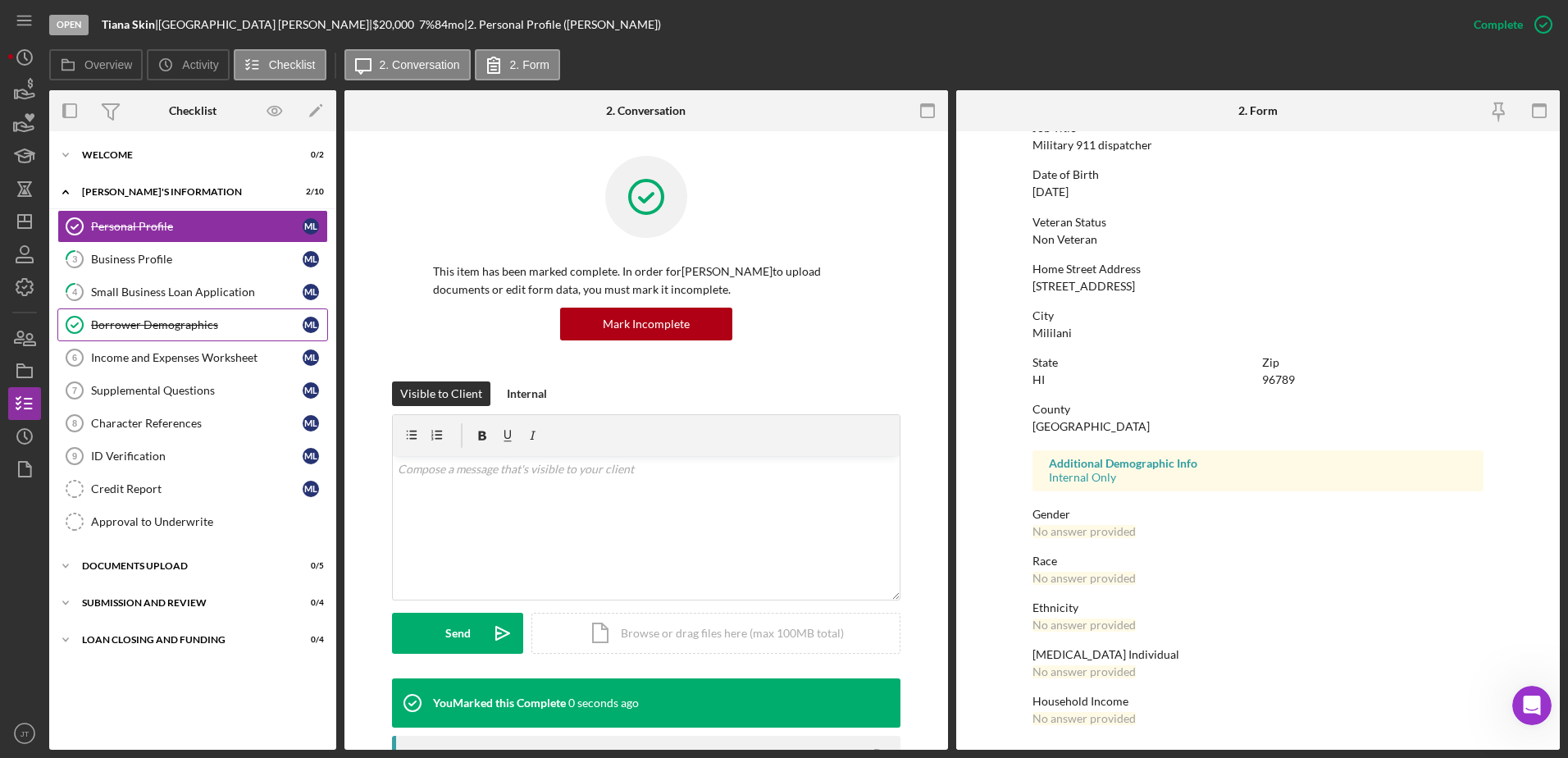
scroll to position [147, 0]
click at [170, 246] on link "3 Business Profile M L" at bounding box center [192, 258] width 271 height 32
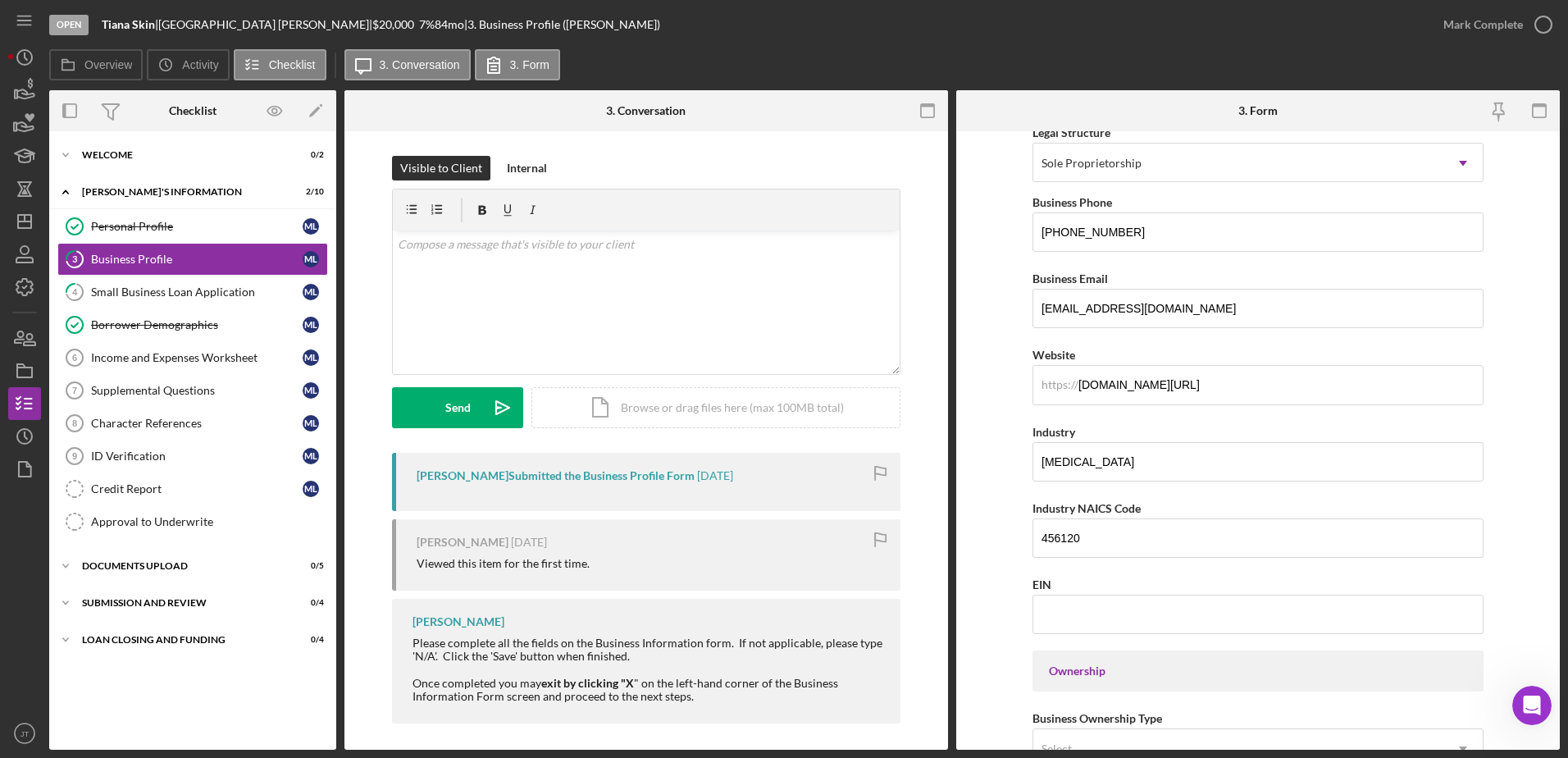
scroll to position [7, 0]
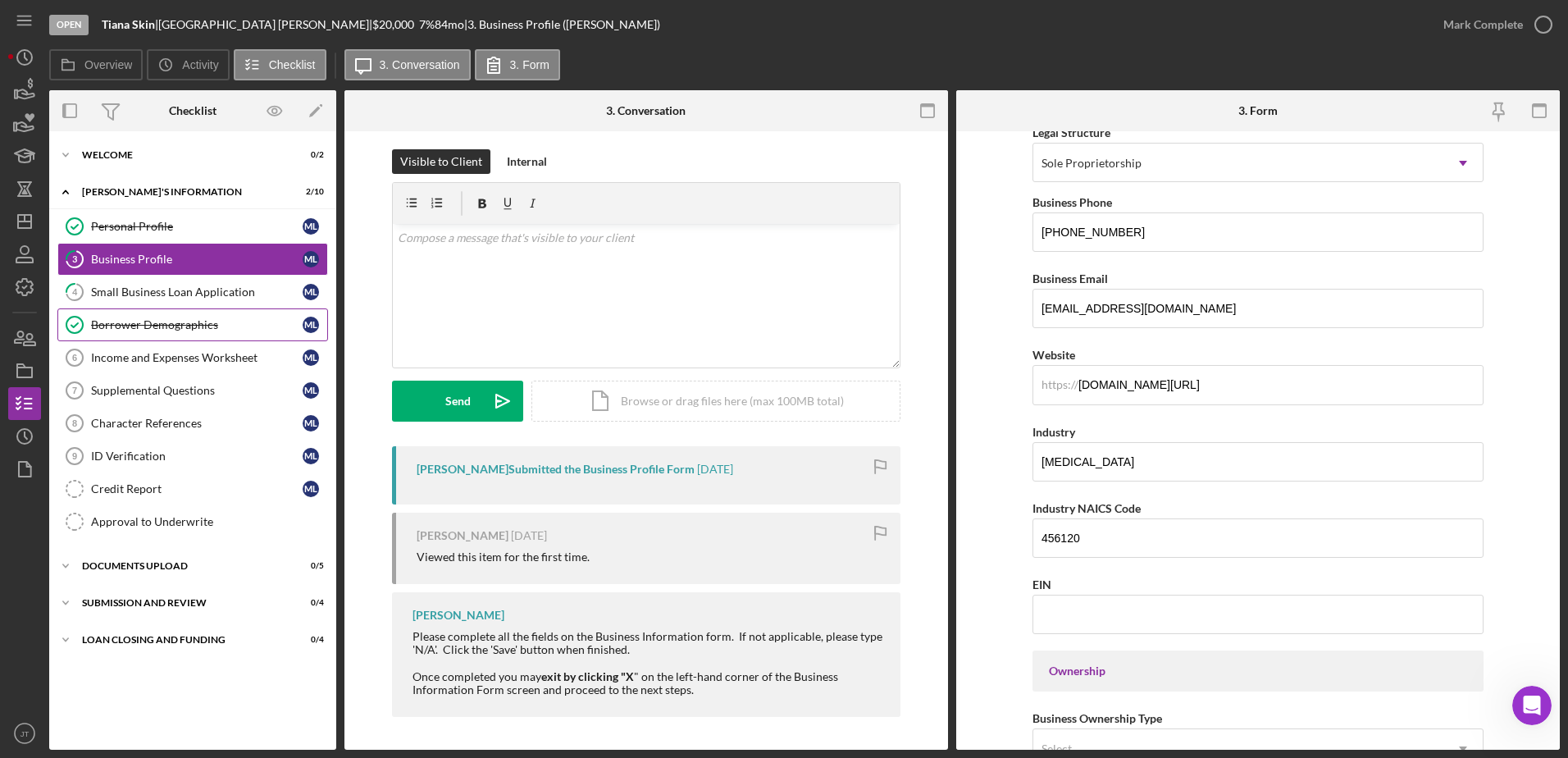
click at [197, 329] on div "Borrower Demographics" at bounding box center [197, 324] width 212 height 13
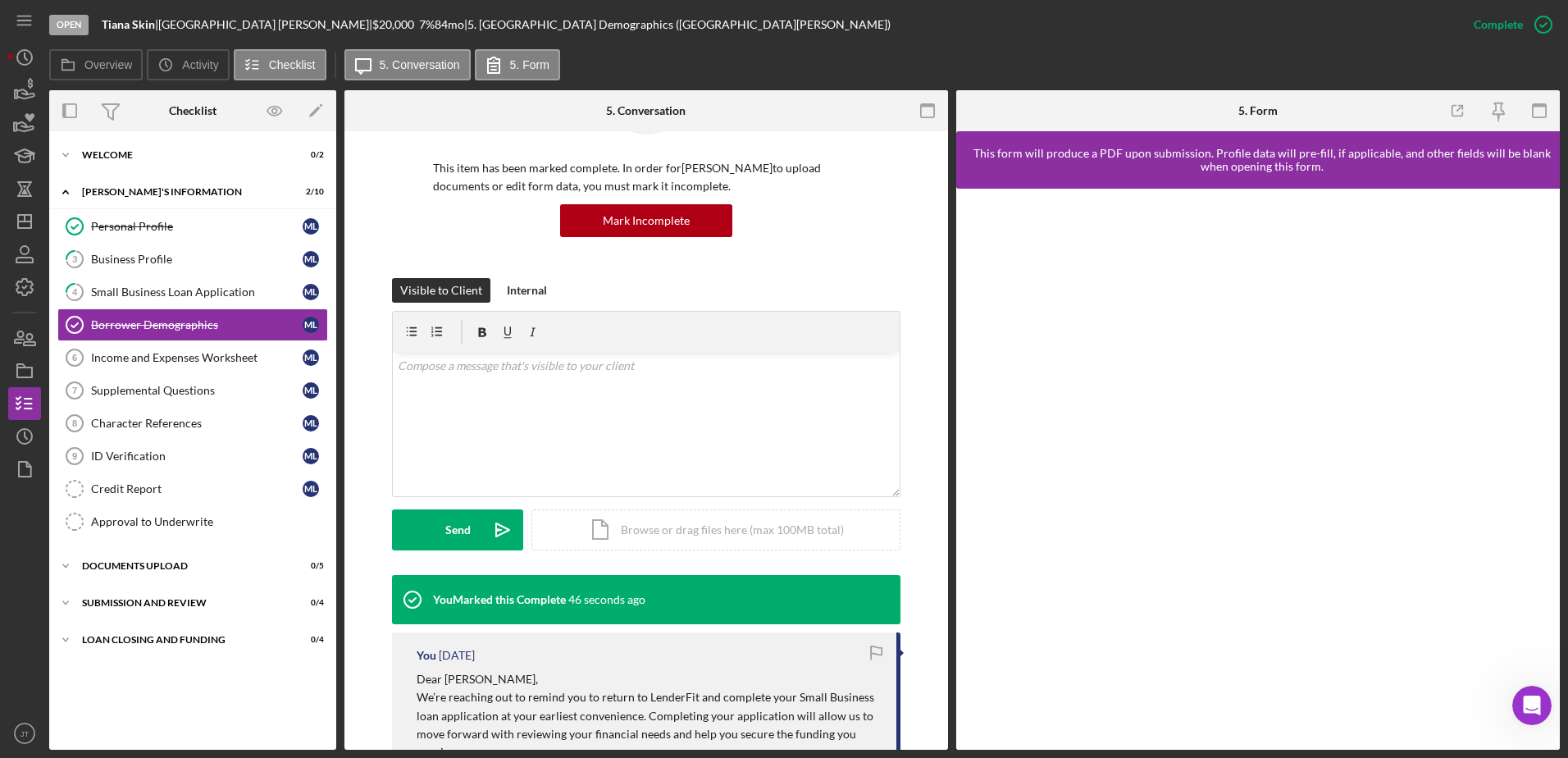
scroll to position [97, 0]
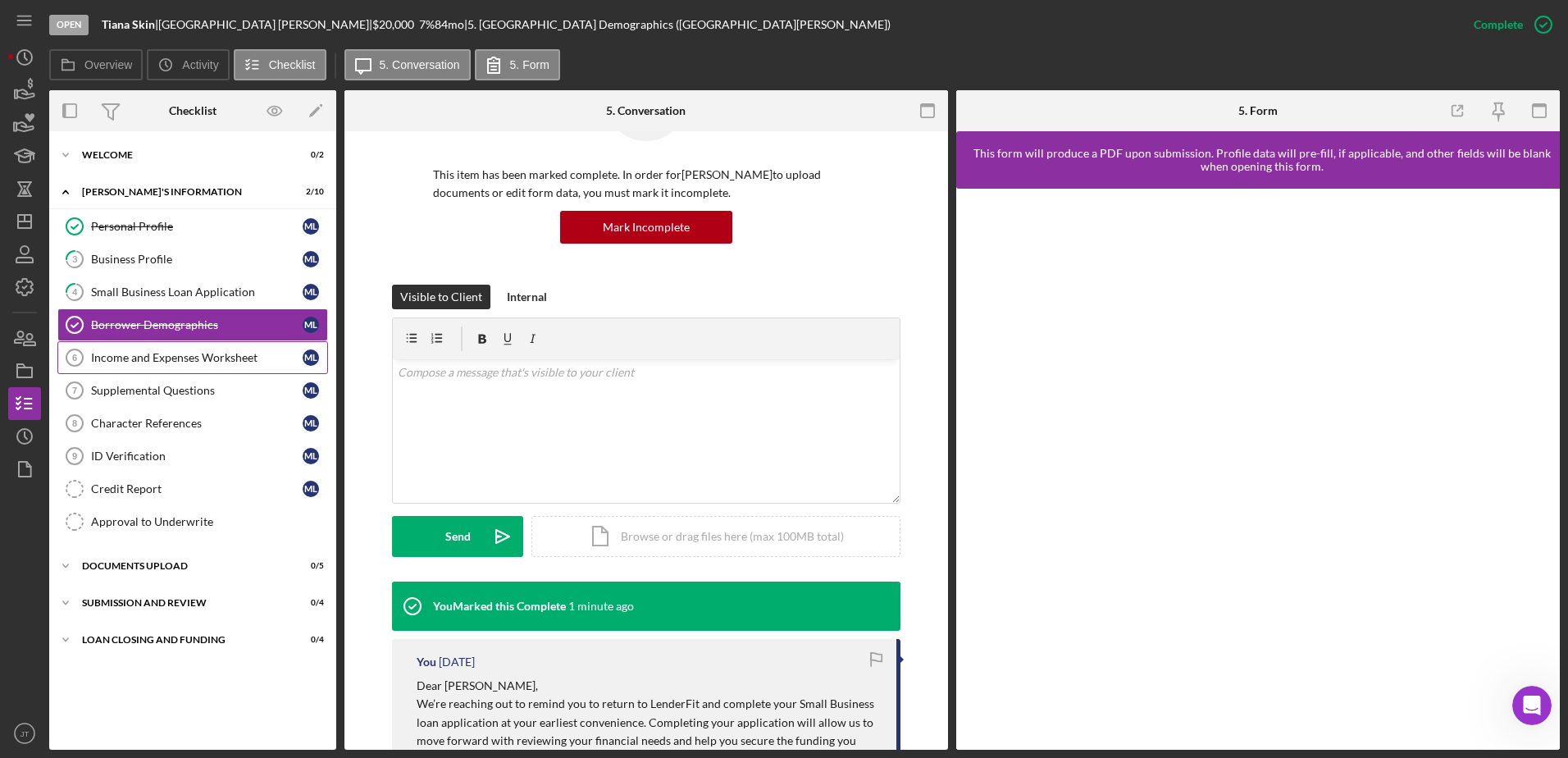
click at [252, 356] on div "Income and Expenses Worksheet" at bounding box center [197, 357] width 212 height 13
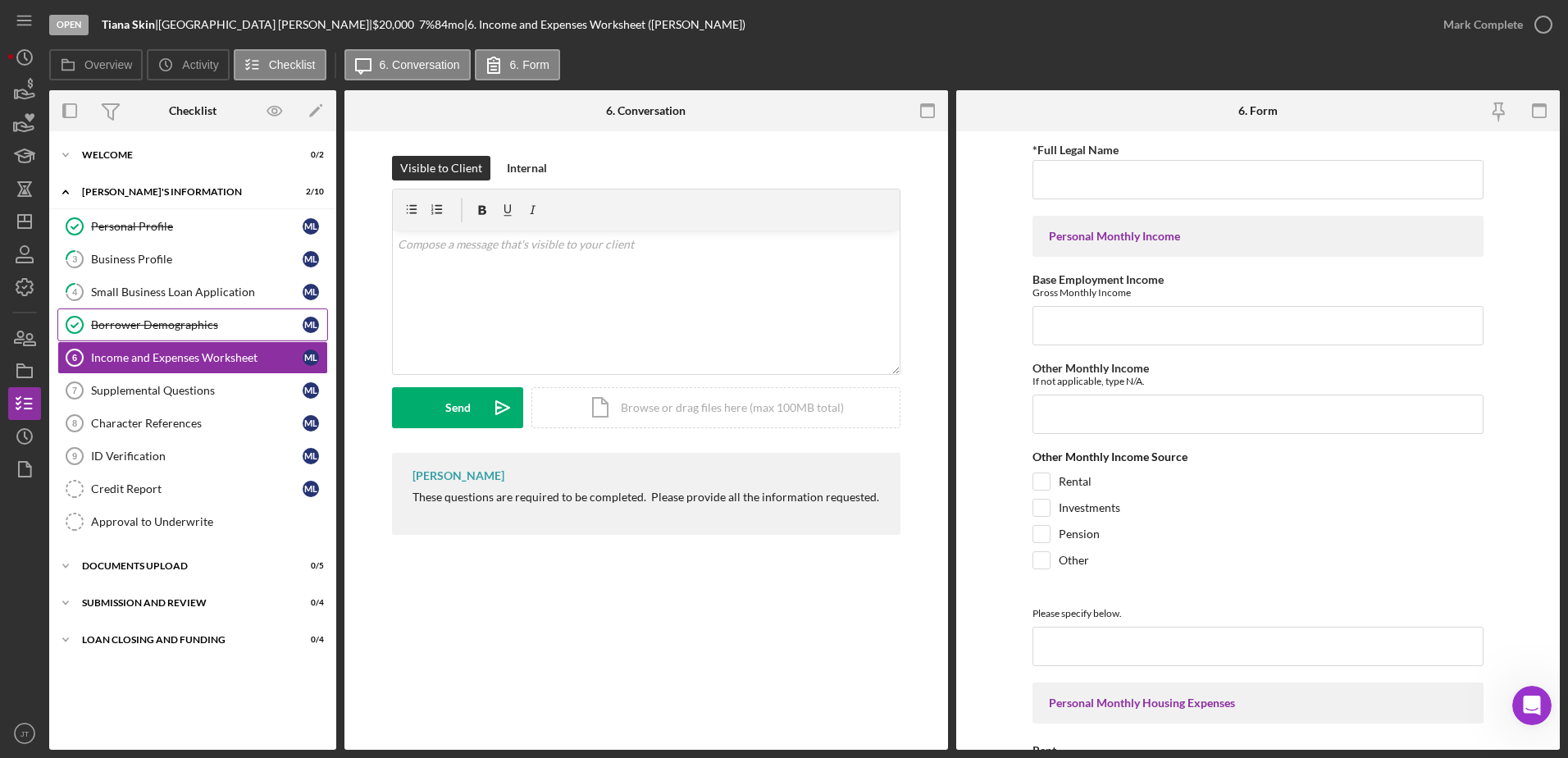
click at [228, 330] on div "Borrower Demographics" at bounding box center [197, 324] width 212 height 13
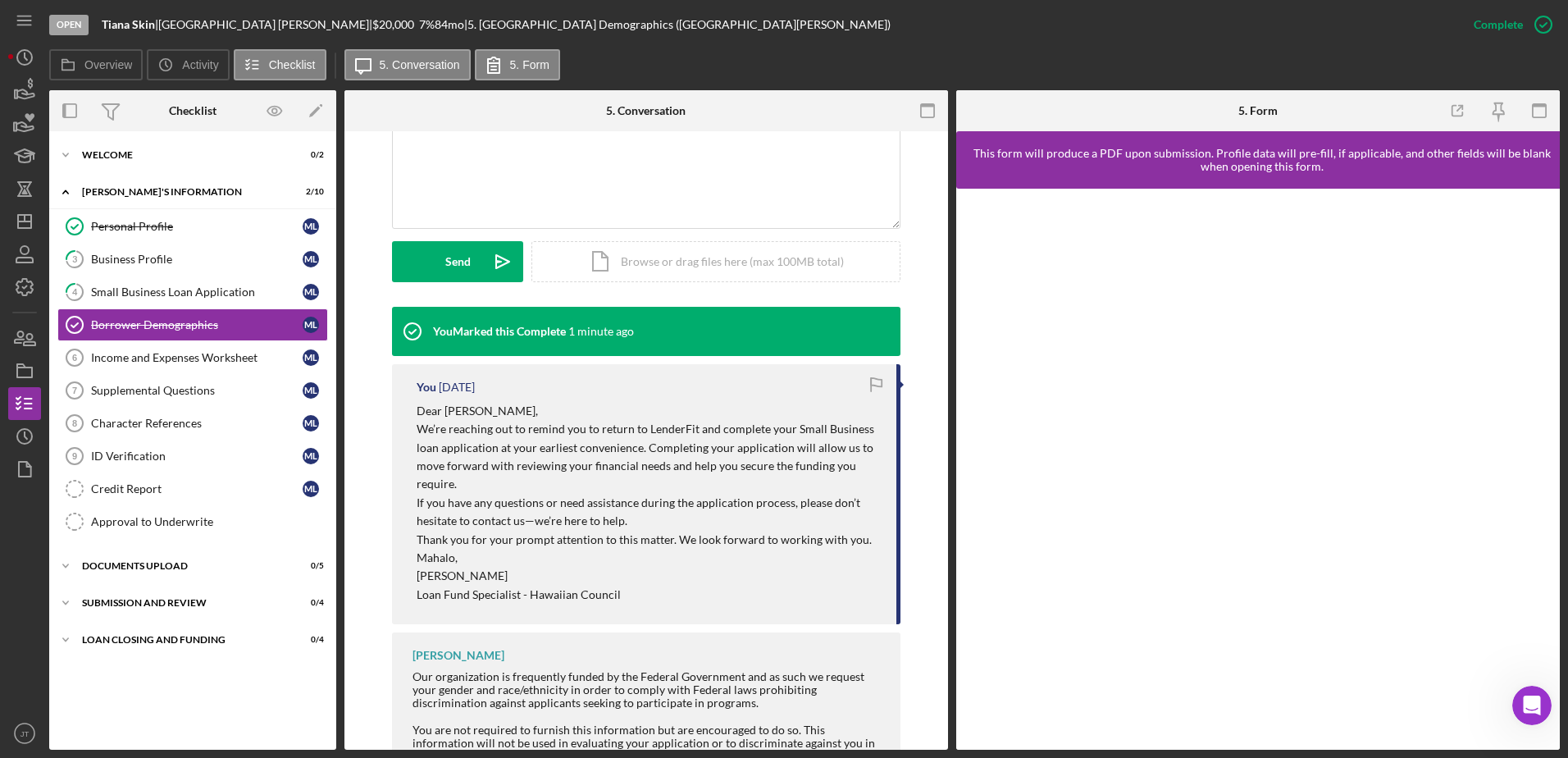
scroll to position [343, 0]
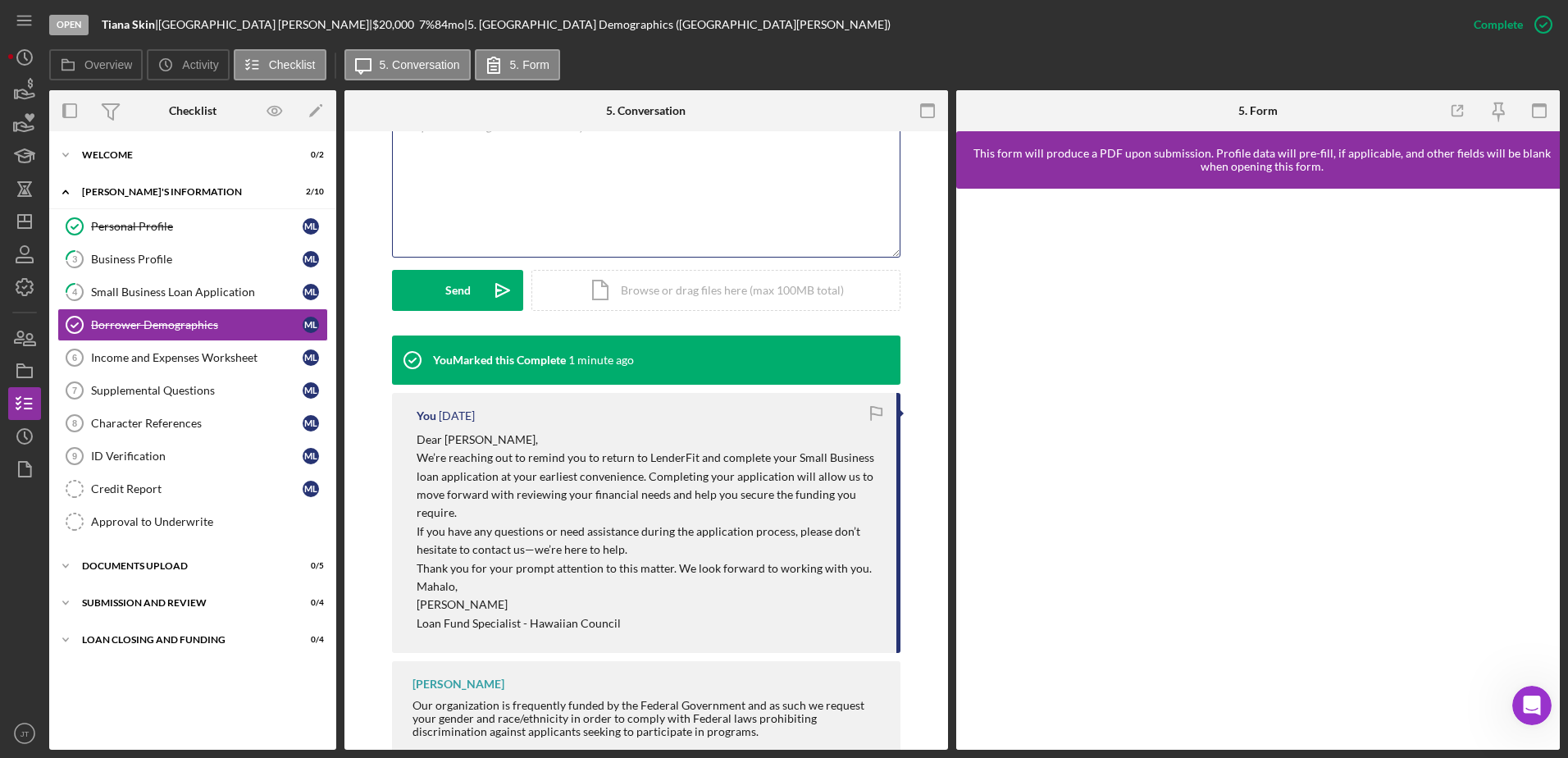
click at [433, 169] on div "v Color teal Color pink Remove color Add row above Add row below Add column bef…" at bounding box center [646, 185] width 507 height 143
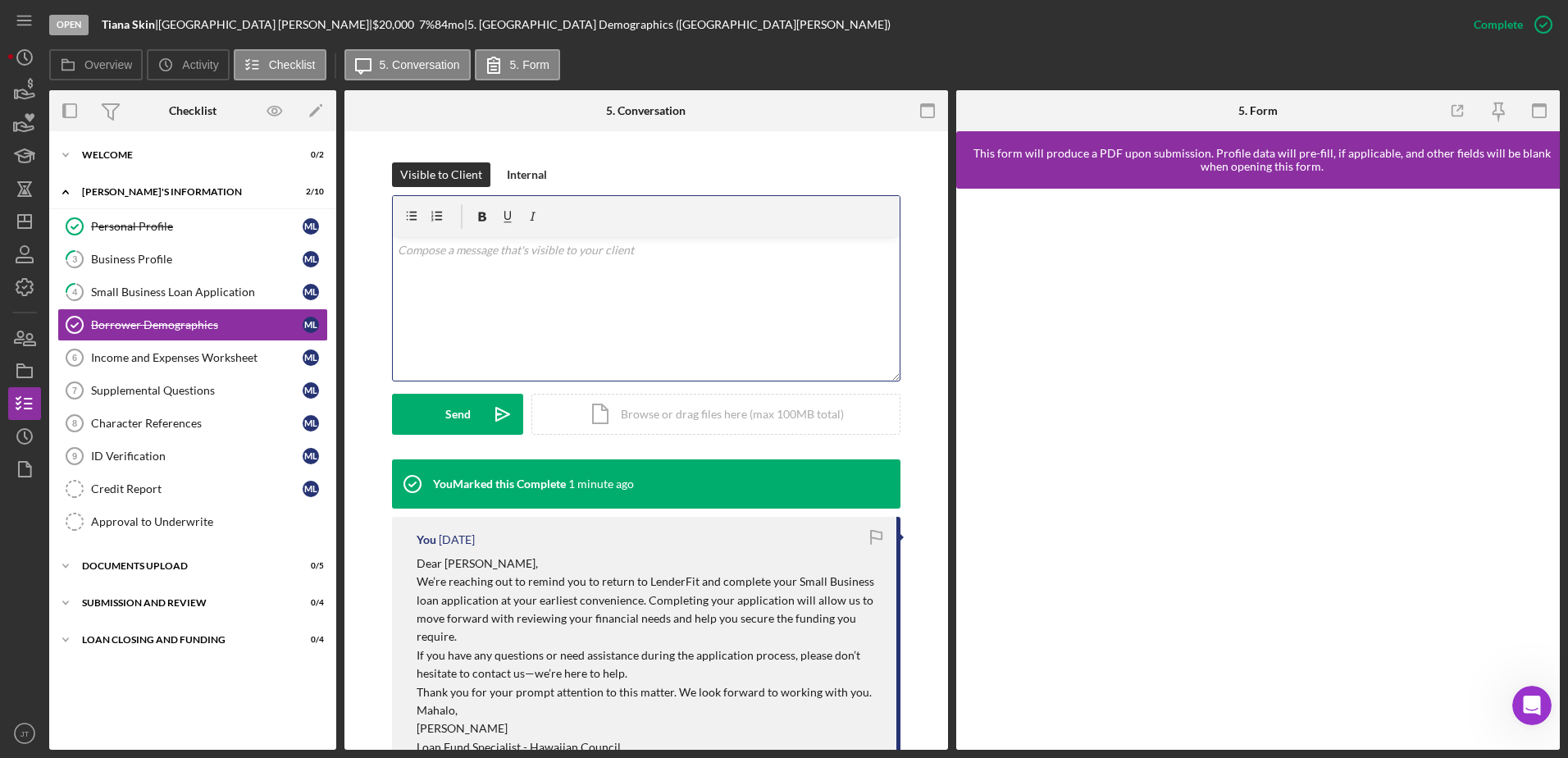
scroll to position [97, 0]
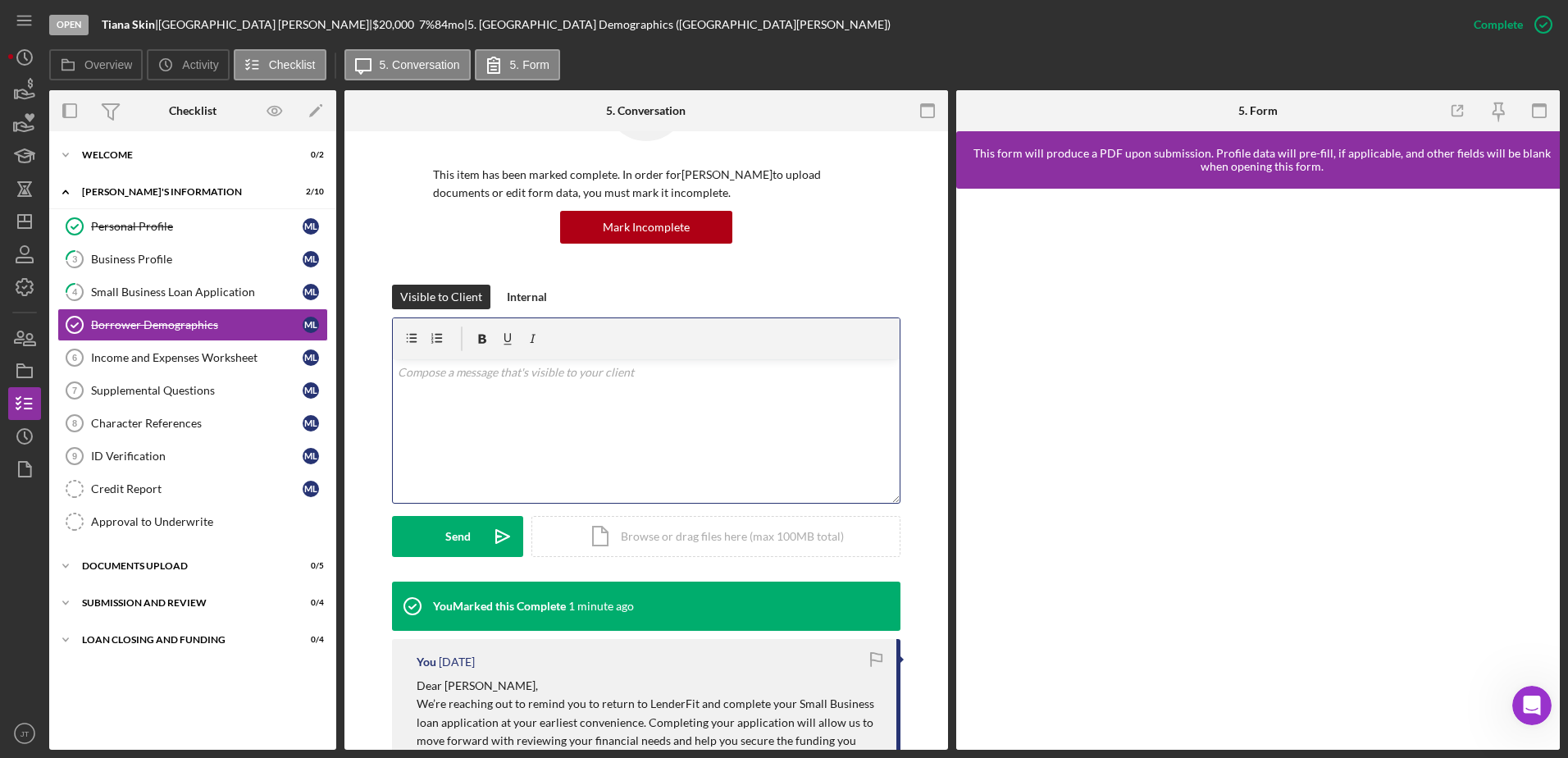
click at [481, 383] on div "v Color teal Color pink Remove color Add row above Add row below Add column bef…" at bounding box center [646, 431] width 507 height 143
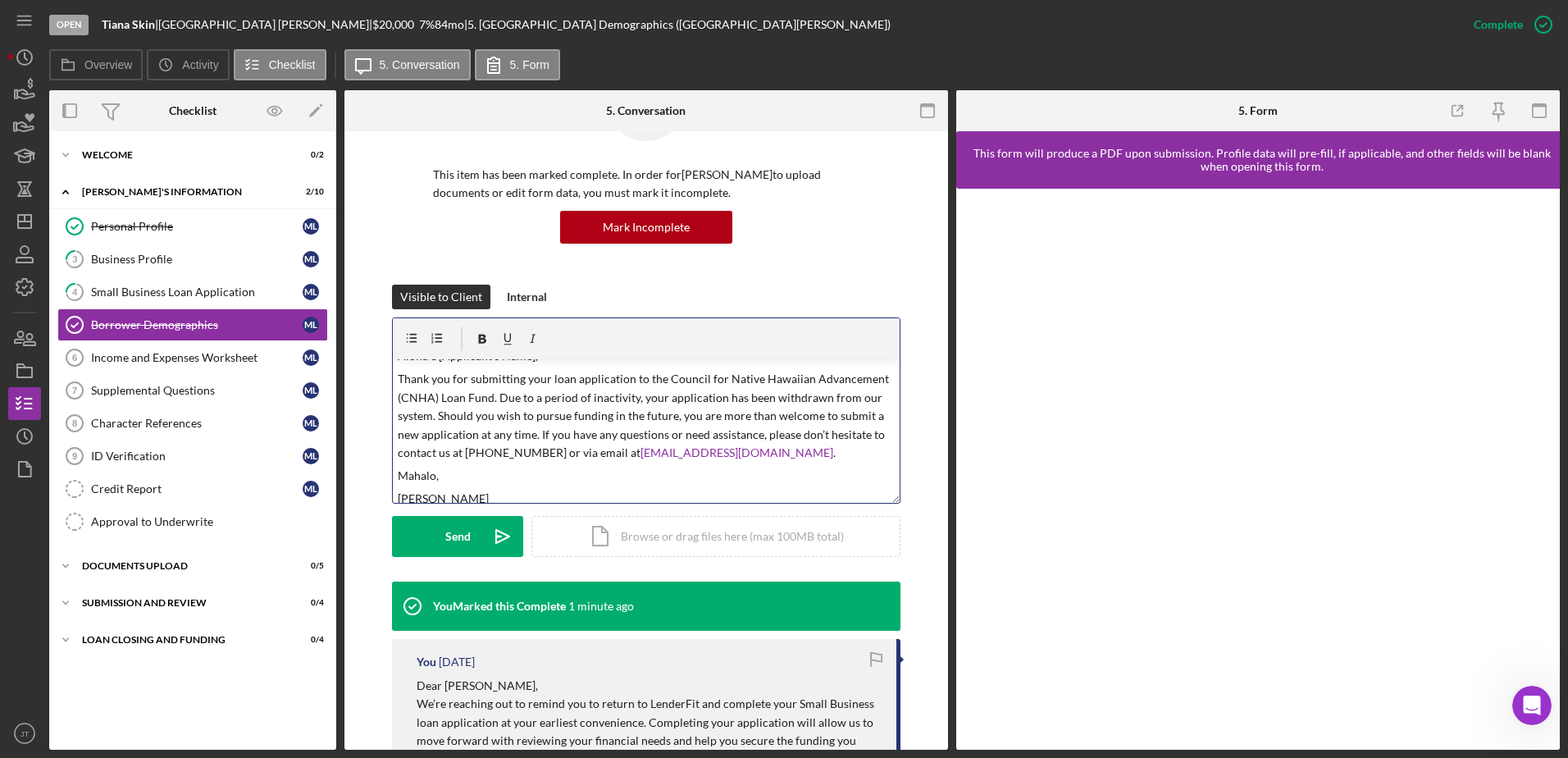
scroll to position [0, 0]
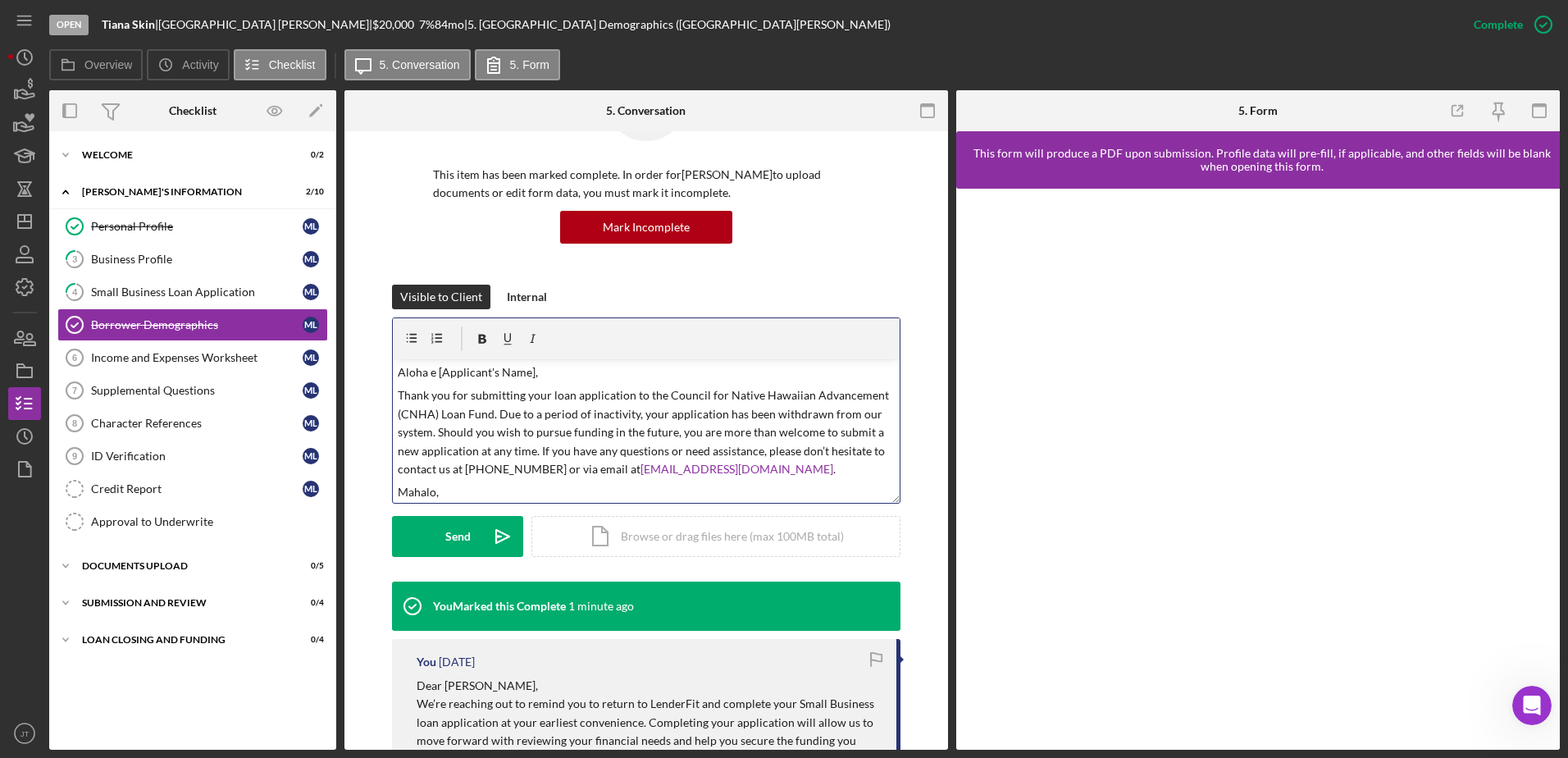
click at [528, 375] on p "Aloha e [Applicant's Name]," at bounding box center [646, 372] width 498 height 18
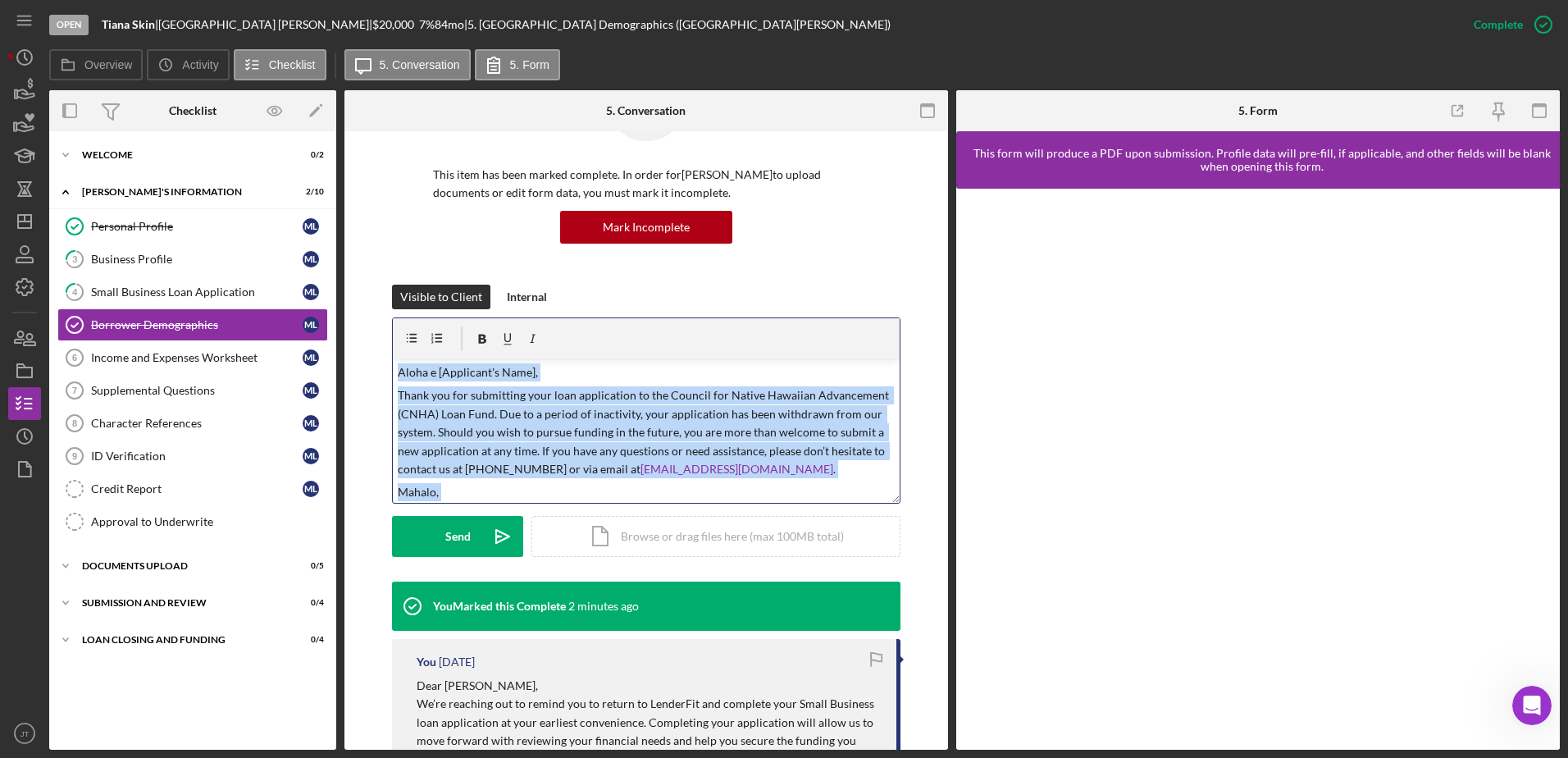
drag, startPoint x: 622, startPoint y: 489, endPoint x: 366, endPoint y: 345, distance: 293.7
click at [366, 345] on div "This item has been marked complete. In order for [PERSON_NAME] to upload docume…" at bounding box center [646, 563] width 604 height 1056
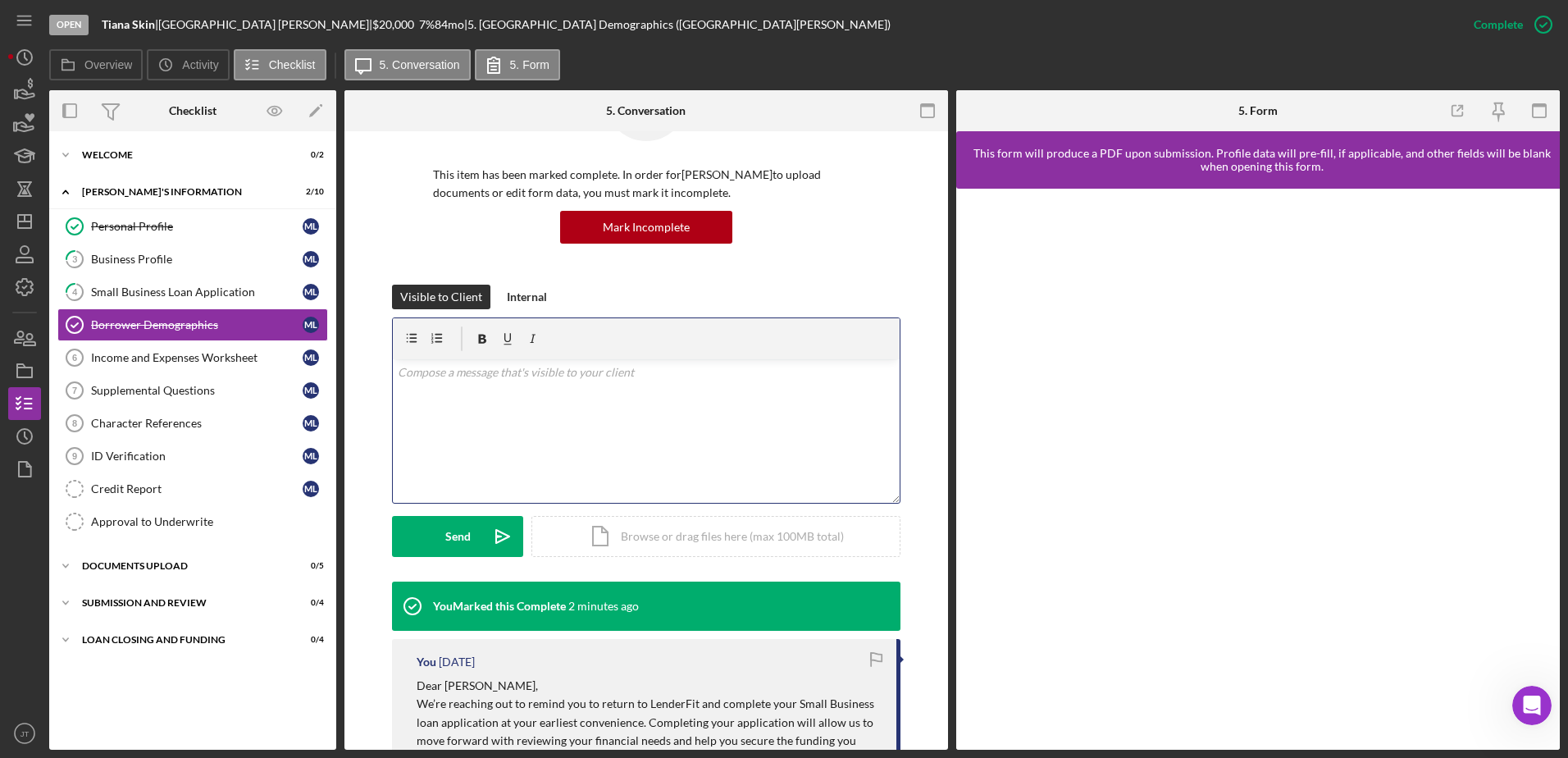
click at [502, 420] on div "v Color teal Color pink Remove color Add row above Add row below Add column bef…" at bounding box center [646, 431] width 507 height 143
click at [460, 394] on div "v Color teal Color pink Remove color Add row above Add row below Add column bef…" at bounding box center [646, 431] width 507 height 143
click at [452, 396] on div "v Color teal Color pink Remove color Add row above Add row below Add column bef…" at bounding box center [646, 431] width 507 height 143
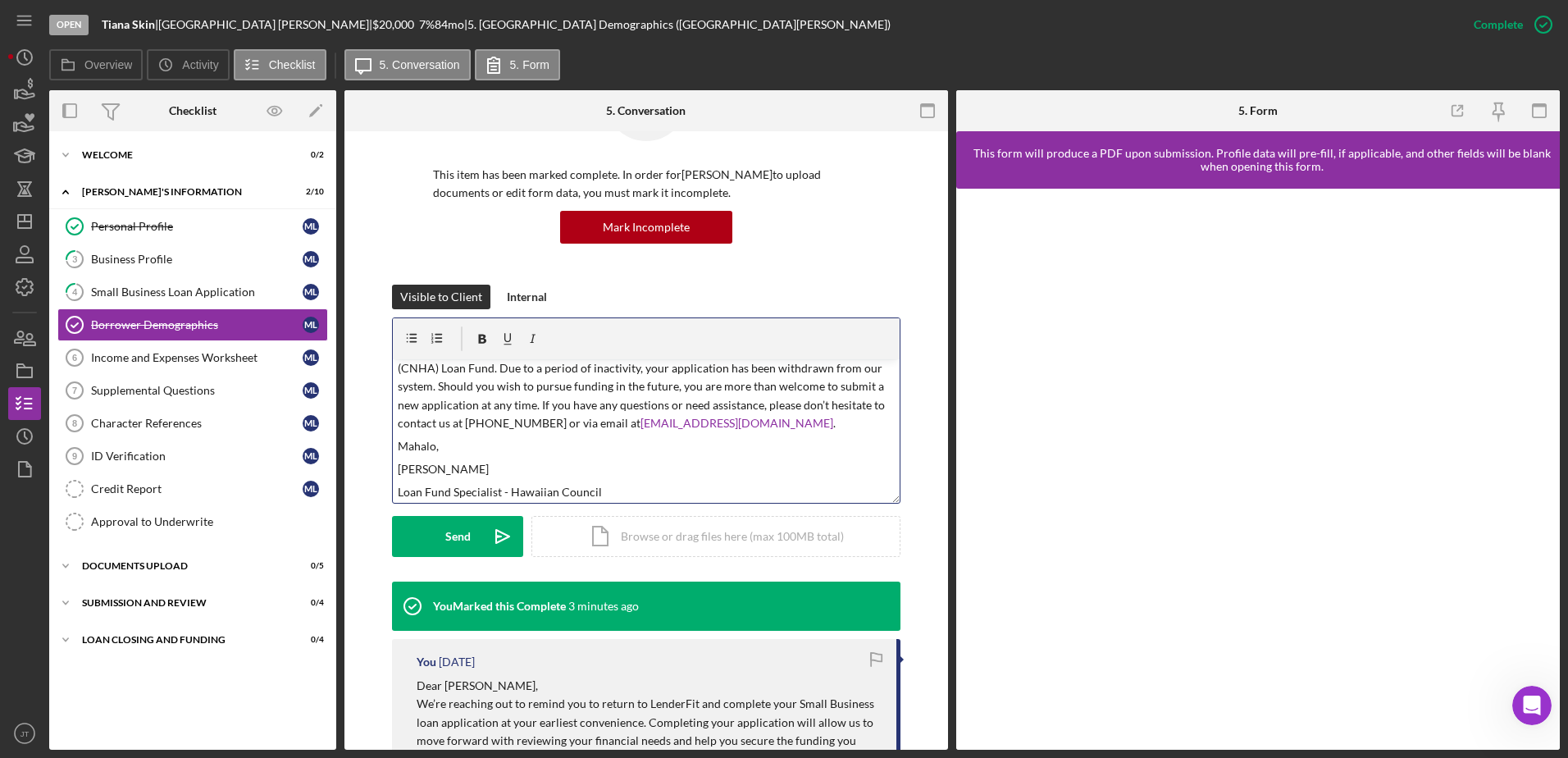
click at [826, 230] on div "Mark Incomplete" at bounding box center [646, 227] width 426 height 32
